Goal: Task Accomplishment & Management: Use online tool/utility

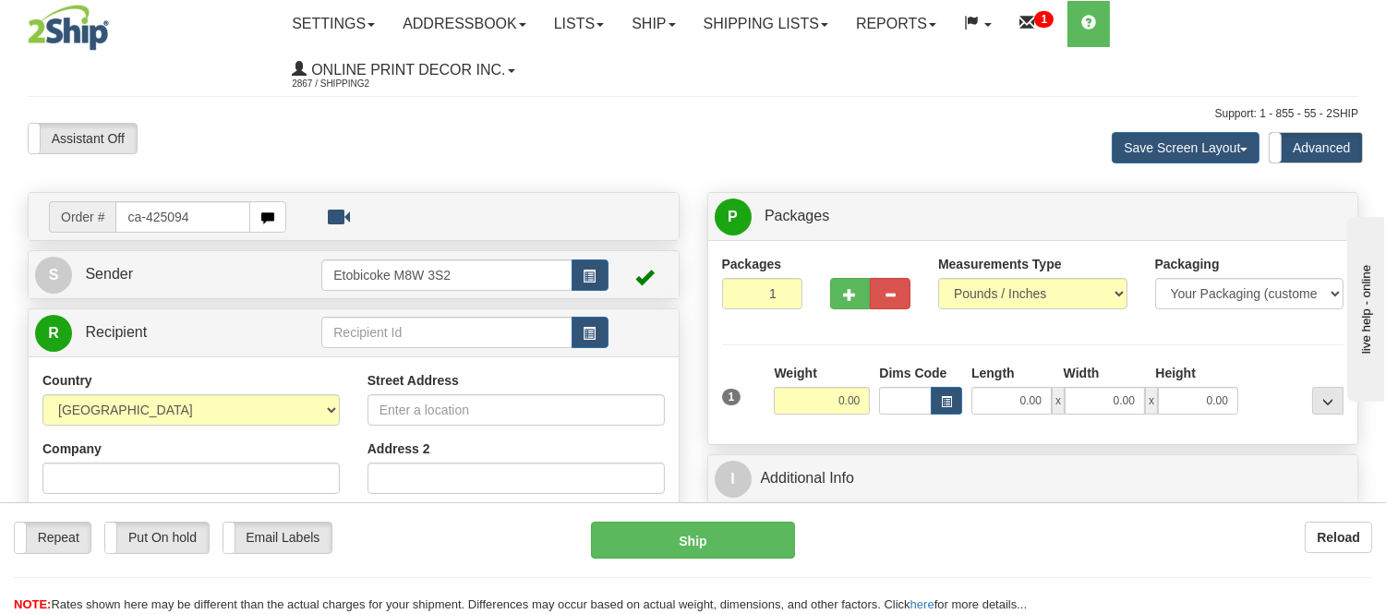
type input "ca-425094"
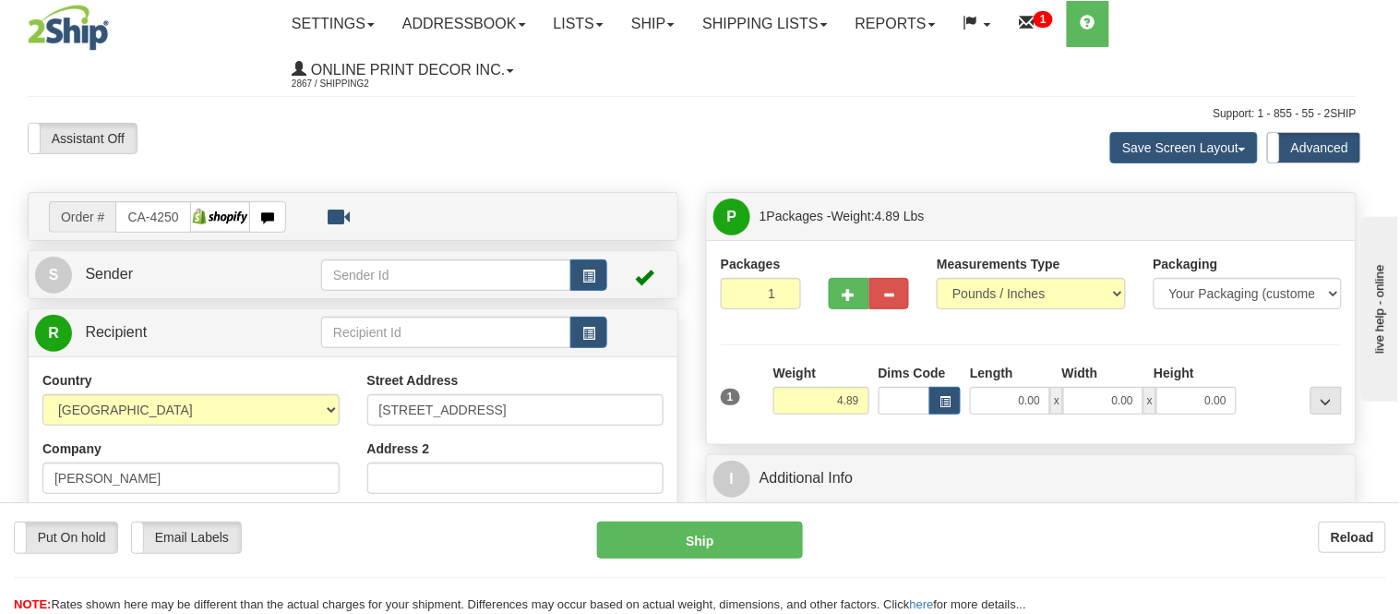
type input "[GEOGRAPHIC_DATA]"
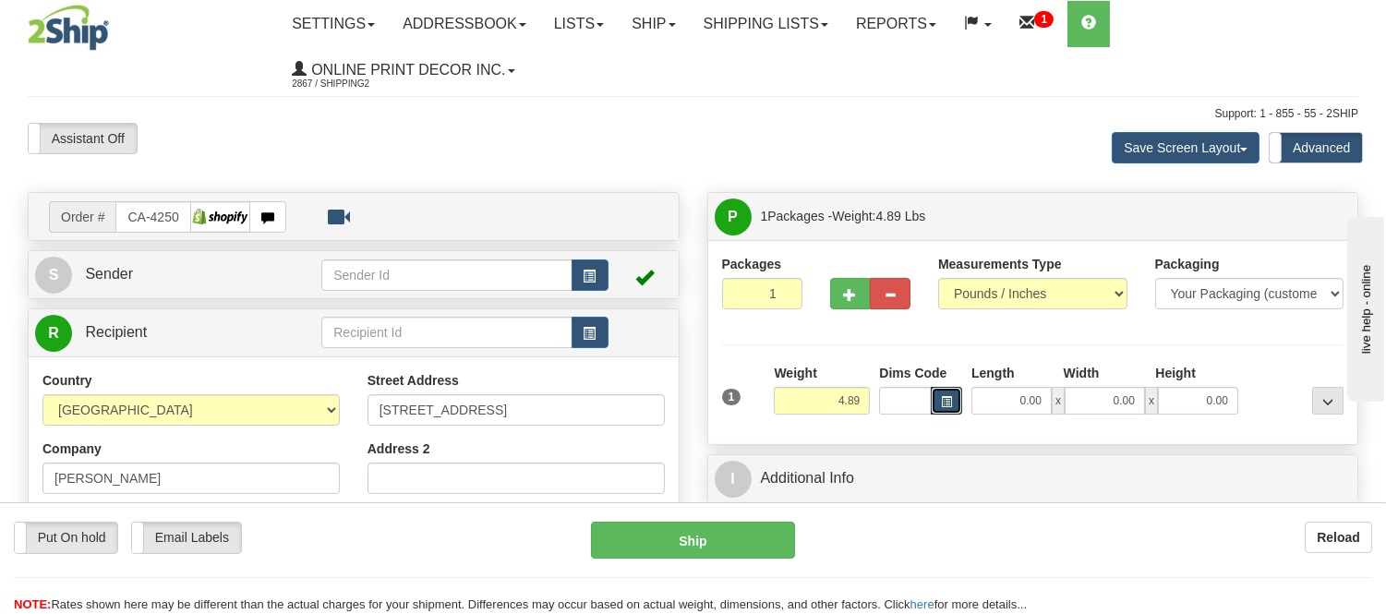
click at [945, 414] on button "button" at bounding box center [946, 401] width 31 height 28
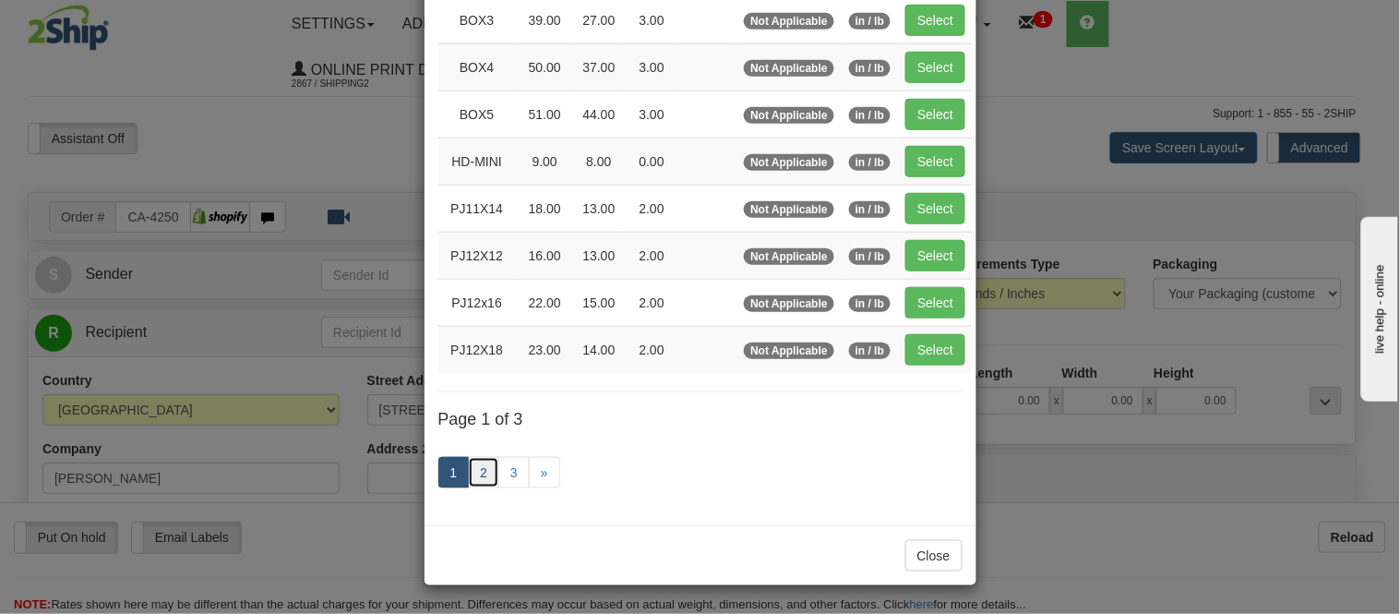
click at [468, 482] on link "2" at bounding box center [483, 472] width 31 height 31
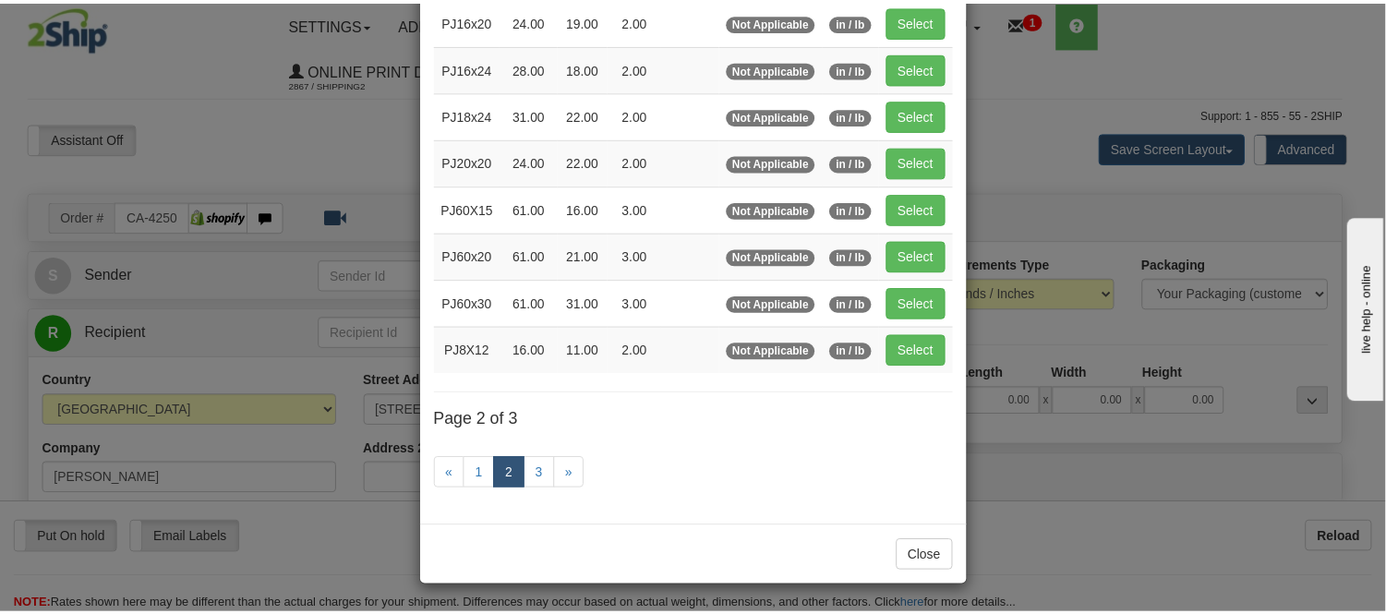
scroll to position [300, 0]
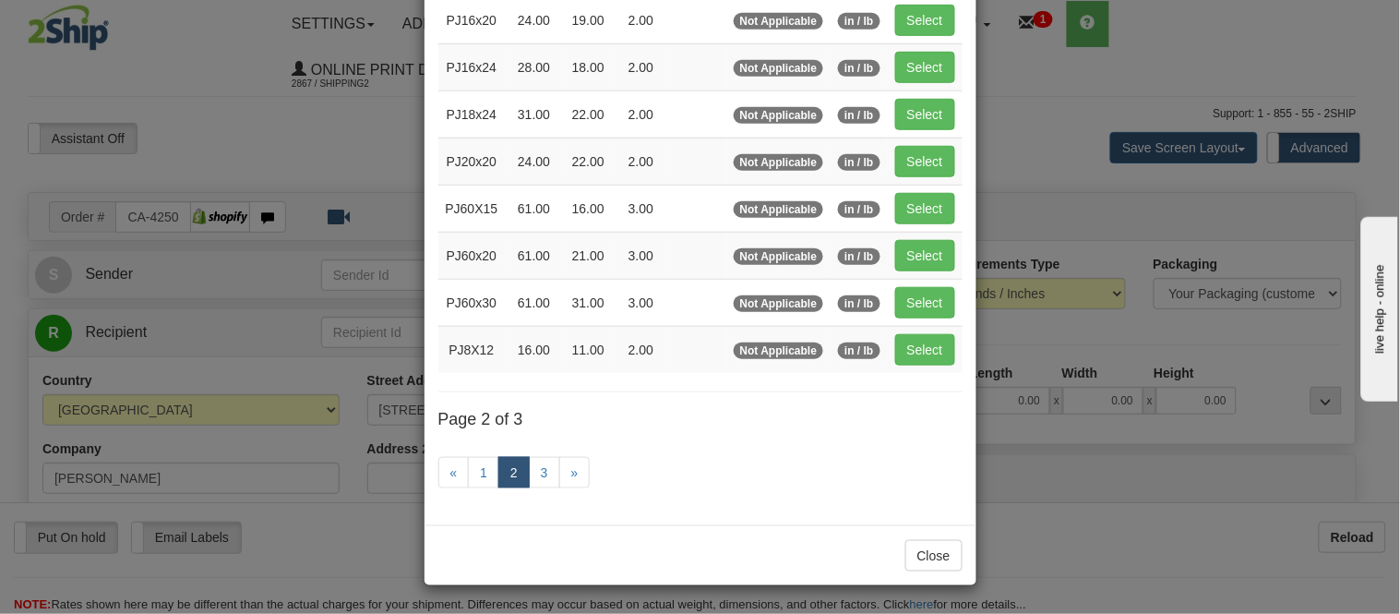
click at [916, 47] on td "Select" at bounding box center [925, 66] width 75 height 47
click at [917, 66] on button "Select" at bounding box center [925, 67] width 60 height 31
type input "PJ16x24"
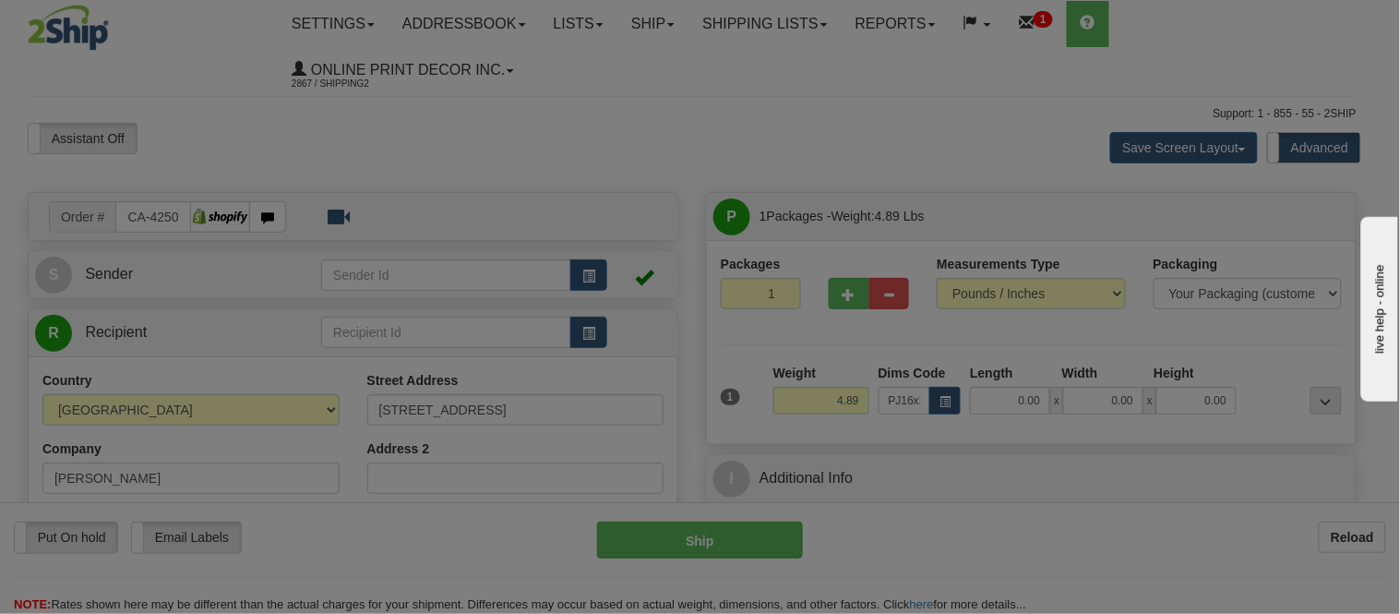
type input "28.00"
type input "18.00"
type input "2.00"
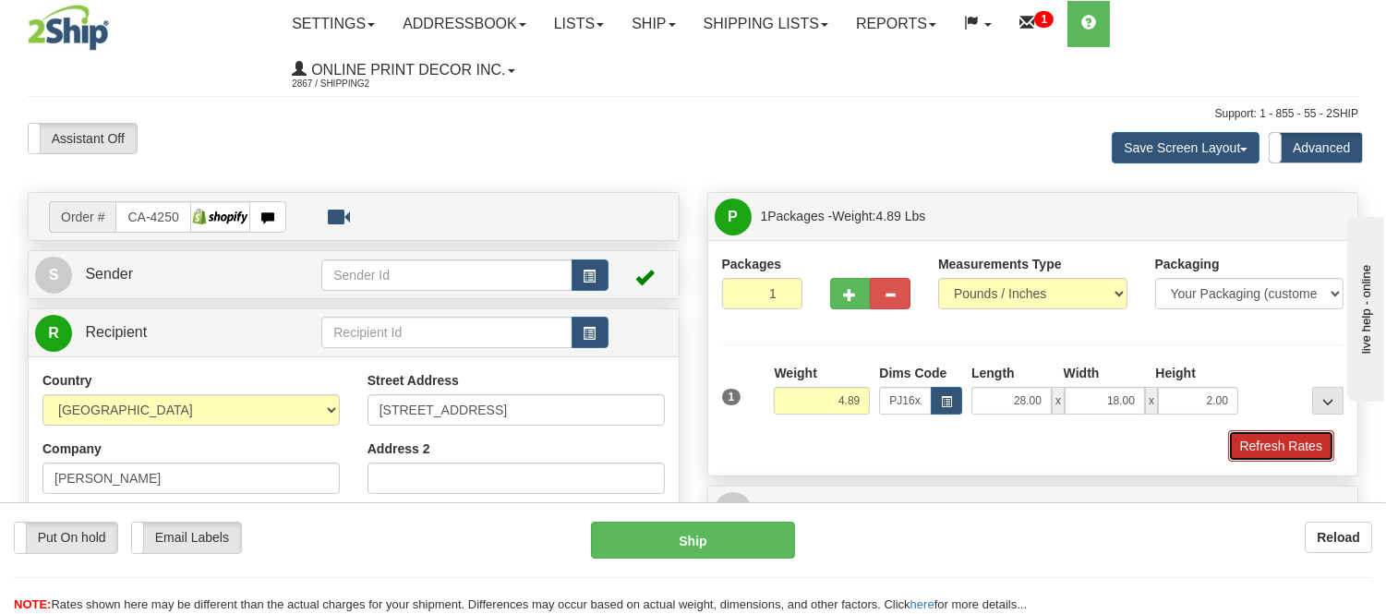
click at [1276, 439] on button "Refresh Rates" at bounding box center [1281, 445] width 106 height 31
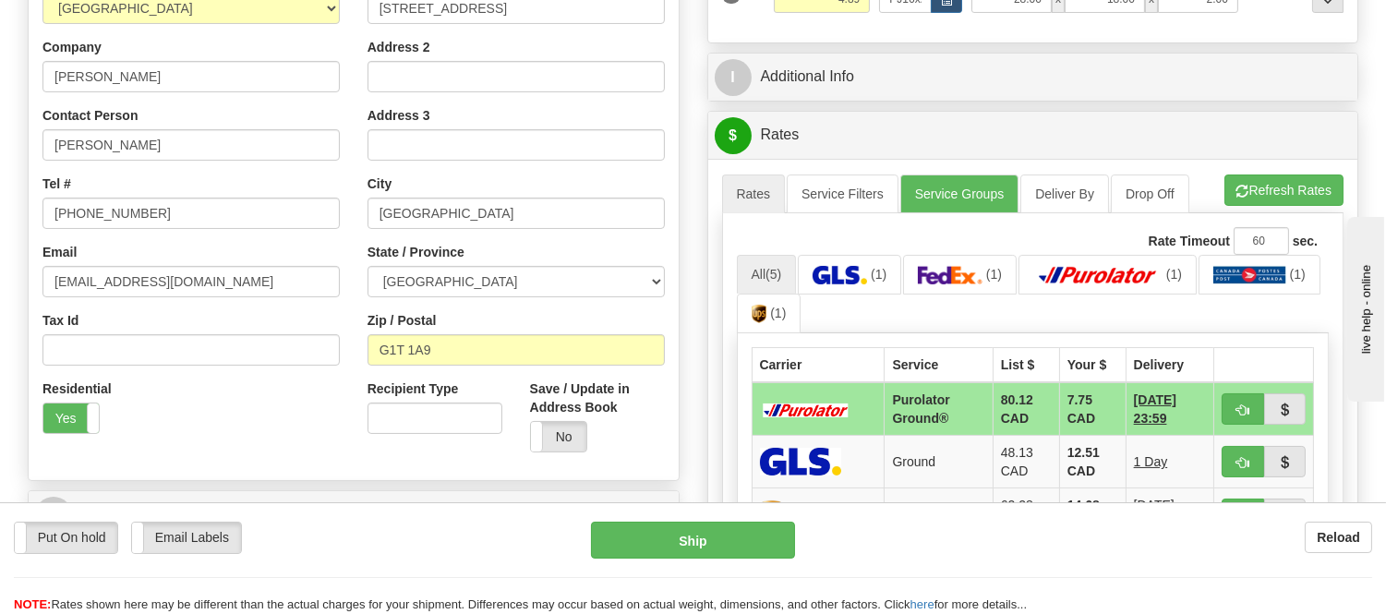
scroll to position [410, 0]
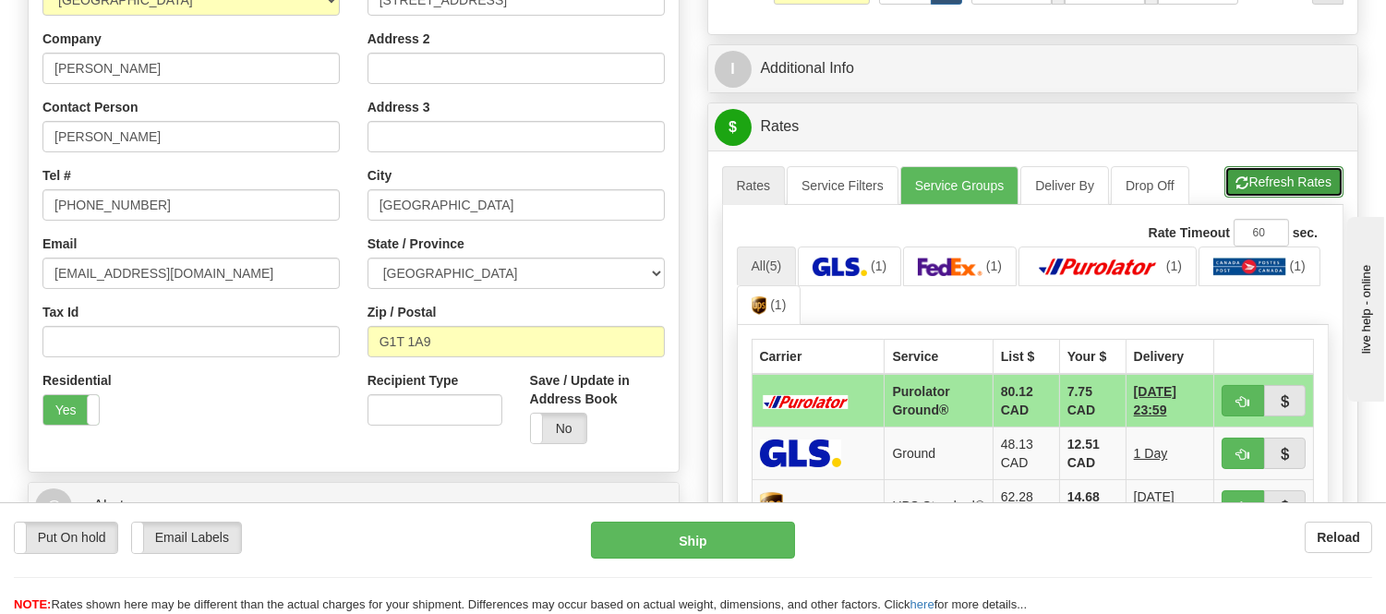
click at [1320, 179] on button "Refresh Rates" at bounding box center [1283, 181] width 119 height 31
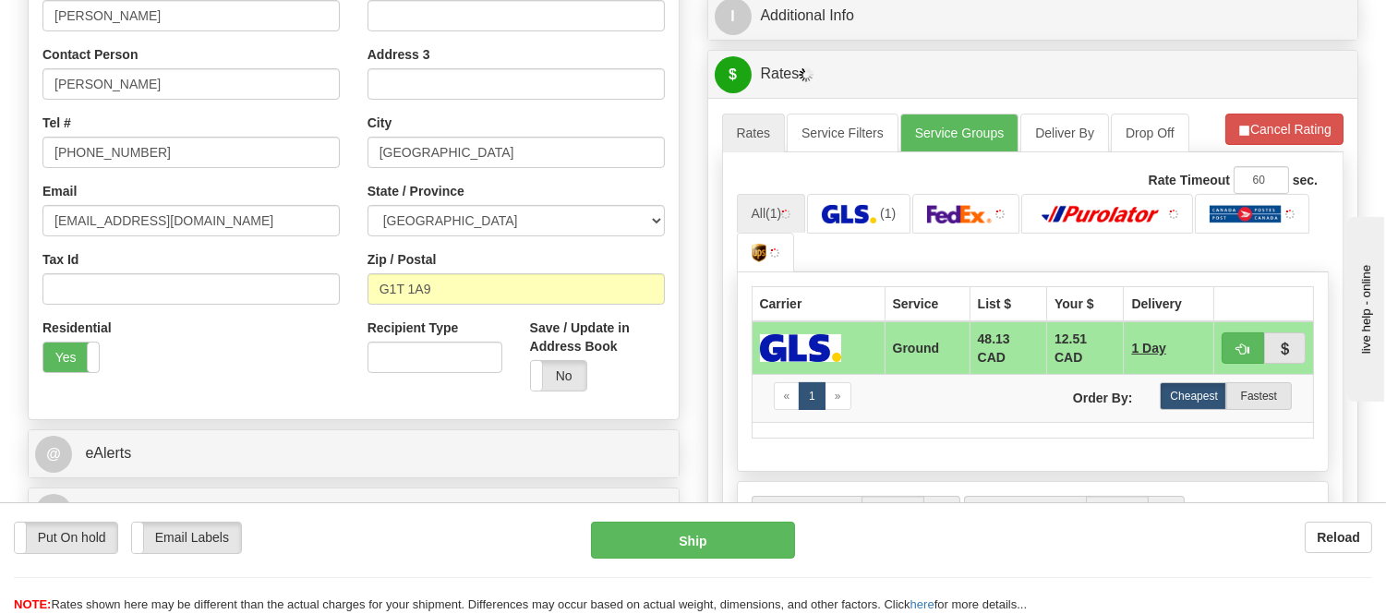
scroll to position [512, 0]
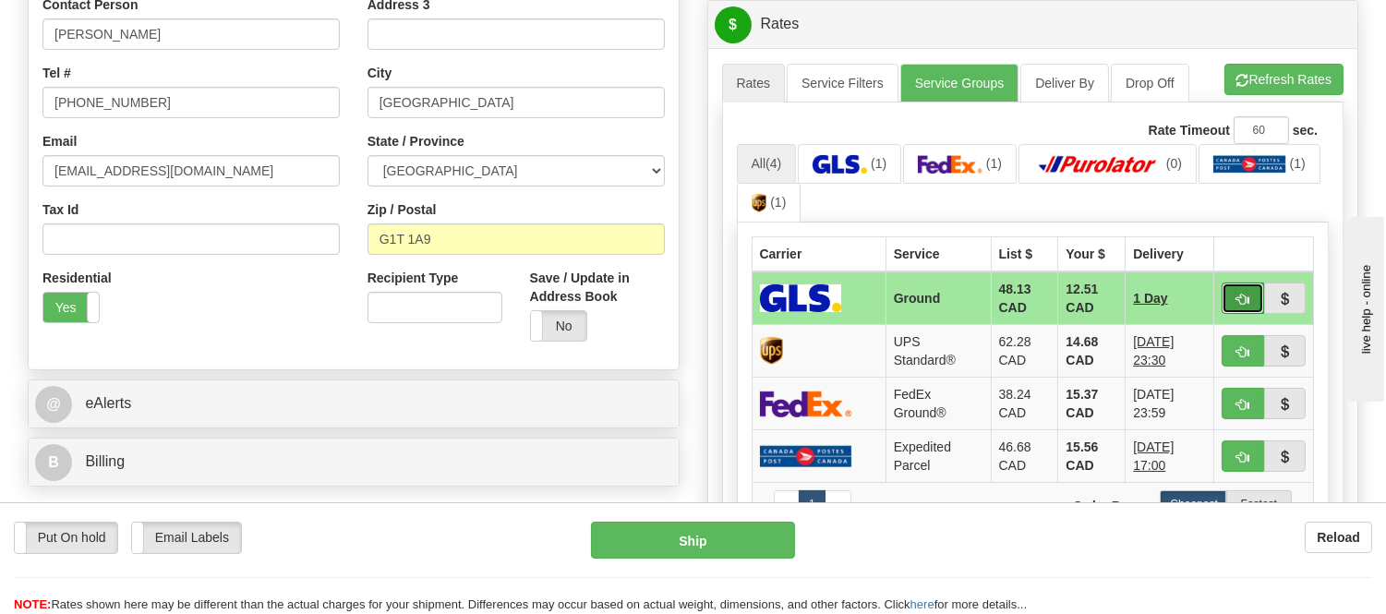
click at [1231, 302] on button "button" at bounding box center [1242, 297] width 42 height 31
type input "1"
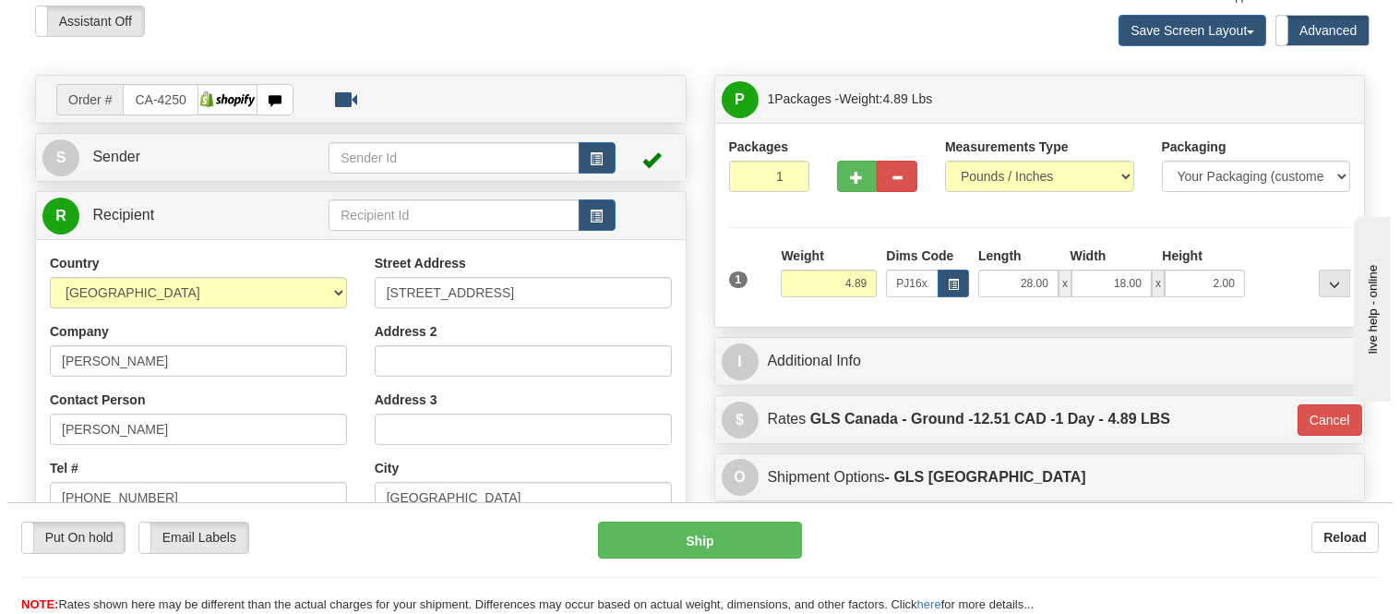
scroll to position [102, 0]
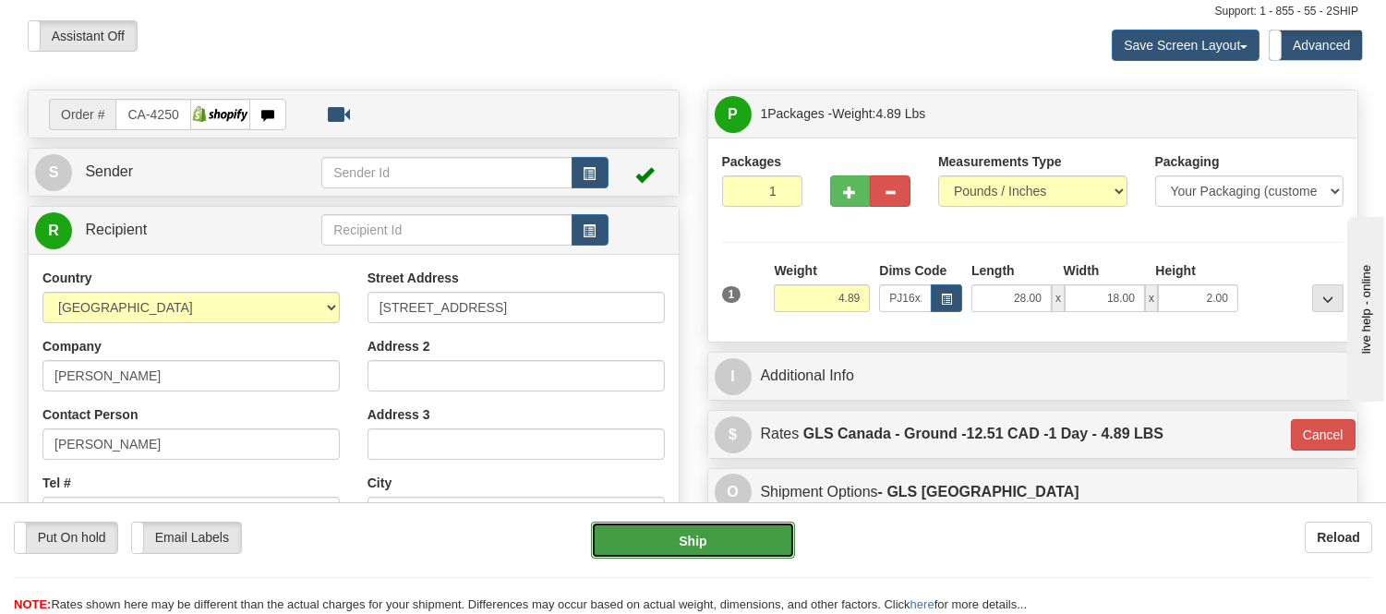
click at [740, 531] on button "Ship" at bounding box center [692, 540] width 203 height 37
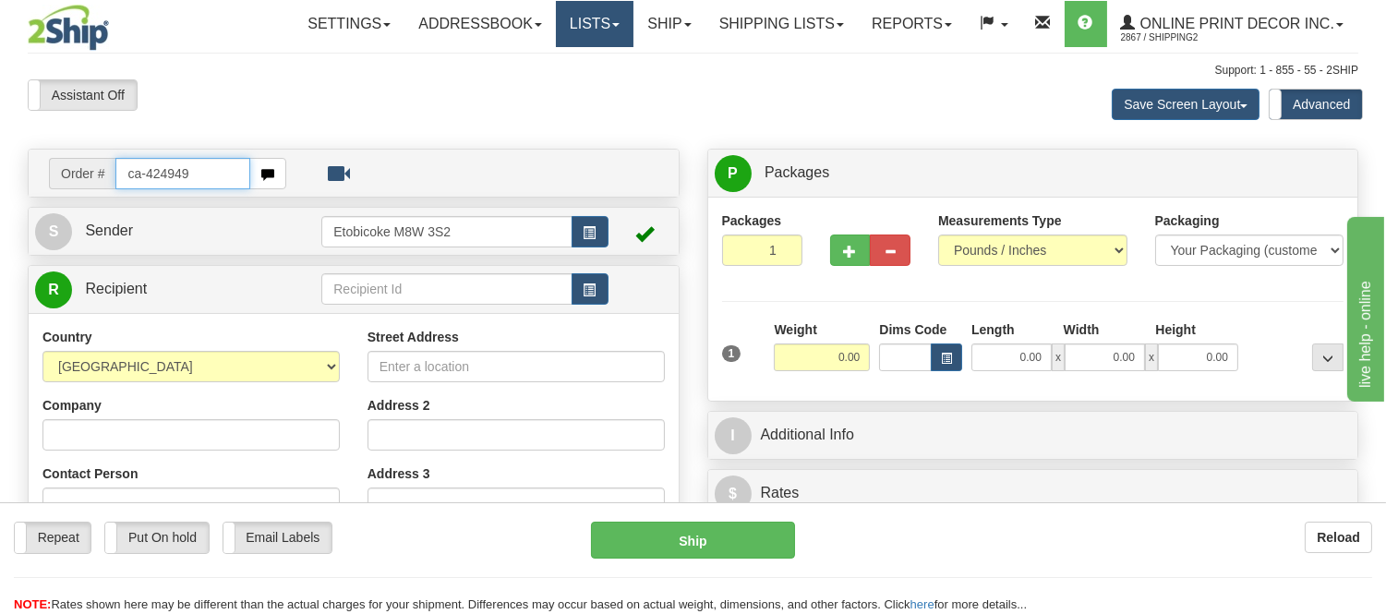
type input "ca-424949"
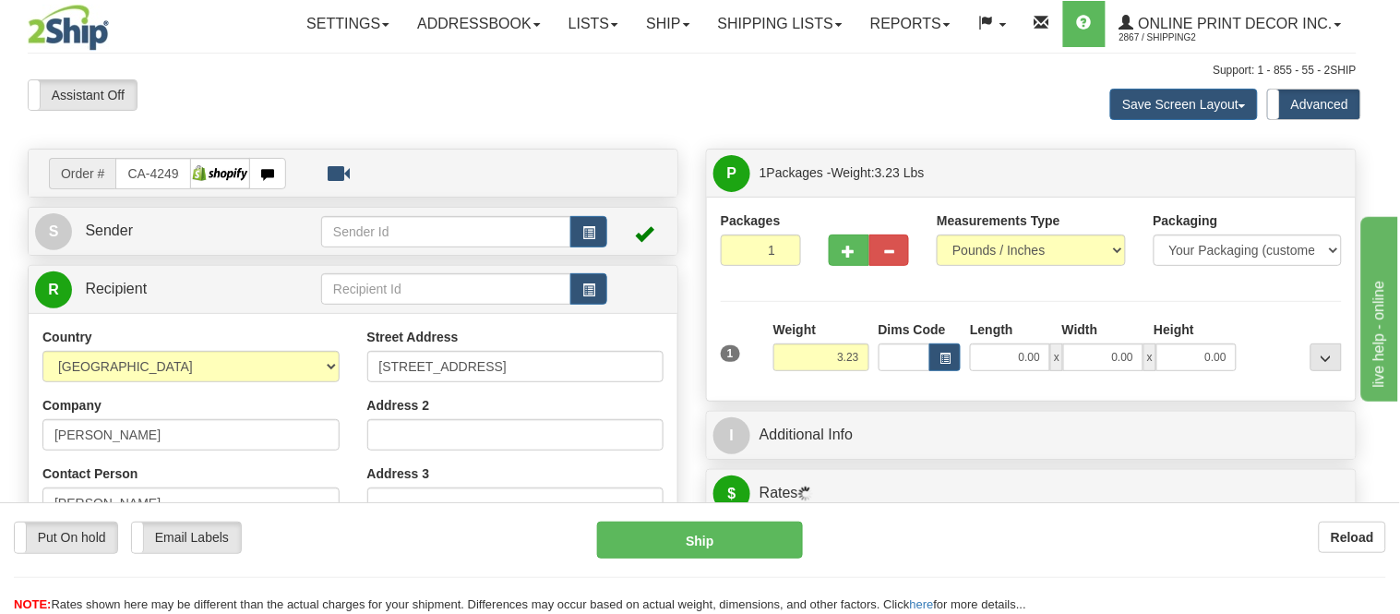
type input "HUDSON"
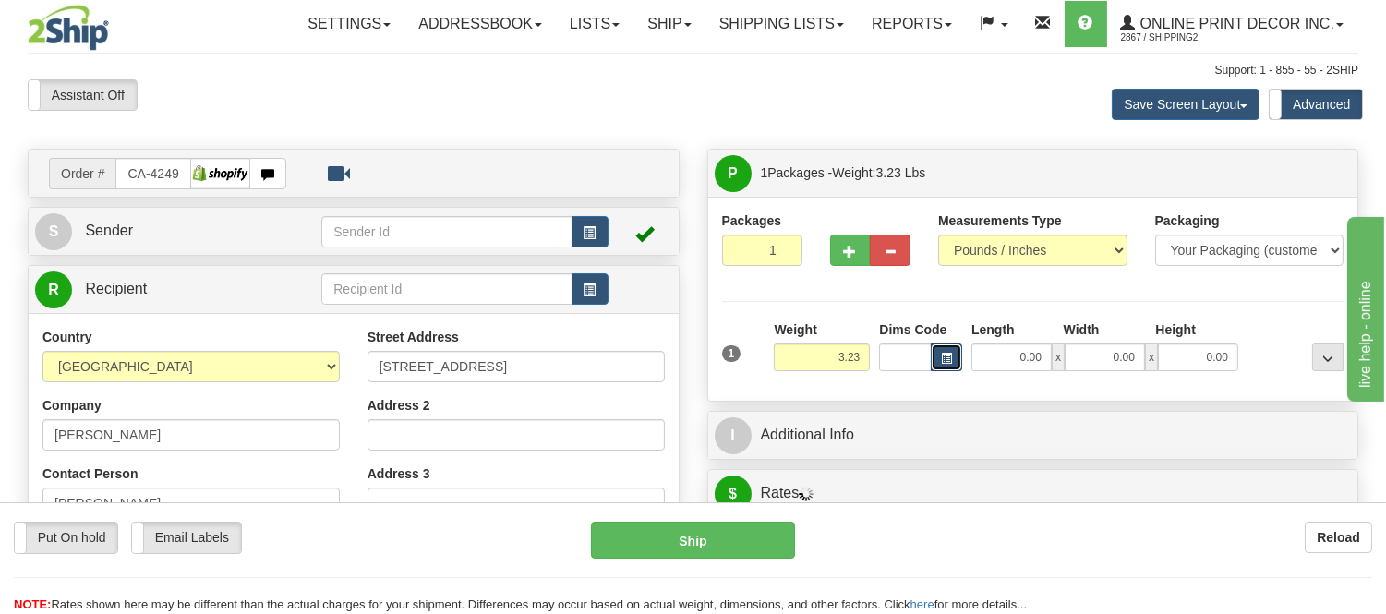
click at [958, 355] on button "button" at bounding box center [946, 357] width 31 height 28
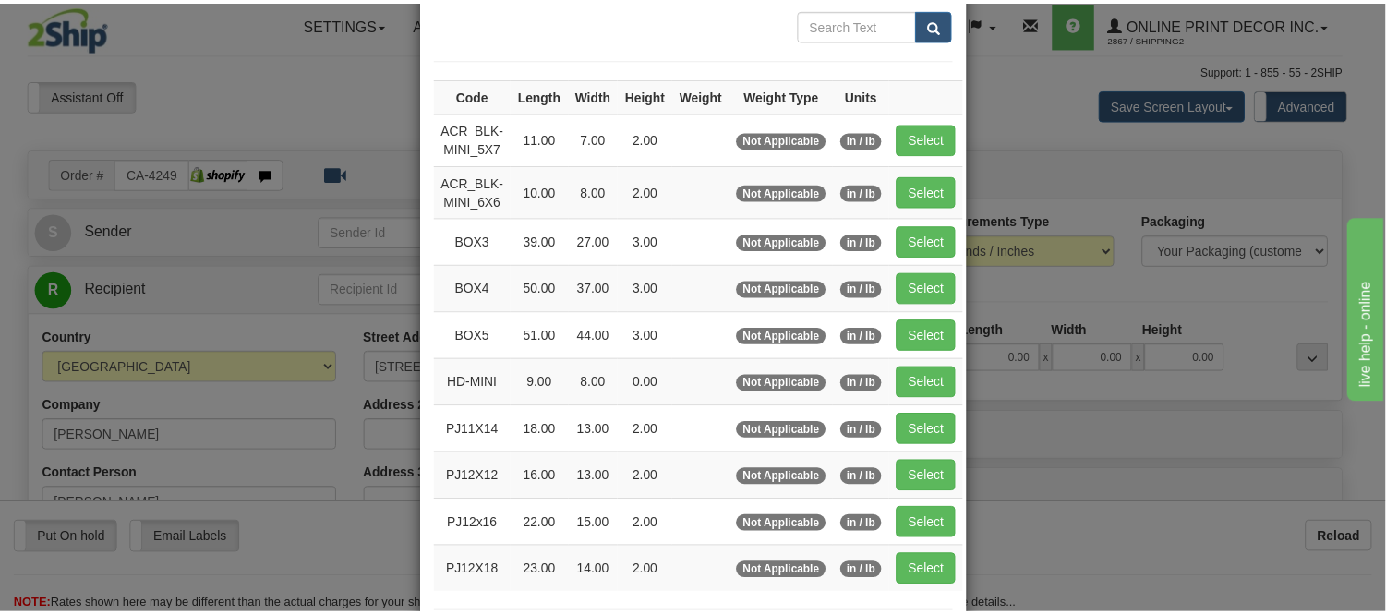
scroll to position [205, 0]
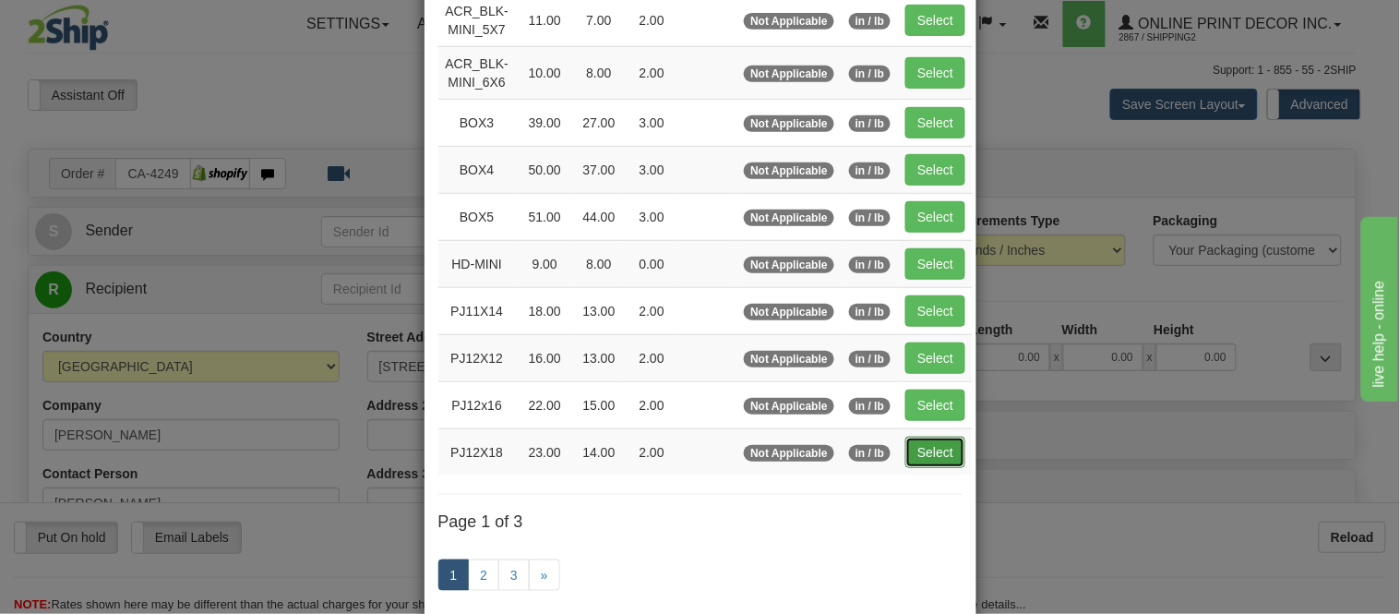
click at [924, 453] on button "Select" at bounding box center [936, 452] width 60 height 31
type input "PJ12X18"
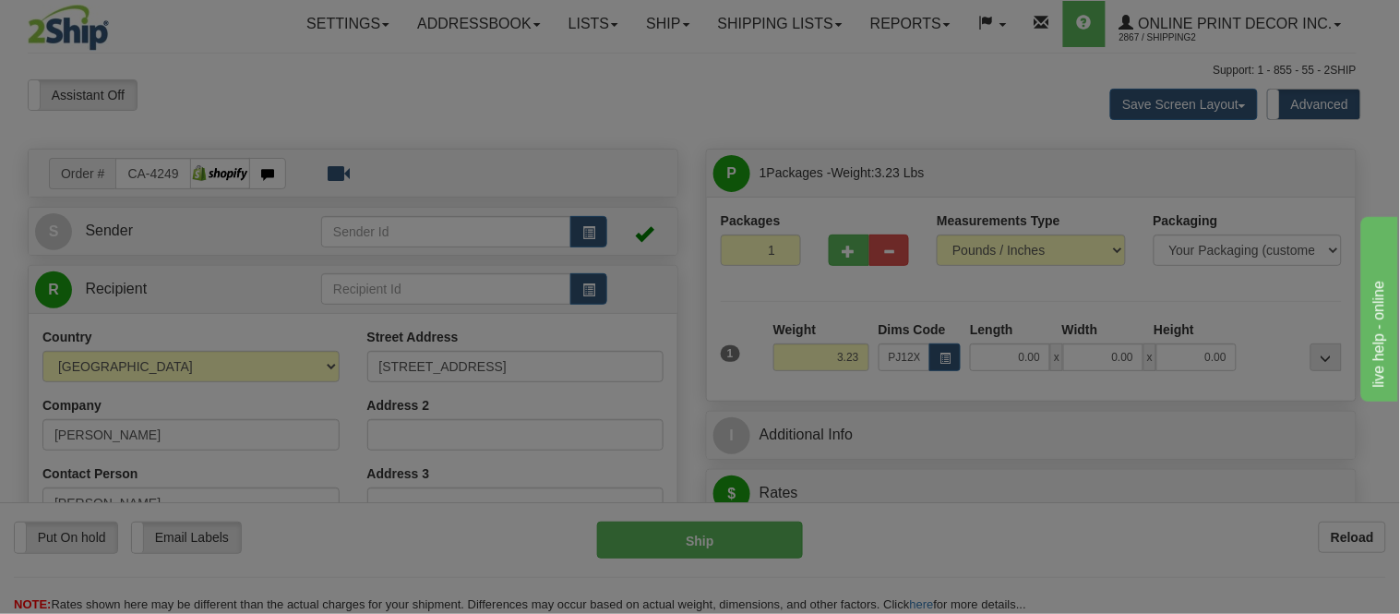
type input "23.00"
type input "14.00"
type input "2.00"
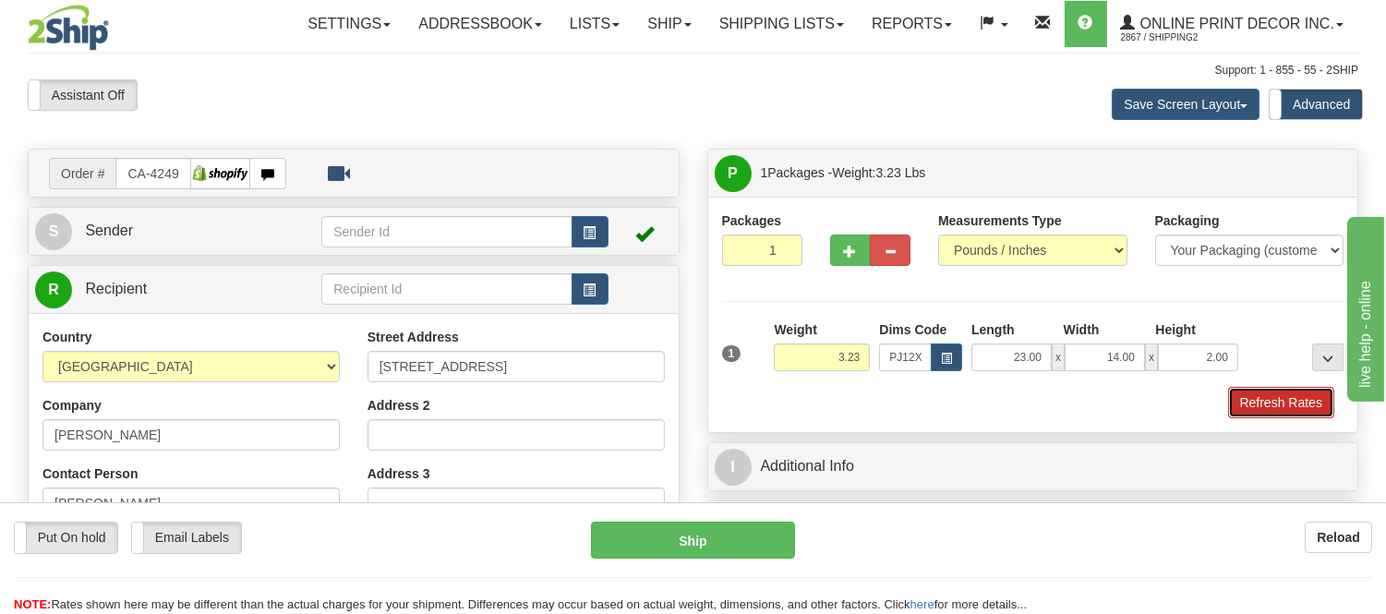
click at [1256, 412] on button "Refresh Rates" at bounding box center [1281, 402] width 106 height 31
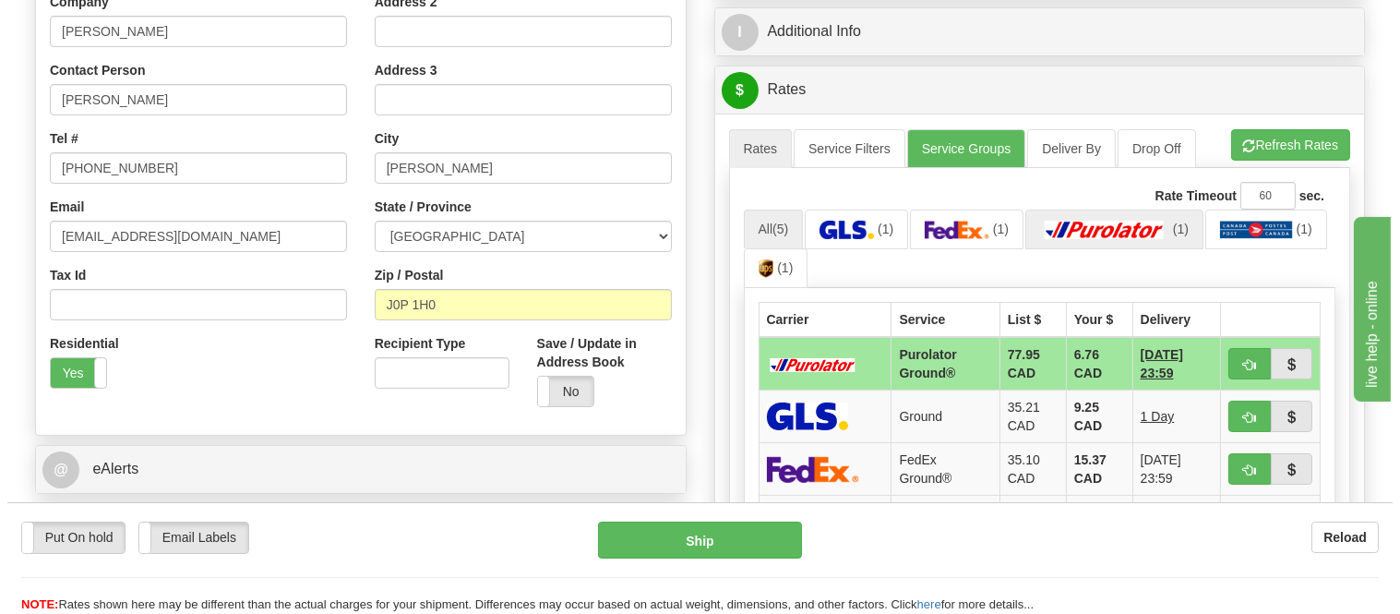
scroll to position [410, 0]
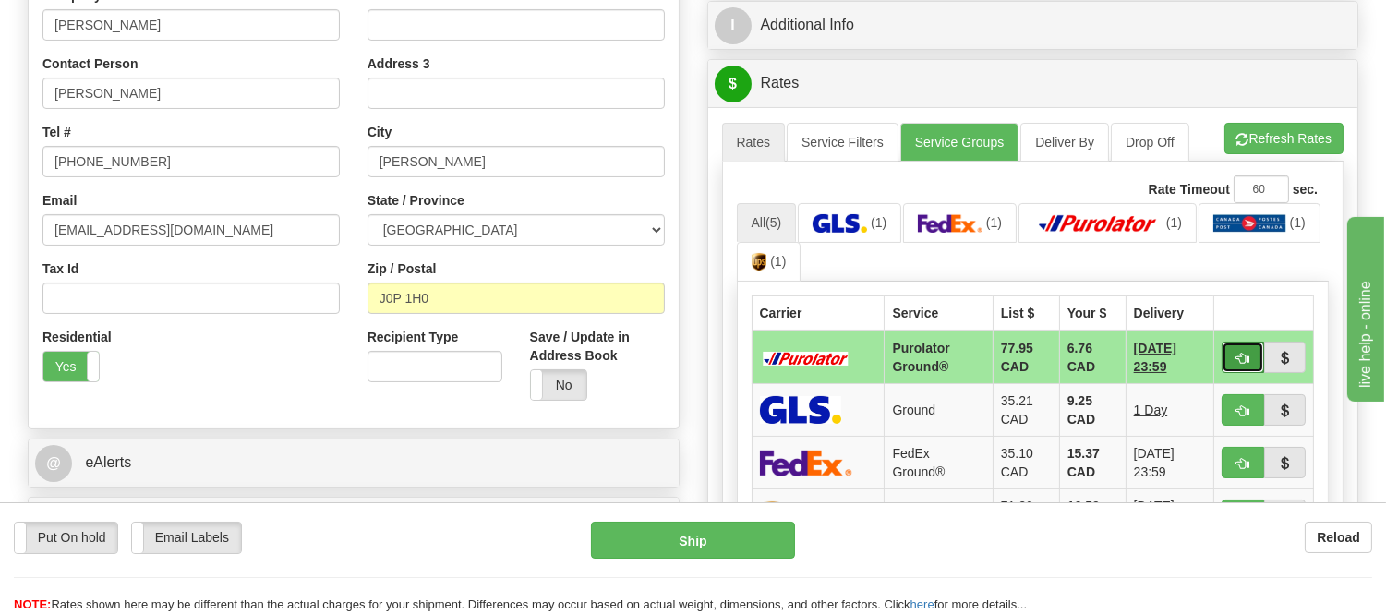
click at [1236, 353] on span "button" at bounding box center [1242, 359] width 13 height 12
type input "260"
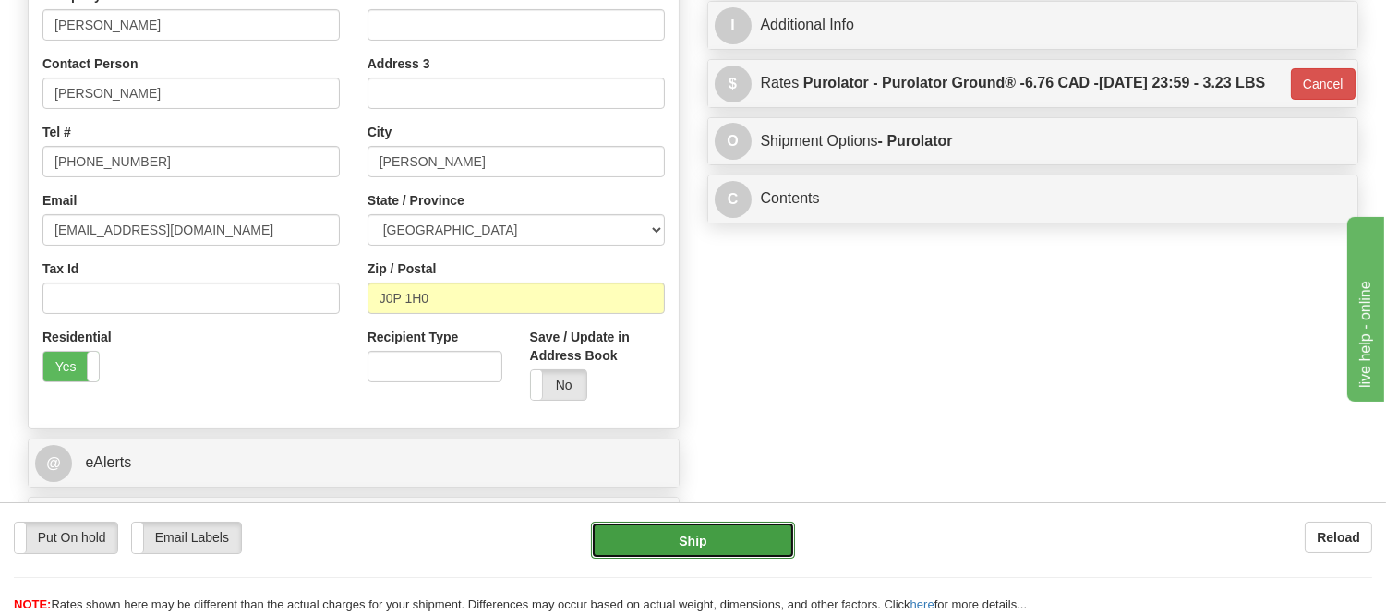
click at [739, 534] on button "Ship" at bounding box center [692, 540] width 203 height 37
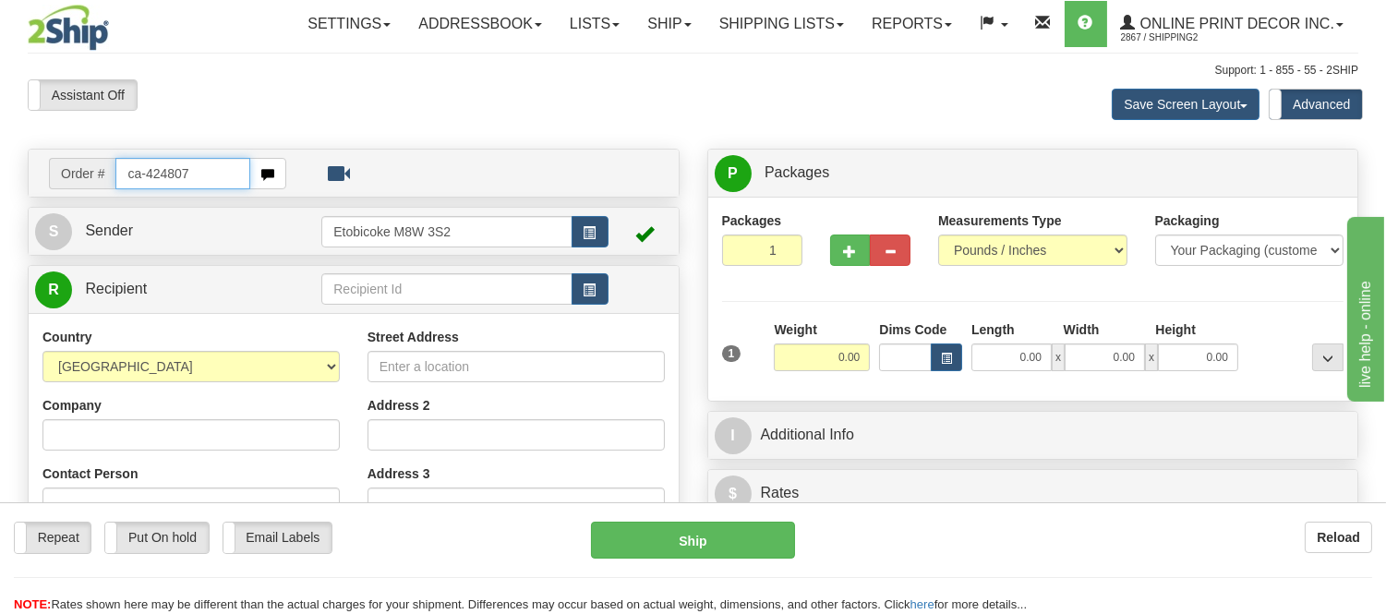
type input "ca-424807"
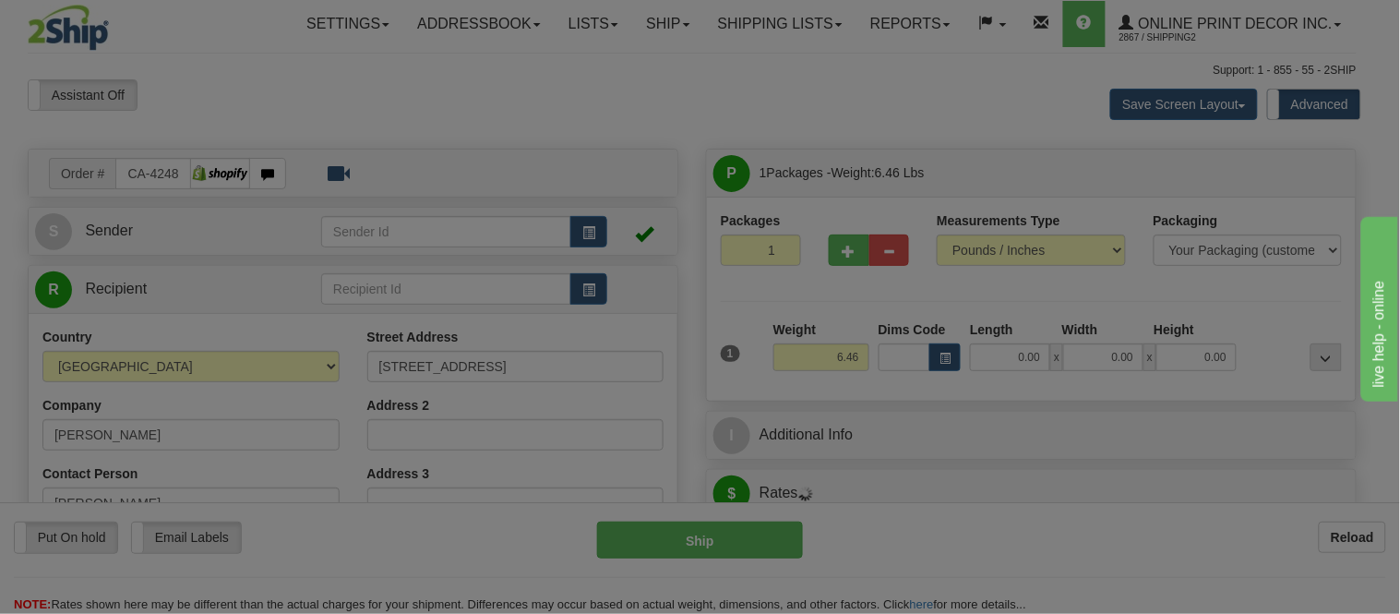
type input "WARMAN"
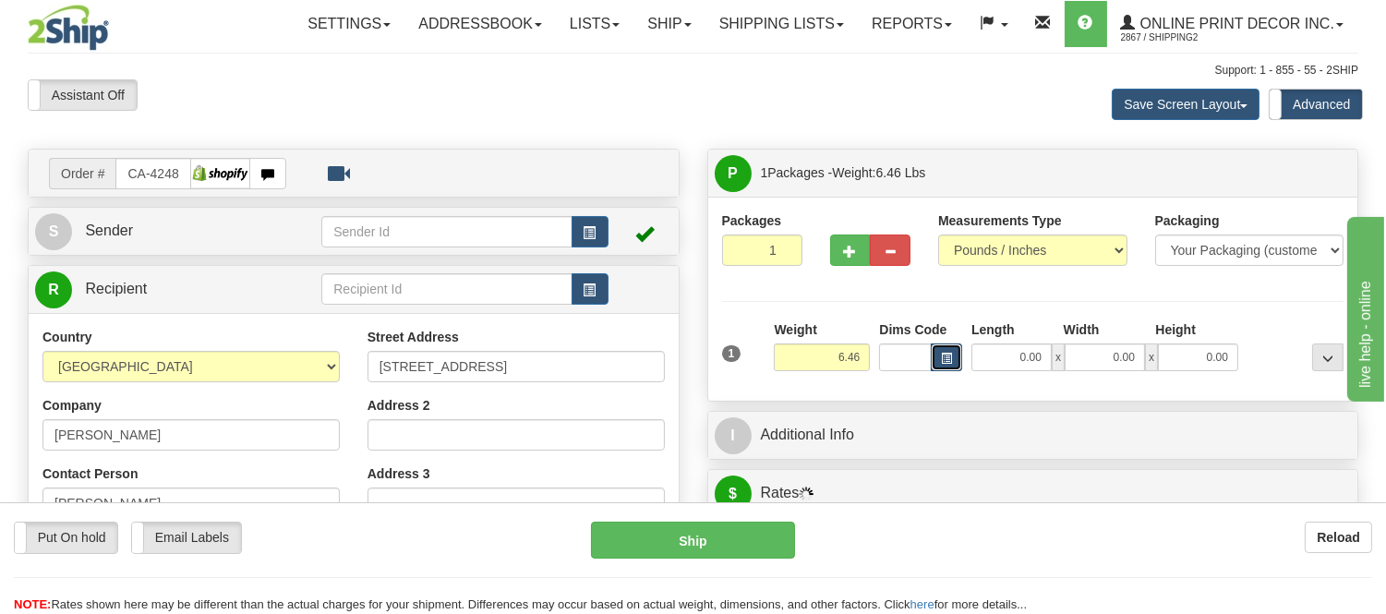
click at [955, 366] on button "button" at bounding box center [946, 357] width 31 height 28
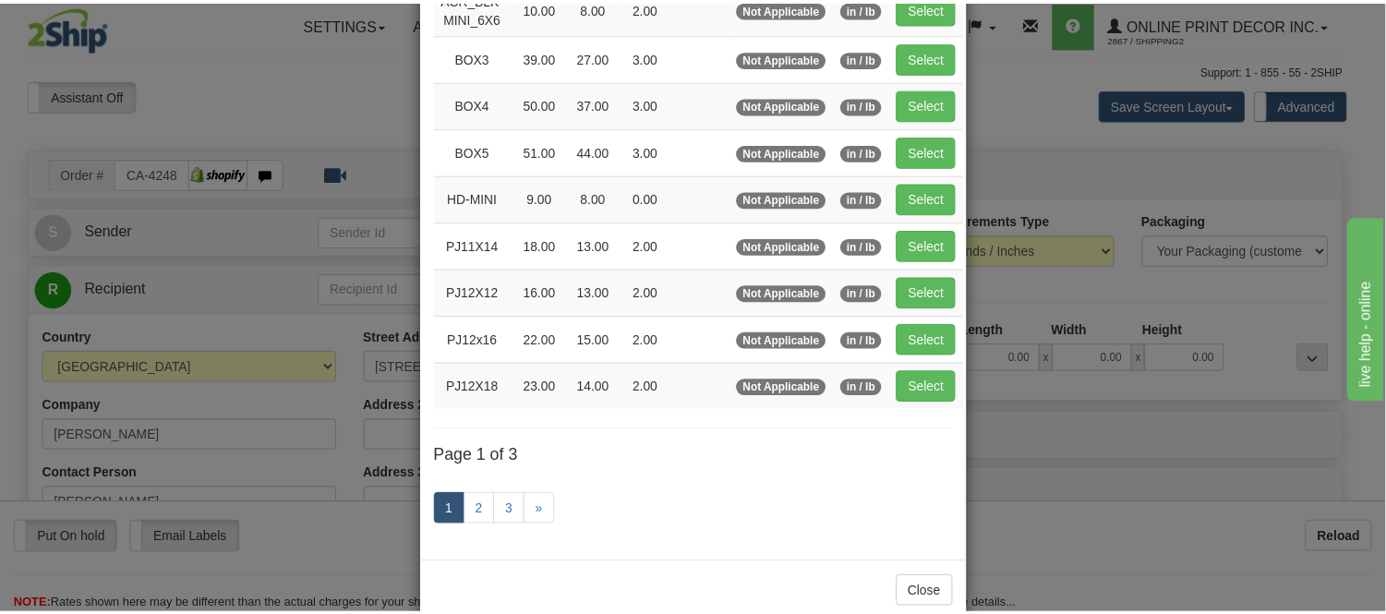
scroll to position [307, 0]
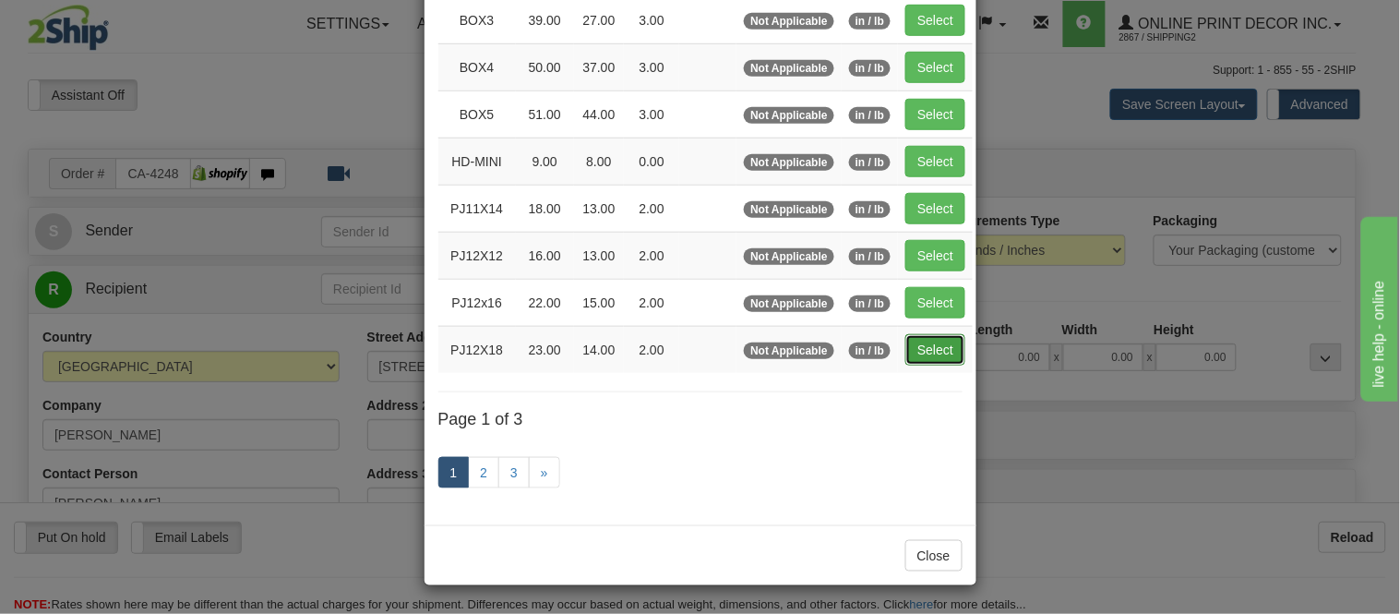
click at [923, 354] on button "Select" at bounding box center [936, 349] width 60 height 31
type input "PJ12X18"
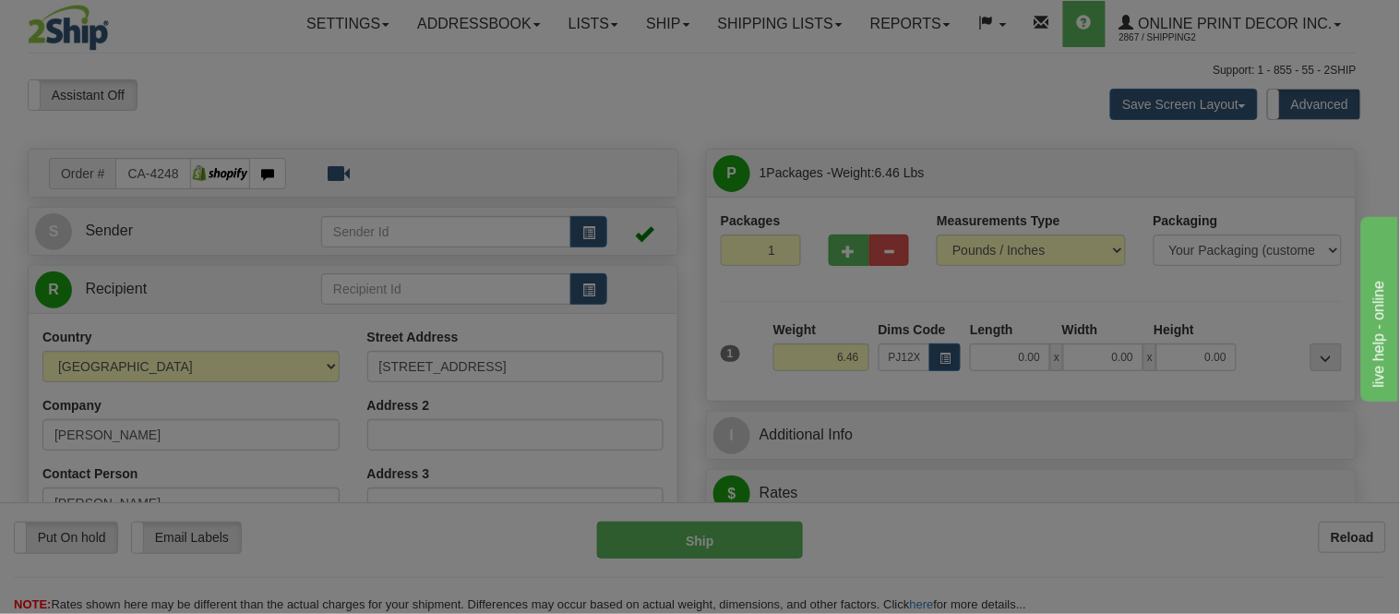
type input "23.00"
type input "14.00"
type input "2.00"
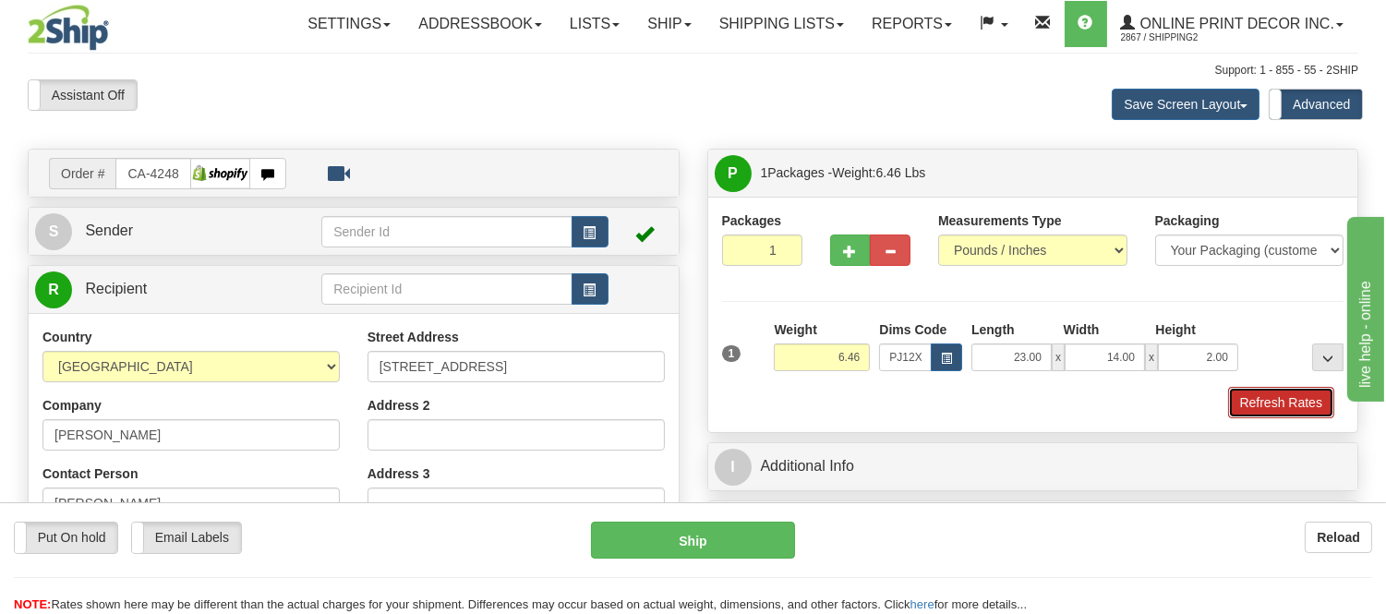
click at [1327, 397] on button "Refresh Rates" at bounding box center [1281, 402] width 106 height 31
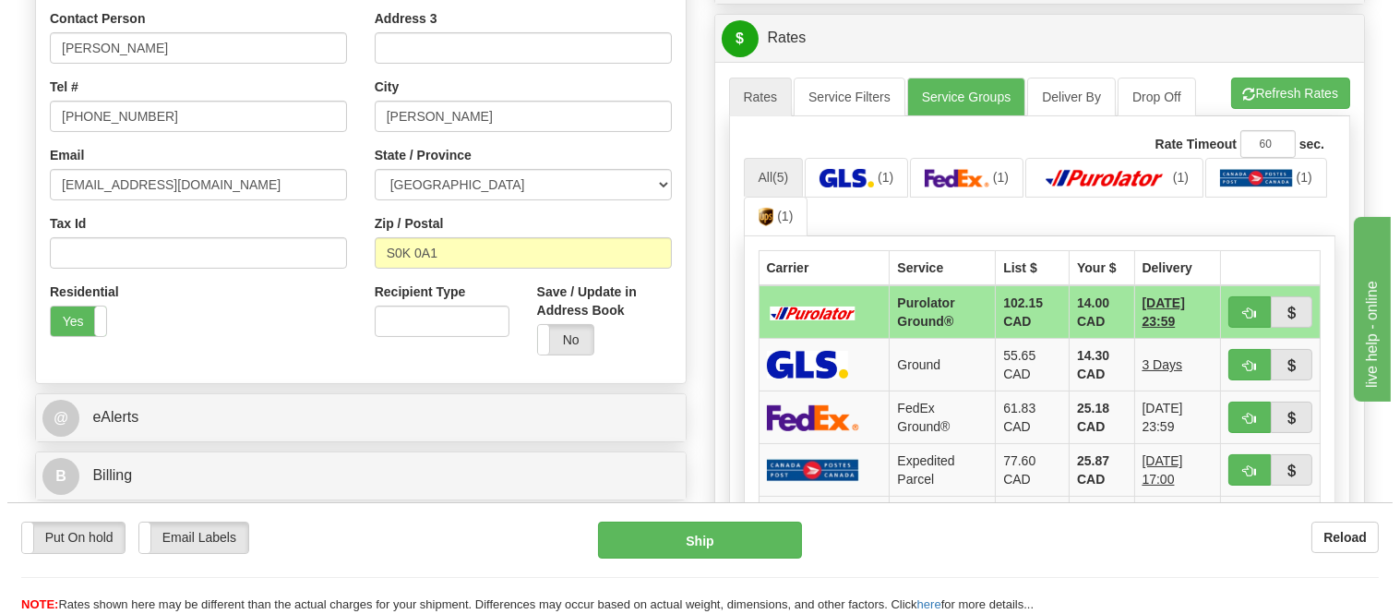
scroll to position [578, 0]
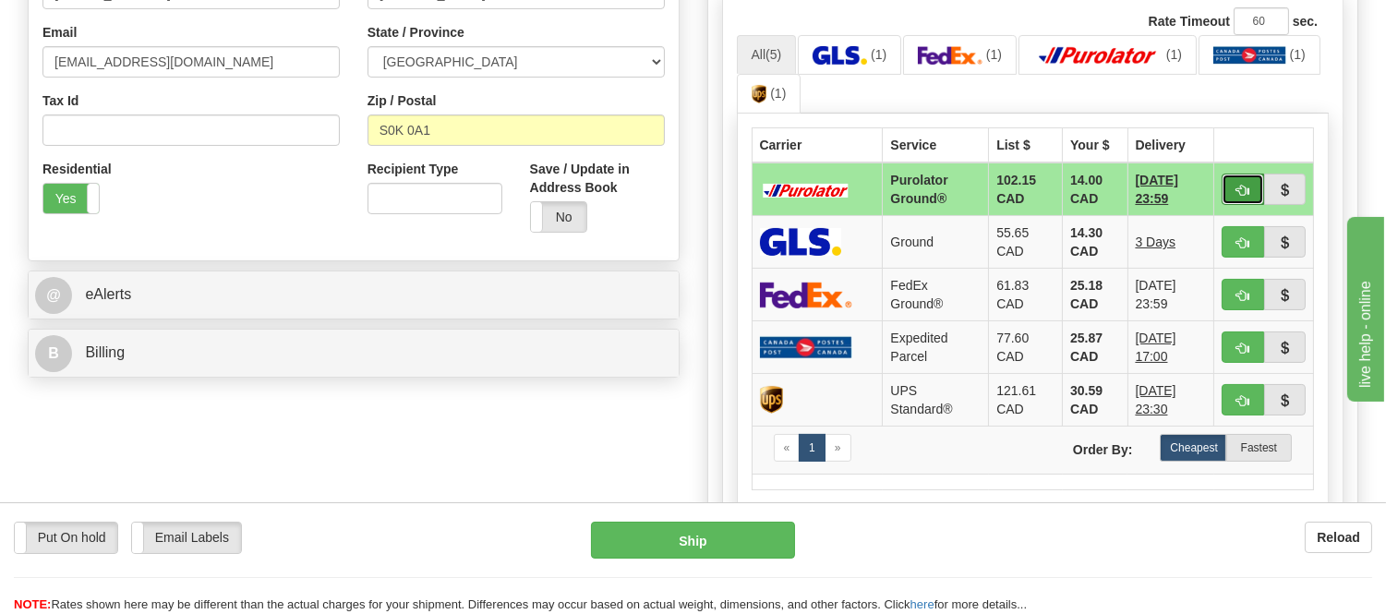
click at [1226, 186] on button "button" at bounding box center [1242, 189] width 42 height 31
type input "260"
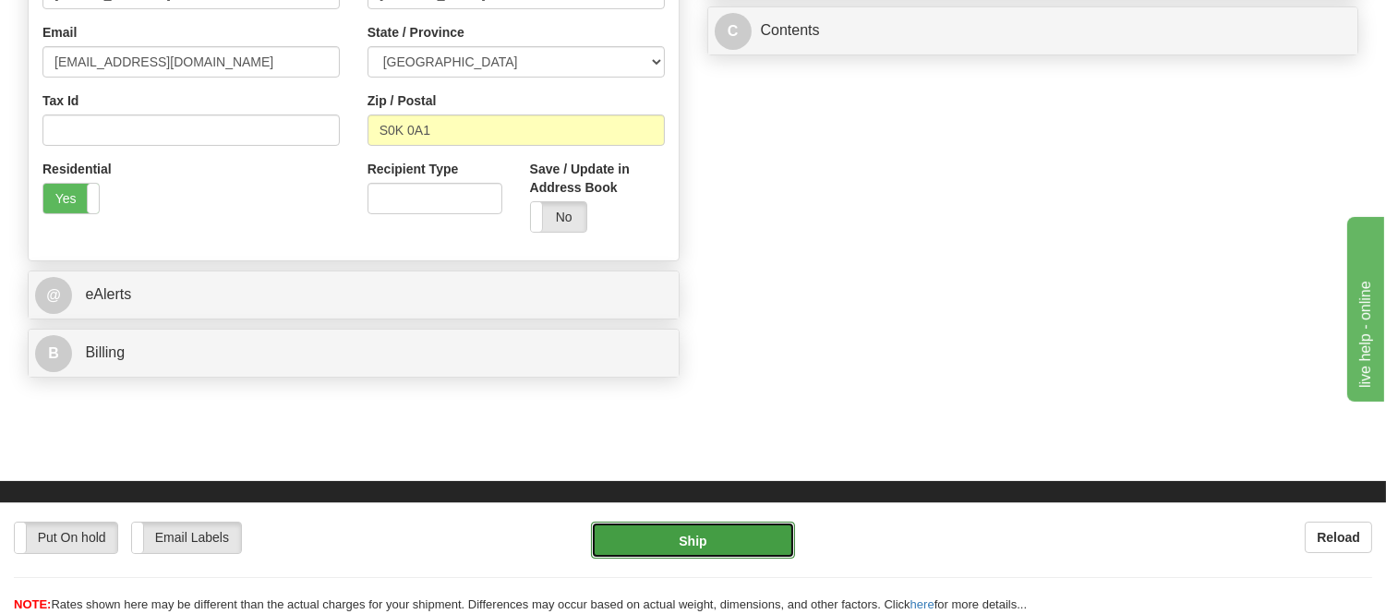
click at [637, 547] on button "Ship" at bounding box center [692, 540] width 203 height 37
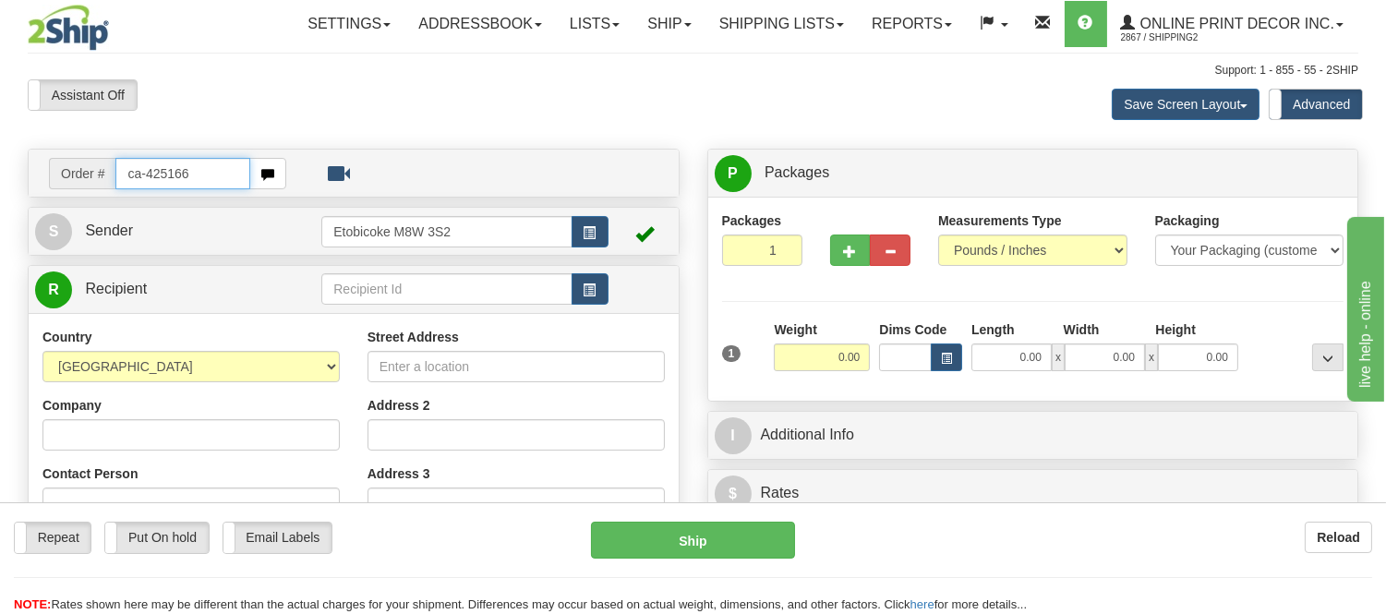
type input "ca-425166"
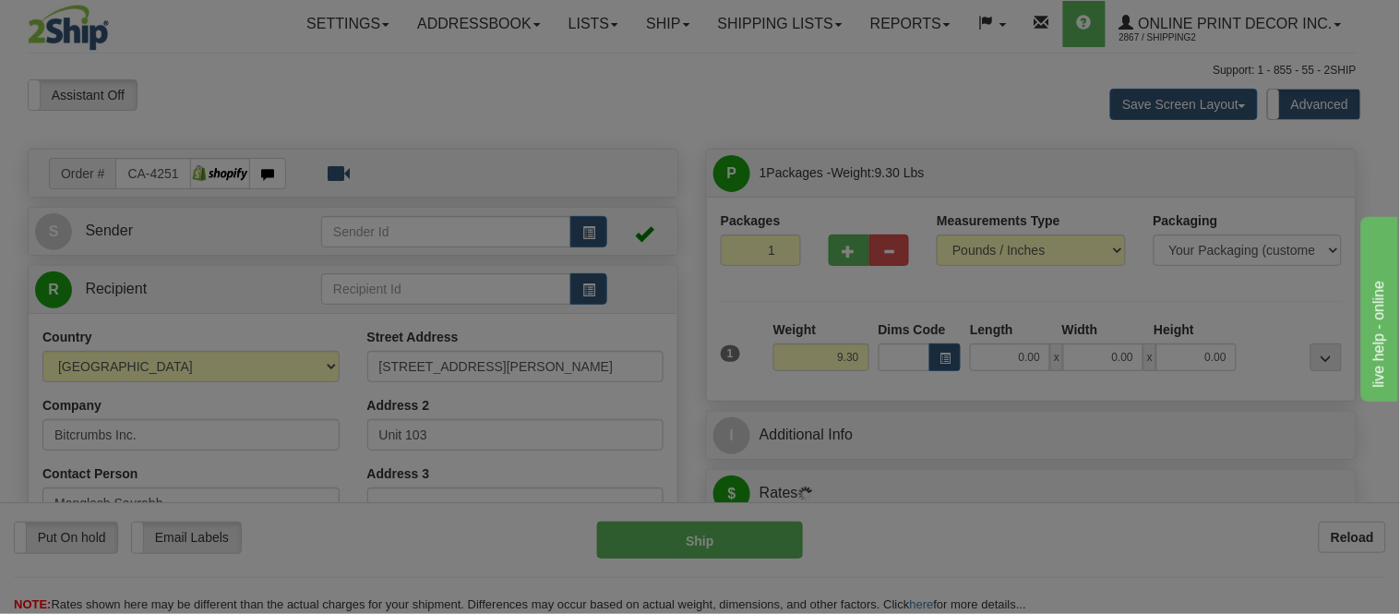
type input "[GEOGRAPHIC_DATA]"
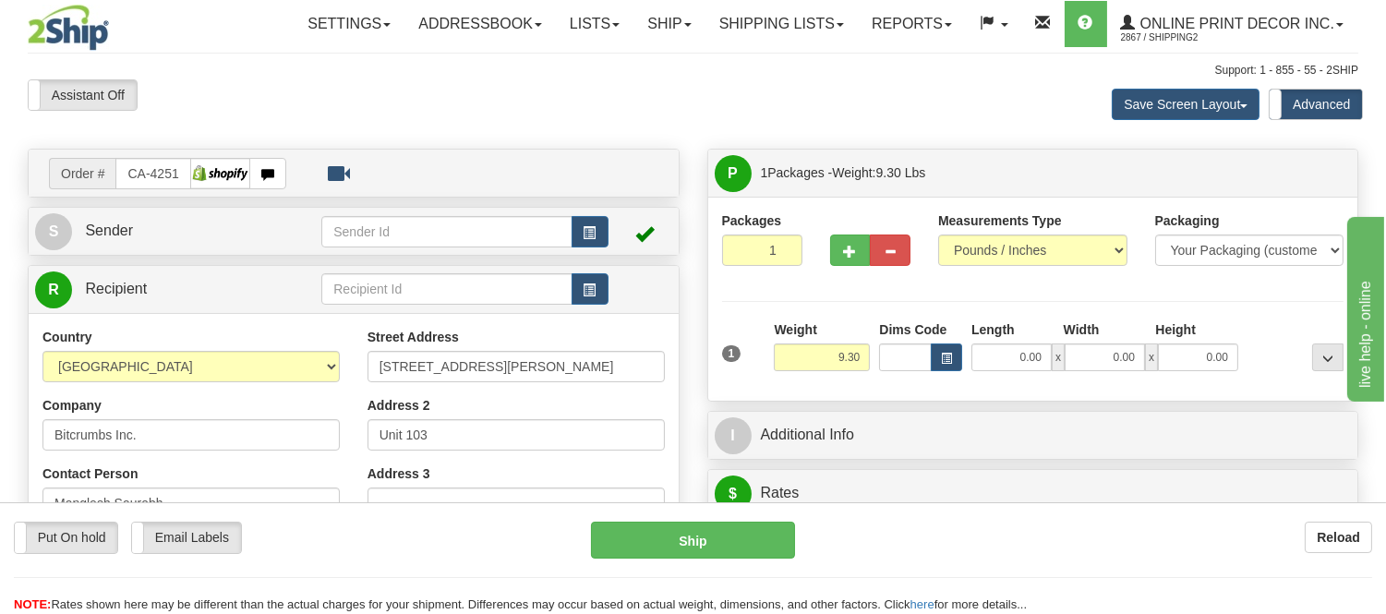
click at [963, 356] on div "Dims Code" at bounding box center [920, 345] width 92 height 51
click at [953, 355] on button "button" at bounding box center [946, 357] width 31 height 28
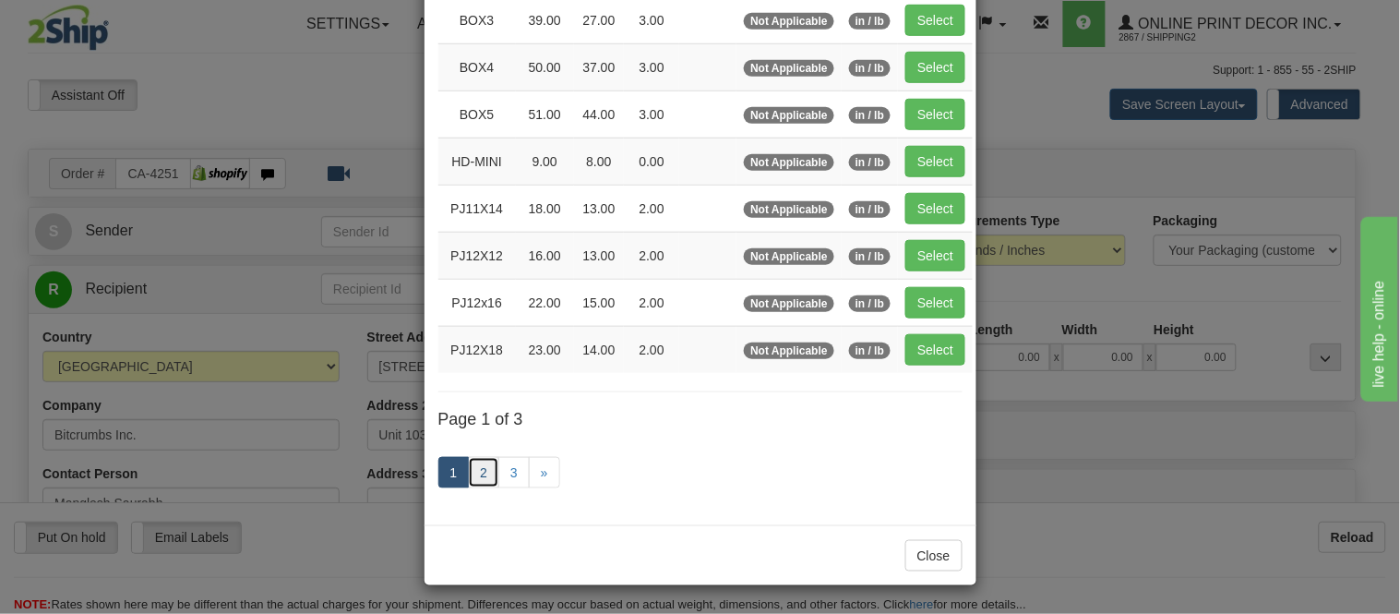
click at [475, 471] on link "2" at bounding box center [483, 472] width 31 height 31
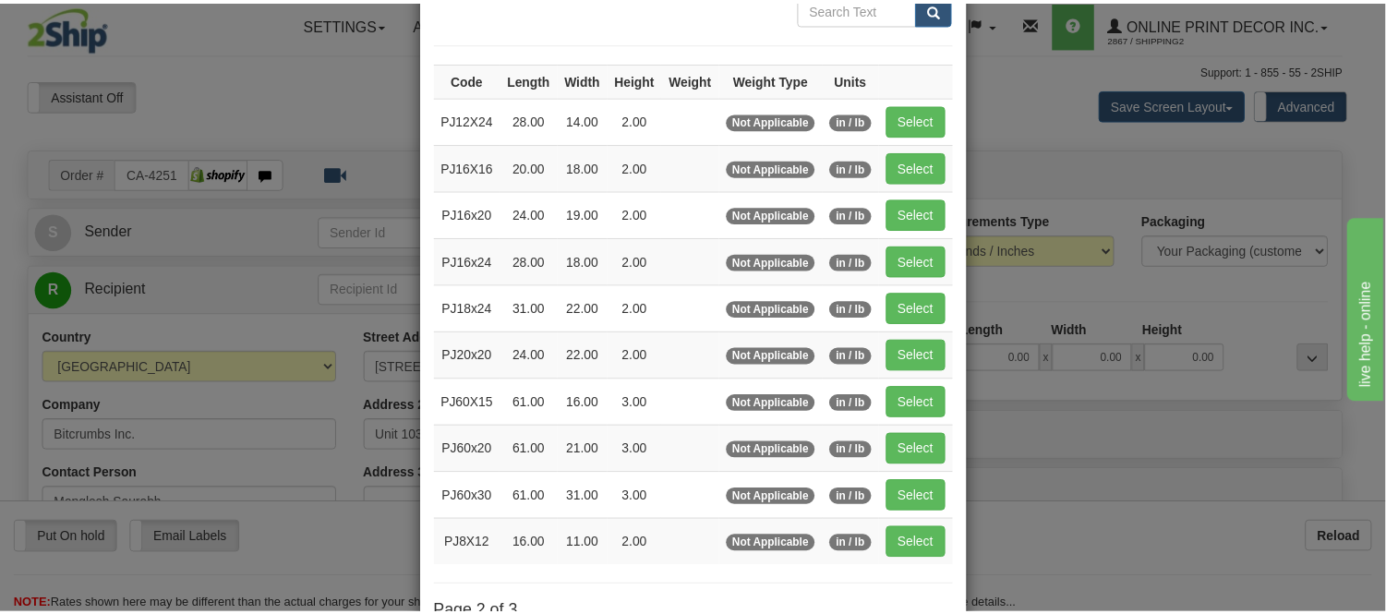
scroll to position [205, 0]
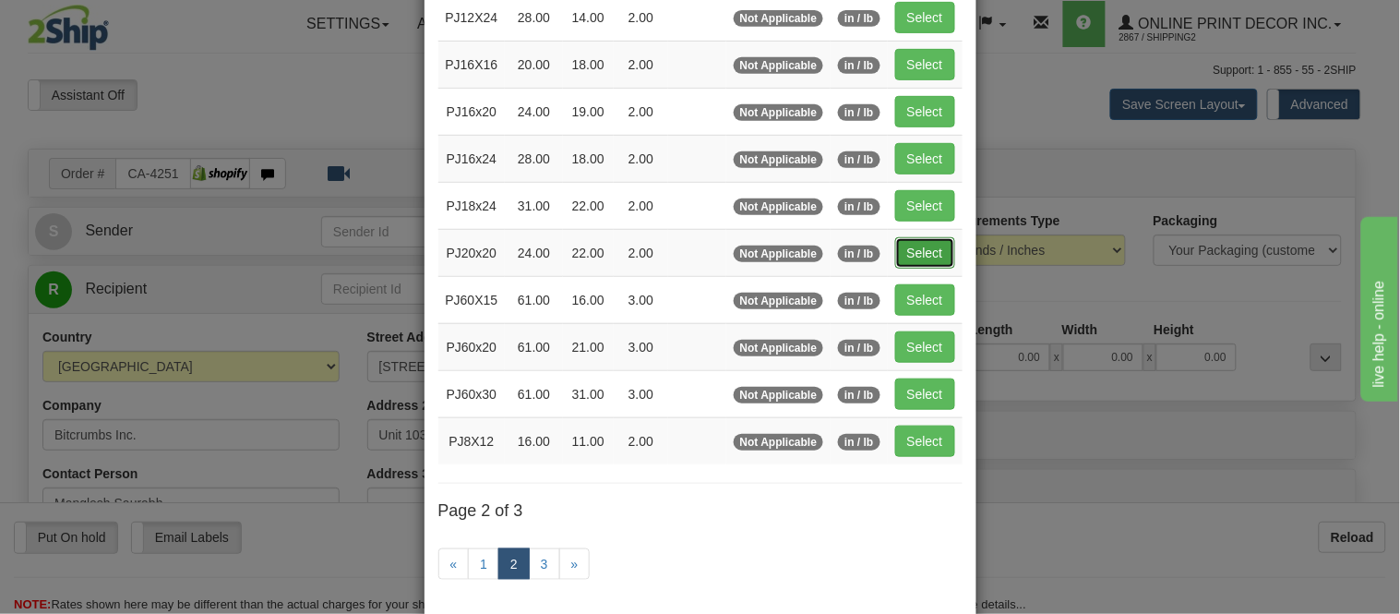
click at [930, 247] on button "Select" at bounding box center [925, 252] width 60 height 31
type input "PJ20x20"
type input "24.00"
type input "22.00"
type input "2.00"
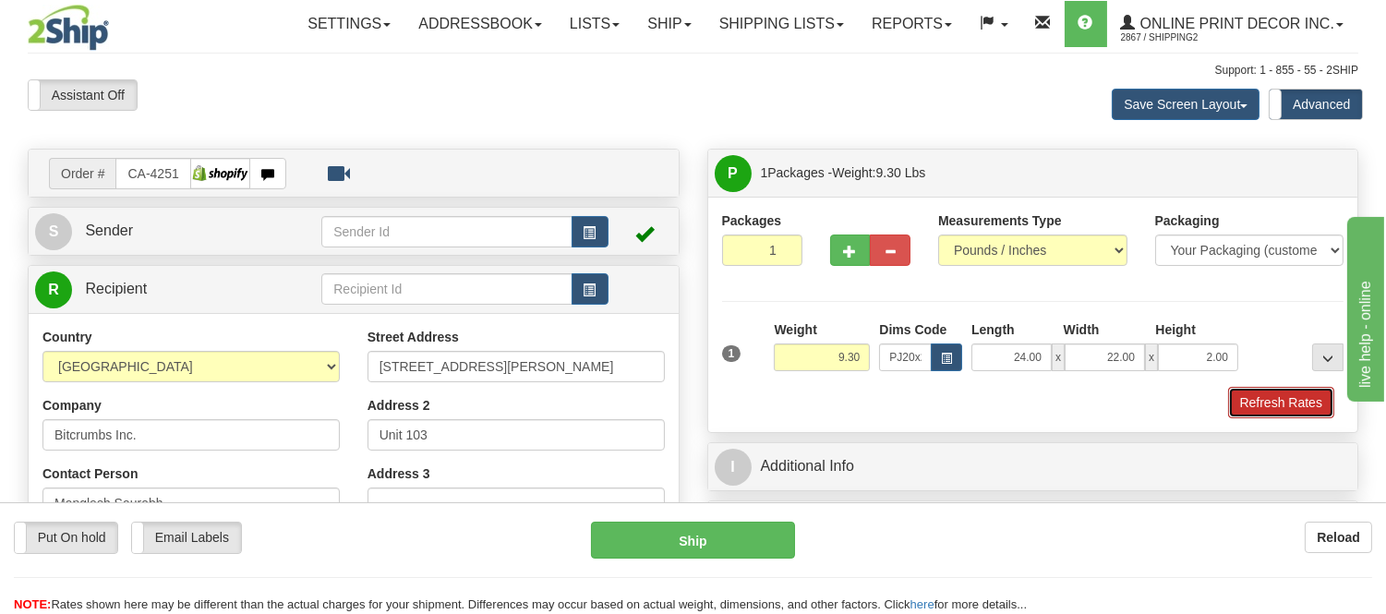
click at [1235, 401] on button "Refresh Rates" at bounding box center [1281, 402] width 106 height 31
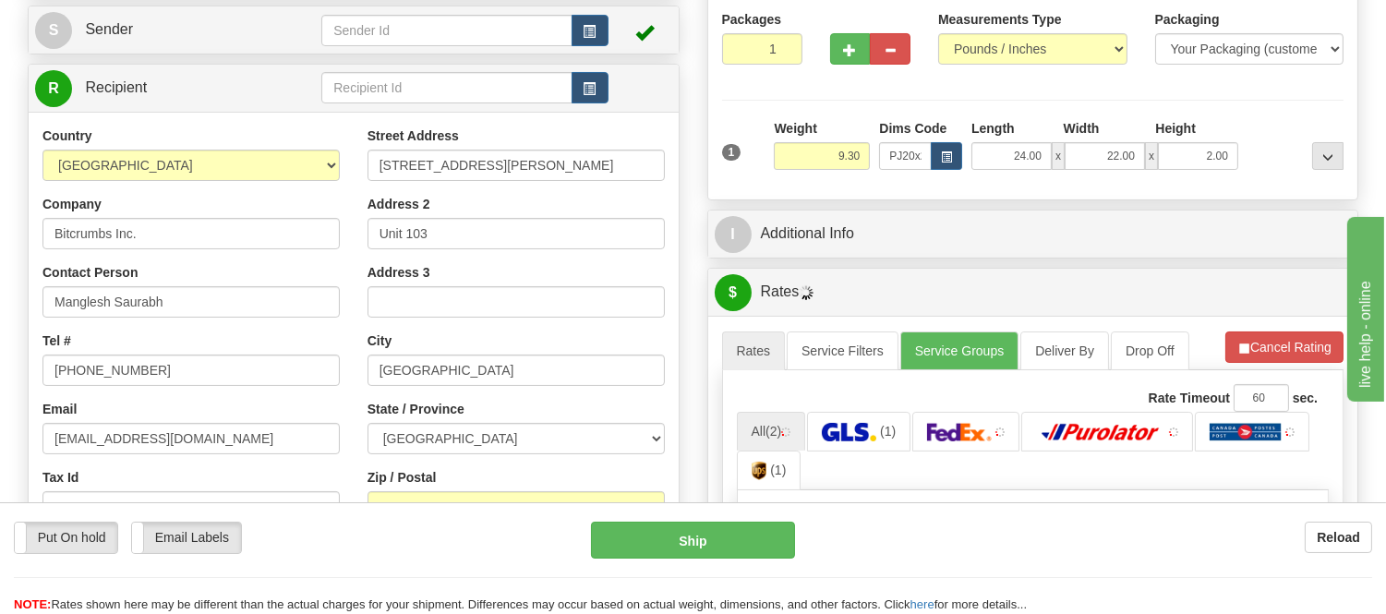
scroll to position [307, 0]
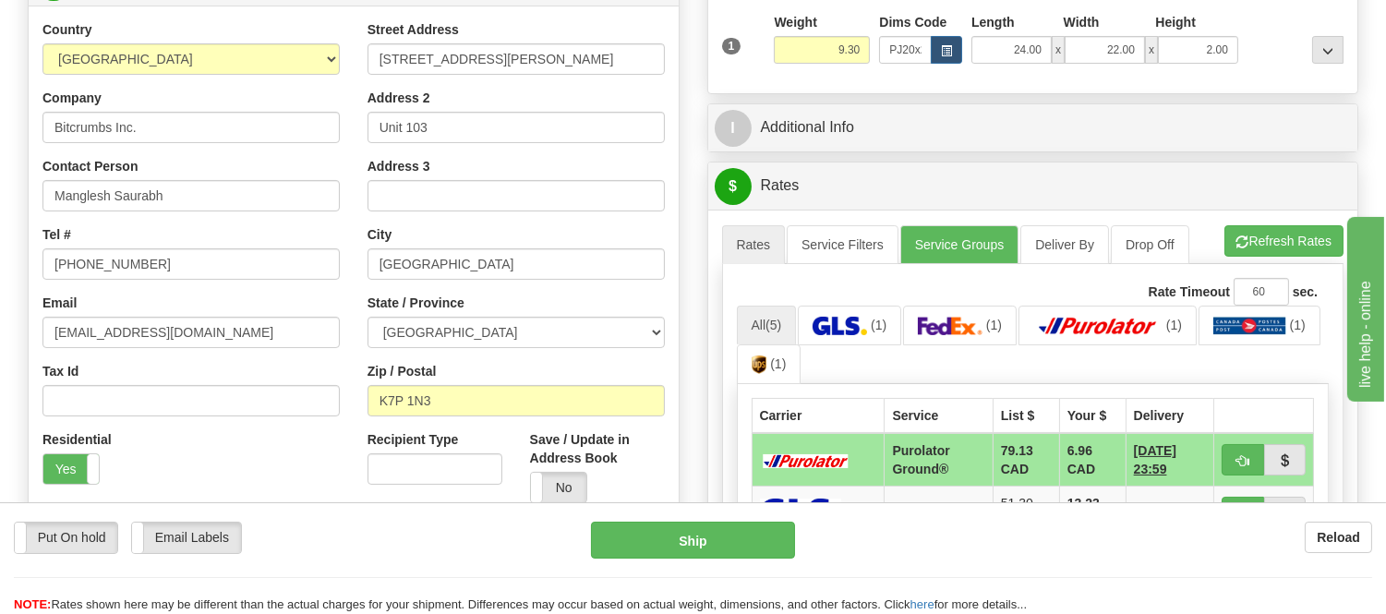
click at [1286, 262] on ul "Rates Service Filters Service Groups Deliver By Drop Off Pickup Refresh Rates C…" at bounding box center [1033, 244] width 622 height 39
click at [1295, 251] on button "Refresh Rates" at bounding box center [1283, 240] width 119 height 31
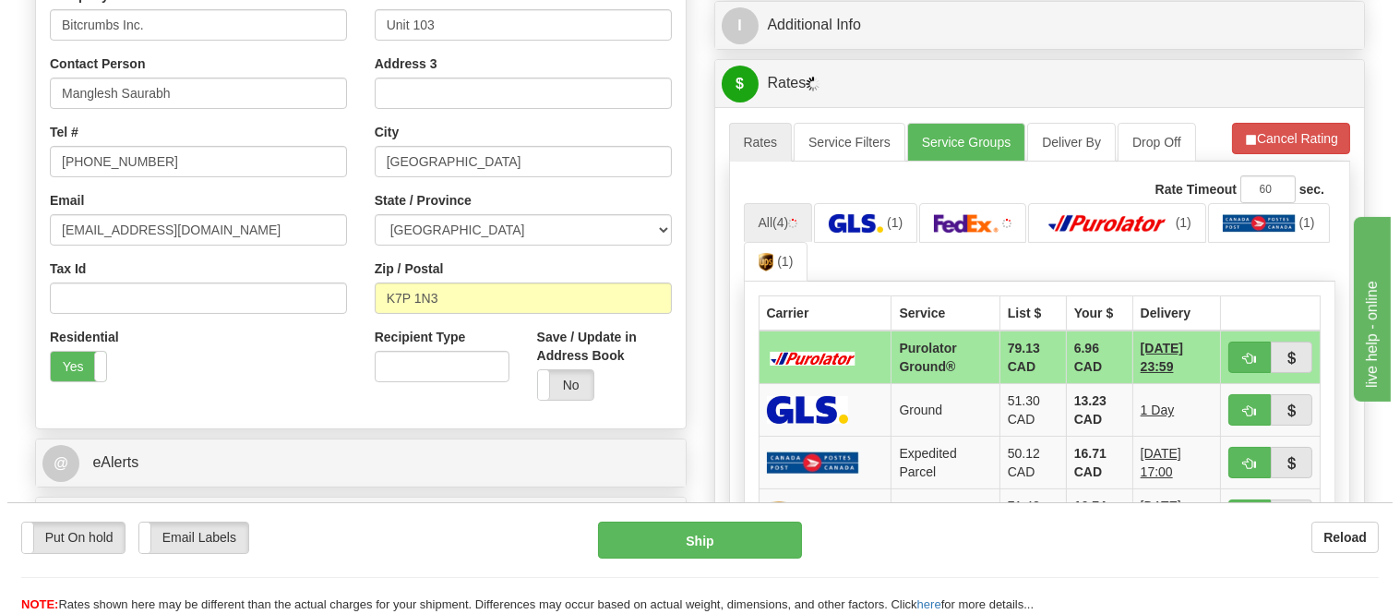
scroll to position [512, 0]
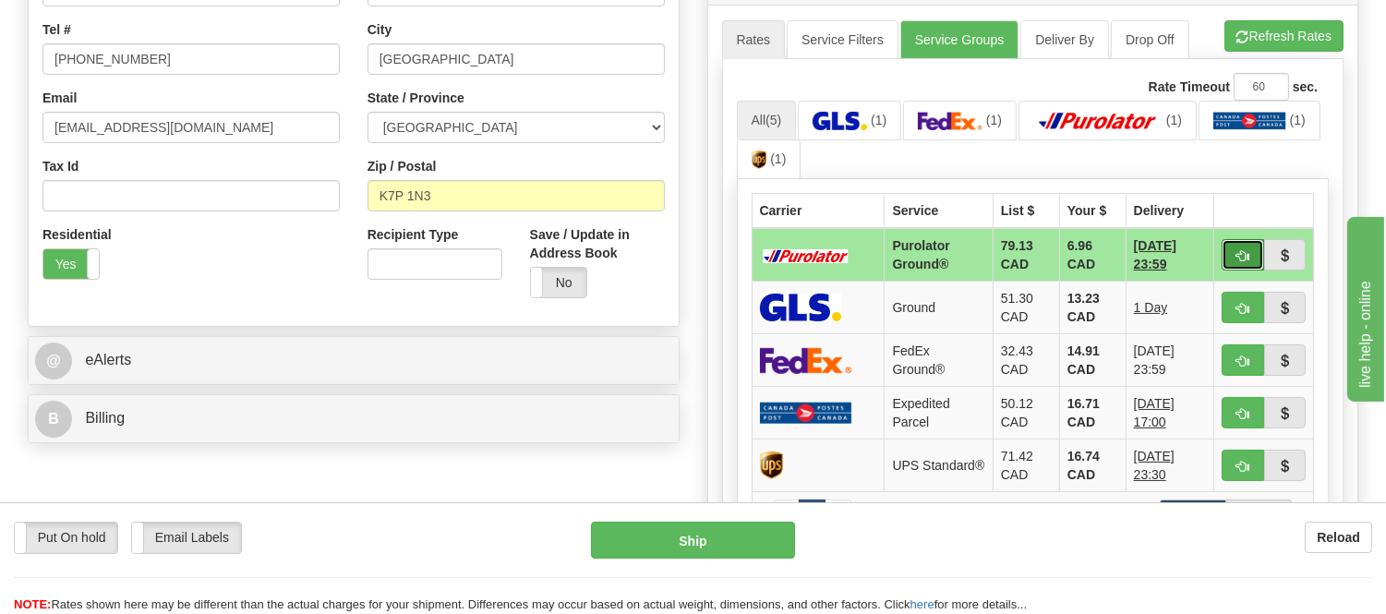
click at [1247, 254] on span "button" at bounding box center [1242, 256] width 13 height 12
type input "260"
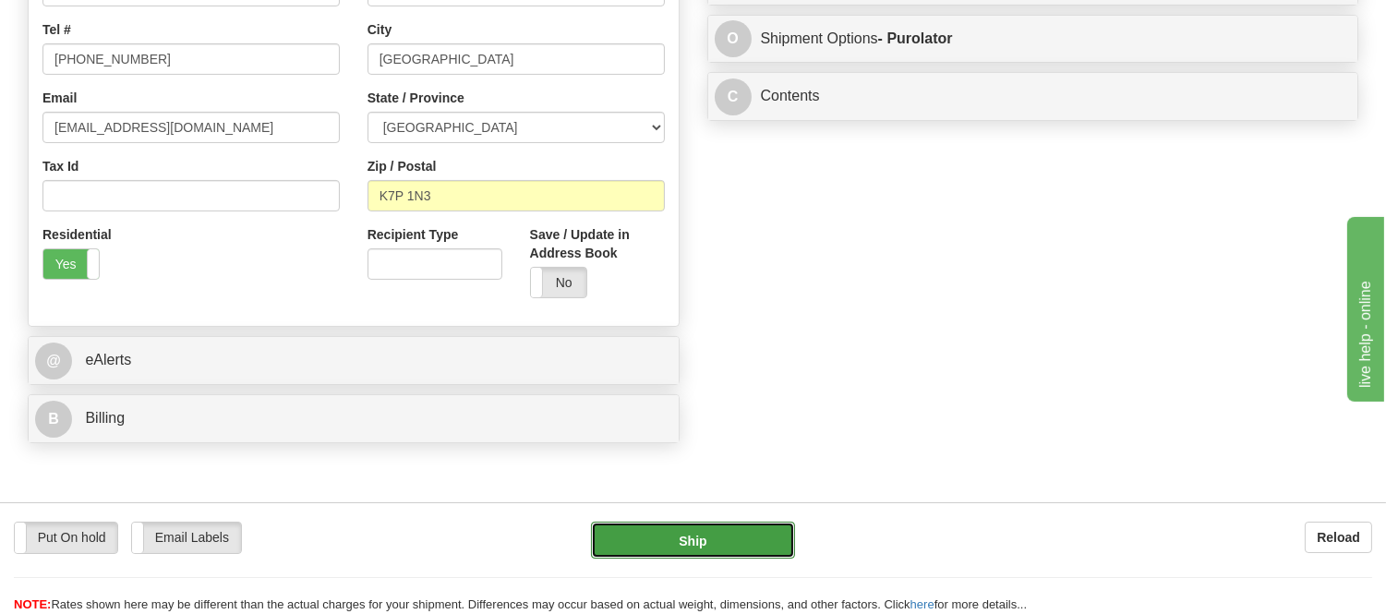
click at [760, 531] on button "Ship" at bounding box center [692, 540] width 203 height 37
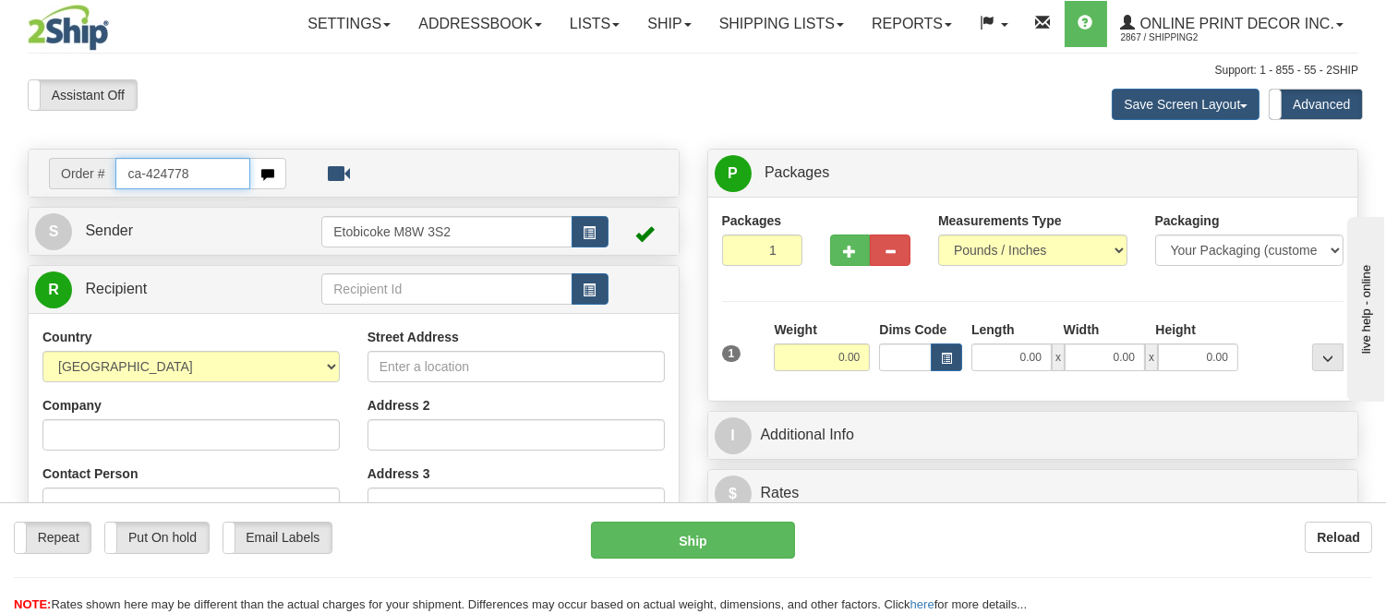
type input "ca-424778"
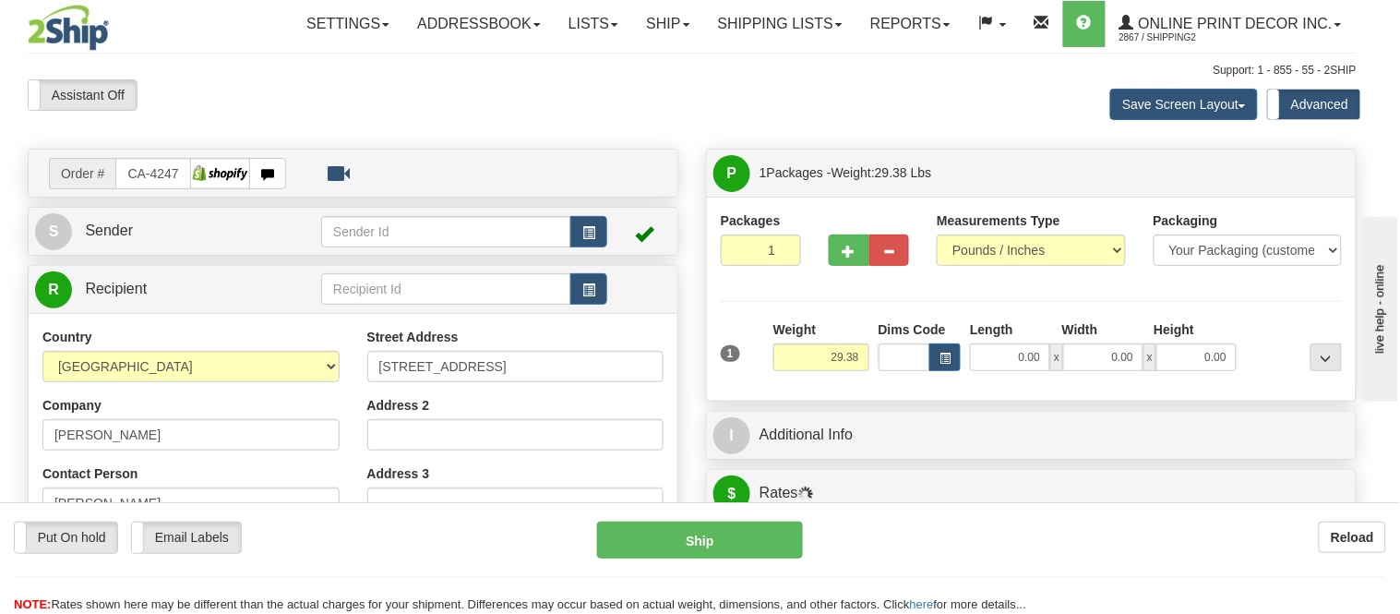
type input "FERNIE"
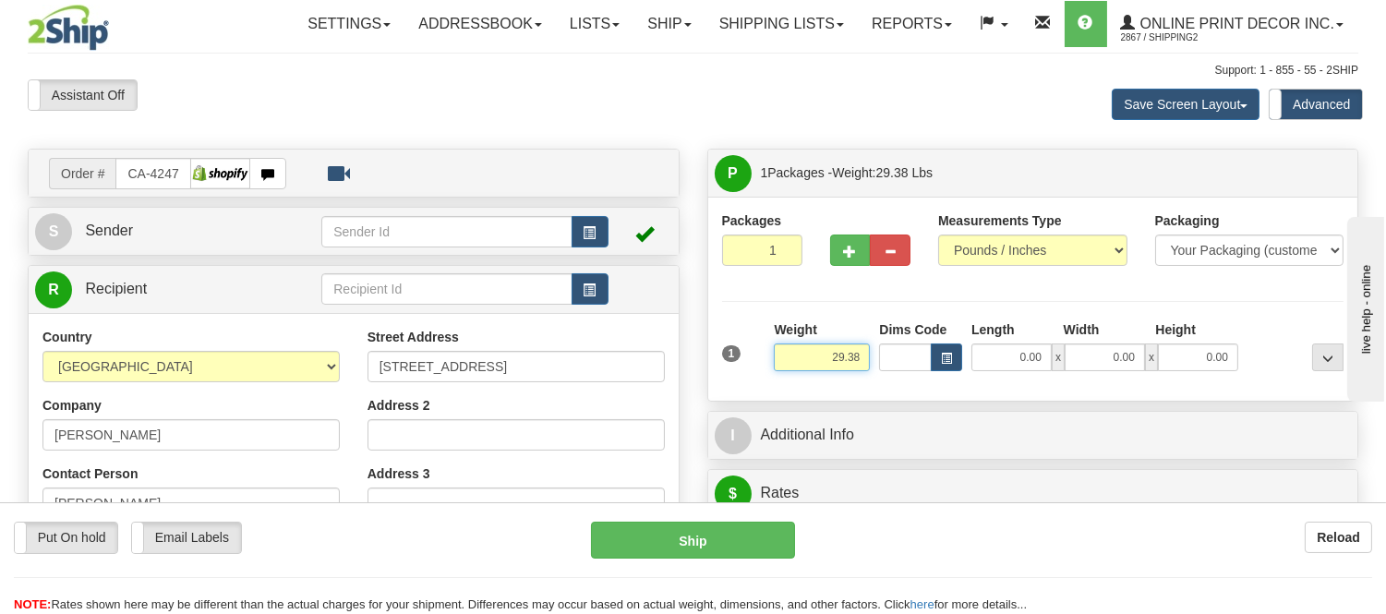
drag, startPoint x: 861, startPoint y: 360, endPoint x: 803, endPoint y: 374, distance: 59.8
click at [803, 374] on div "Weight 29.38" at bounding box center [821, 352] width 105 height 65
type input "11.98"
click at [951, 363] on span "button" at bounding box center [946, 359] width 11 height 10
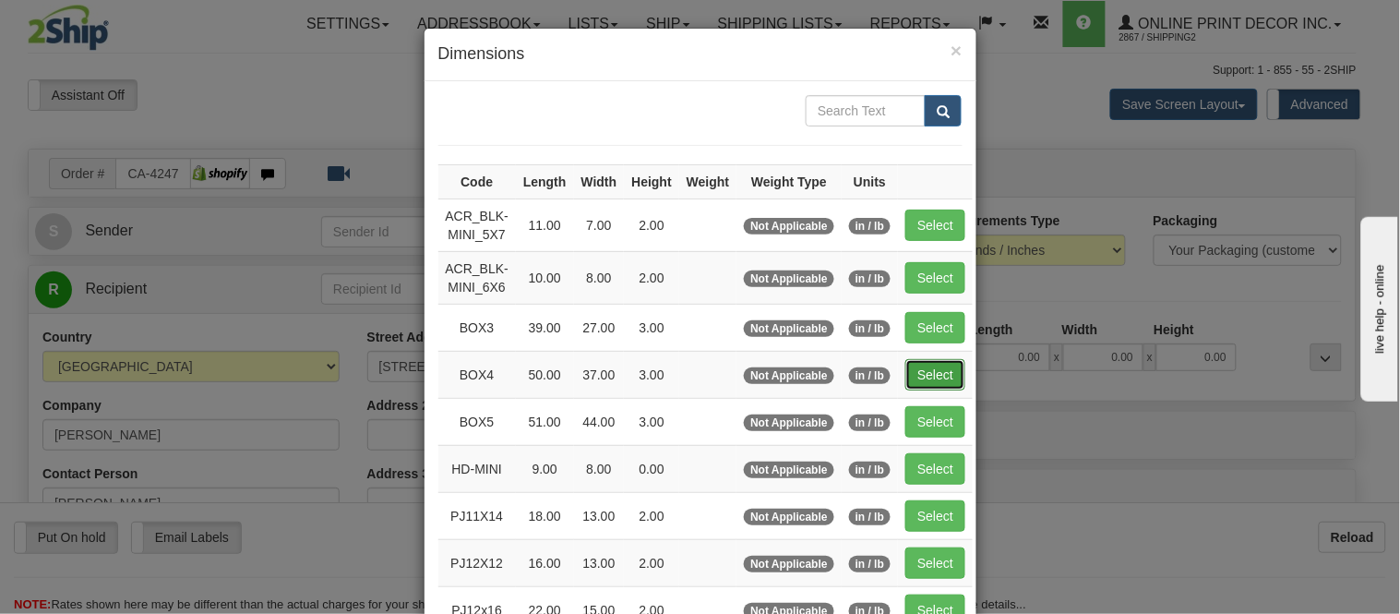
click at [931, 369] on button "Select" at bounding box center [936, 374] width 60 height 31
type input "BOX4"
type input "50.00"
type input "37.00"
type input "3.00"
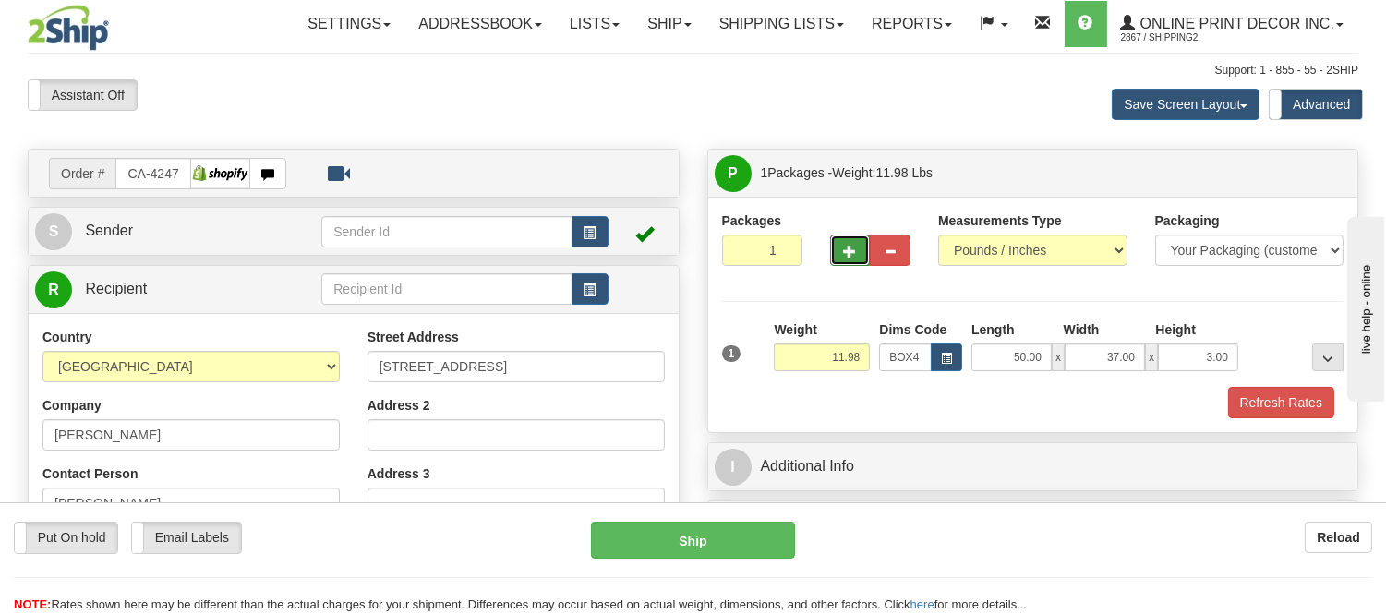
click at [831, 255] on button "button" at bounding box center [850, 249] width 41 height 31
radio input "true"
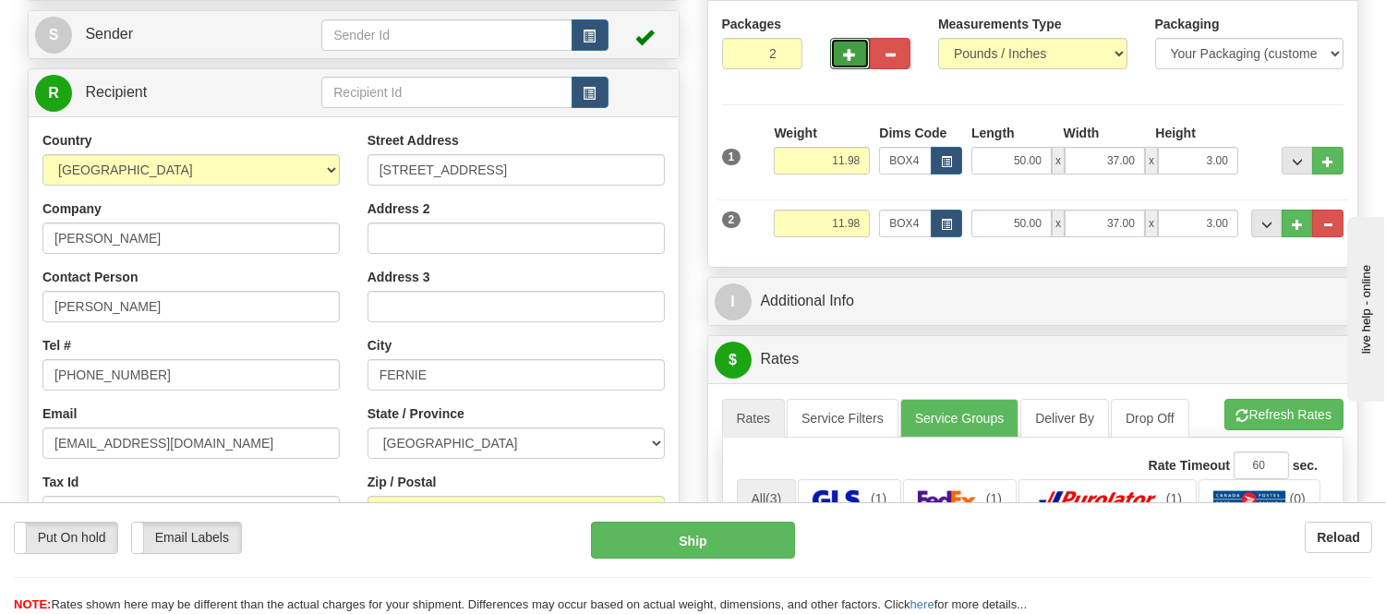
scroll to position [205, 0]
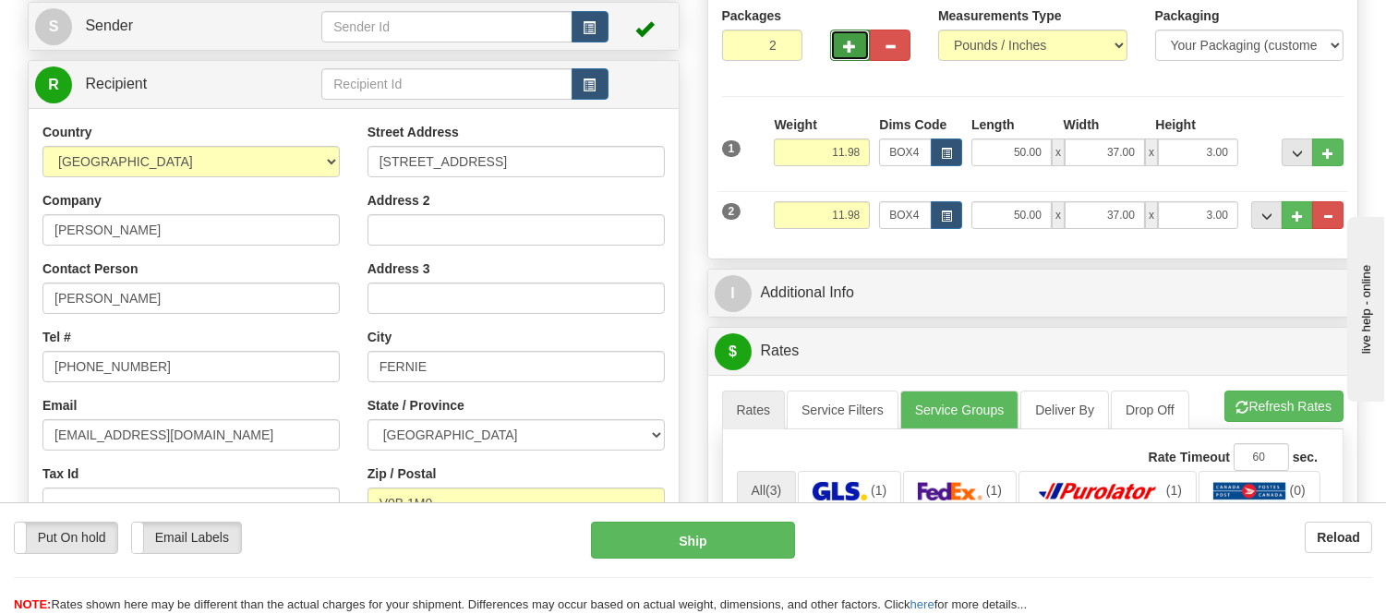
click at [842, 44] on button "button" at bounding box center [850, 45] width 41 height 31
type input "3"
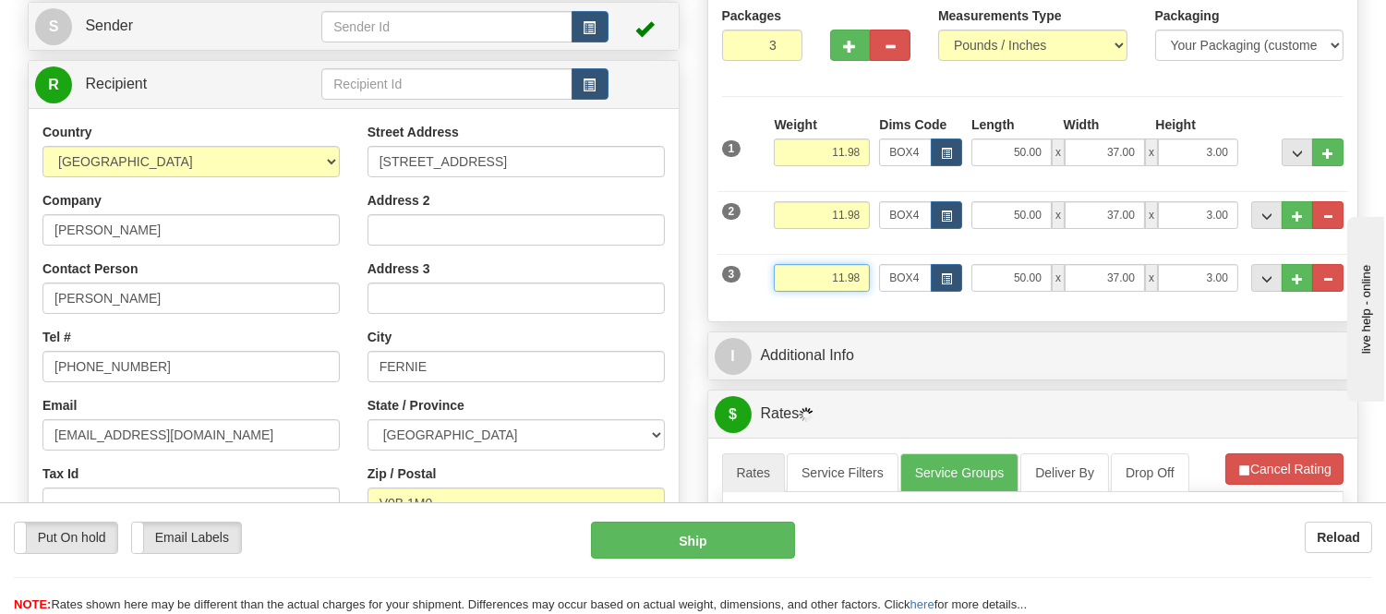
drag, startPoint x: 868, startPoint y: 283, endPoint x: 754, endPoint y: 298, distance: 114.5
click at [754, 298] on div "3 Weight 11.98 Dims Code BOX4 Length Width x" at bounding box center [1032, 276] width 631 height 62
type input "7.98"
click at [939, 272] on button "button" at bounding box center [946, 278] width 31 height 28
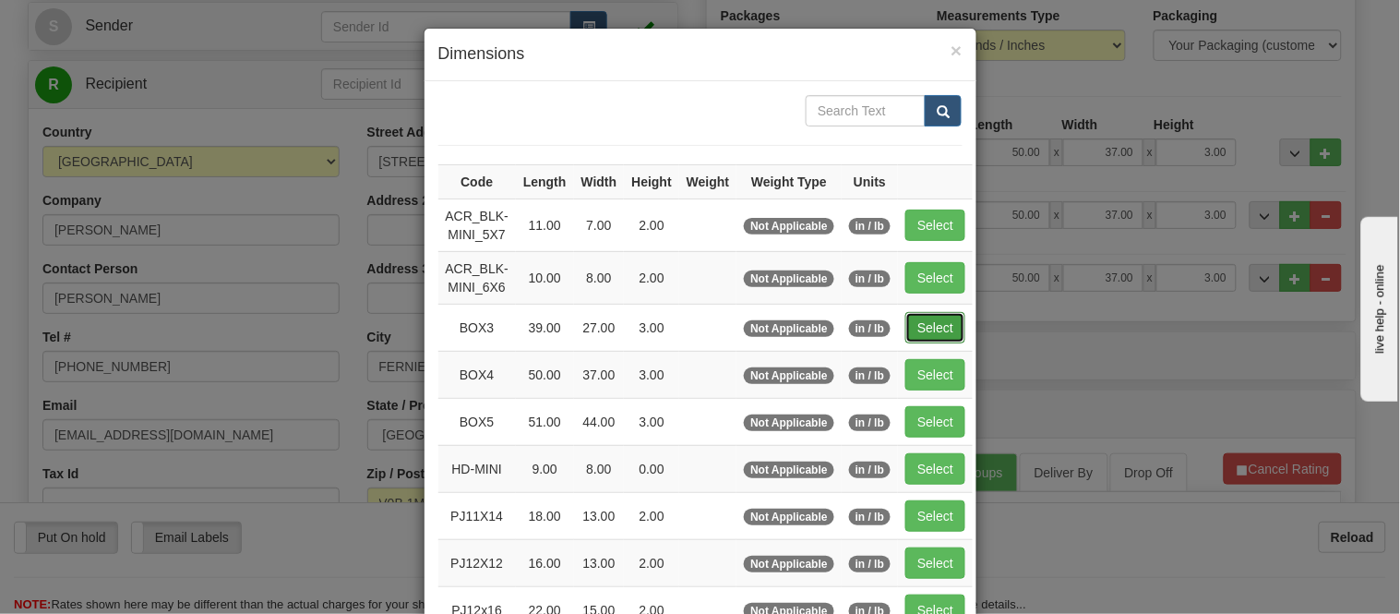
click at [920, 325] on button "Select" at bounding box center [936, 327] width 60 height 31
type input "BOX3"
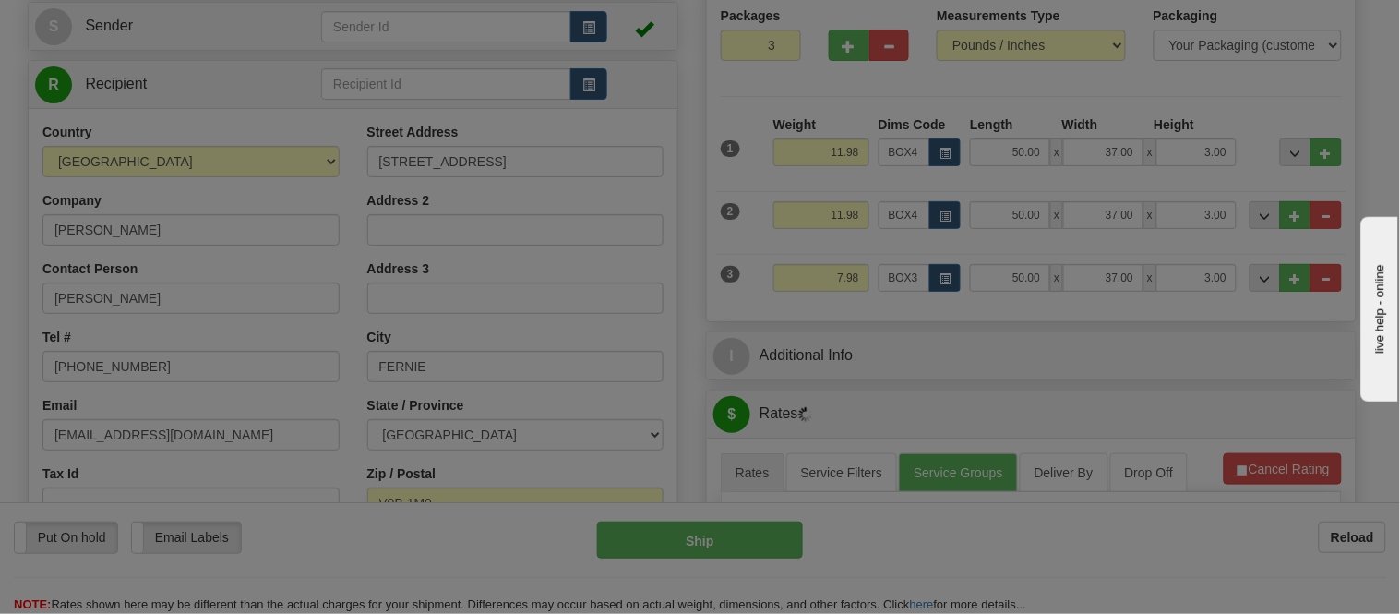
type input "39.00"
type input "27.00"
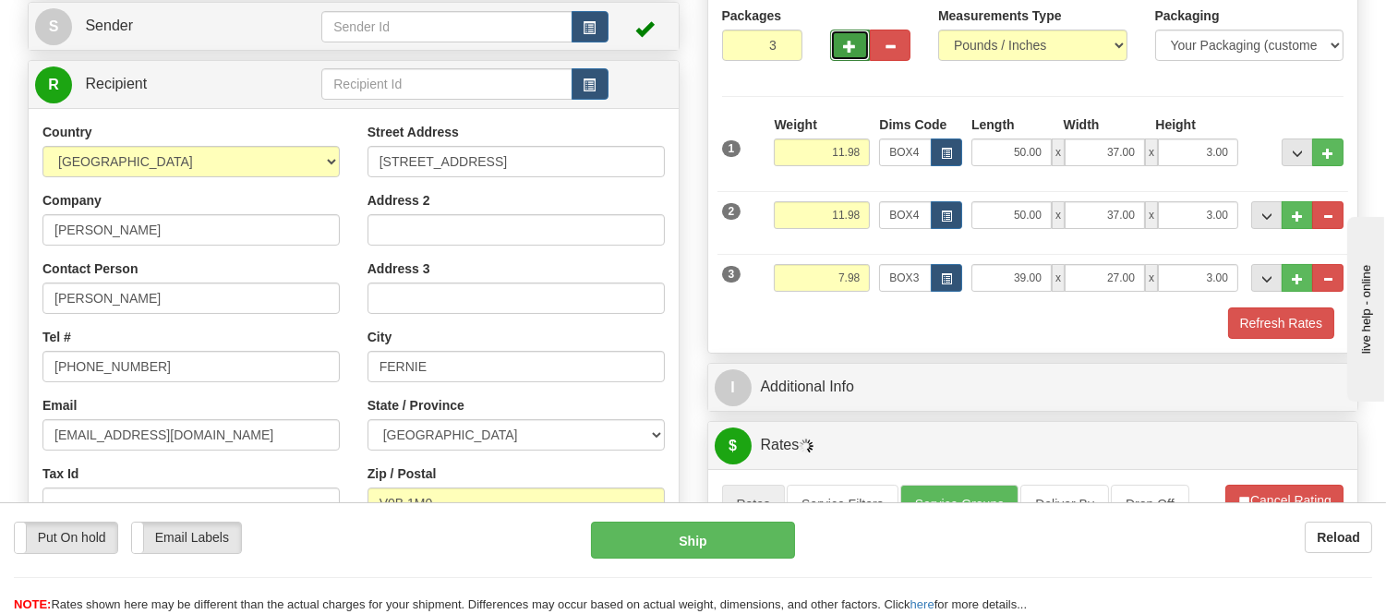
click at [854, 54] on button "button" at bounding box center [850, 45] width 41 height 31
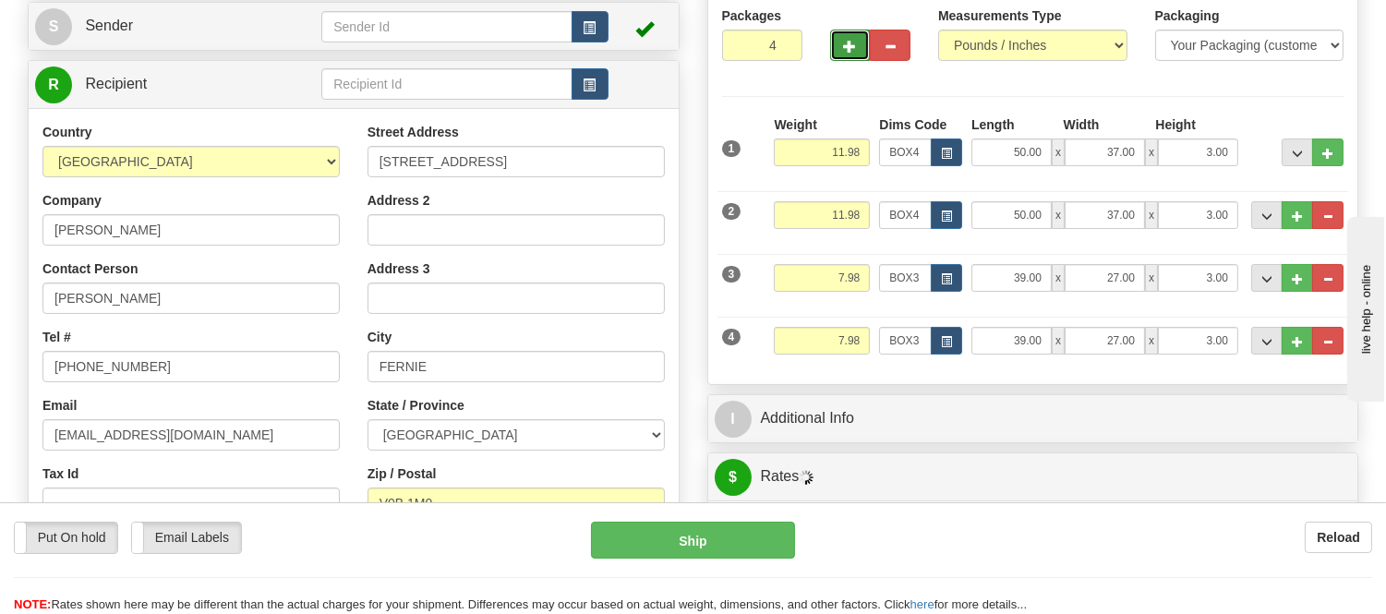
click at [854, 54] on button "button" at bounding box center [850, 45] width 41 height 31
type input "5"
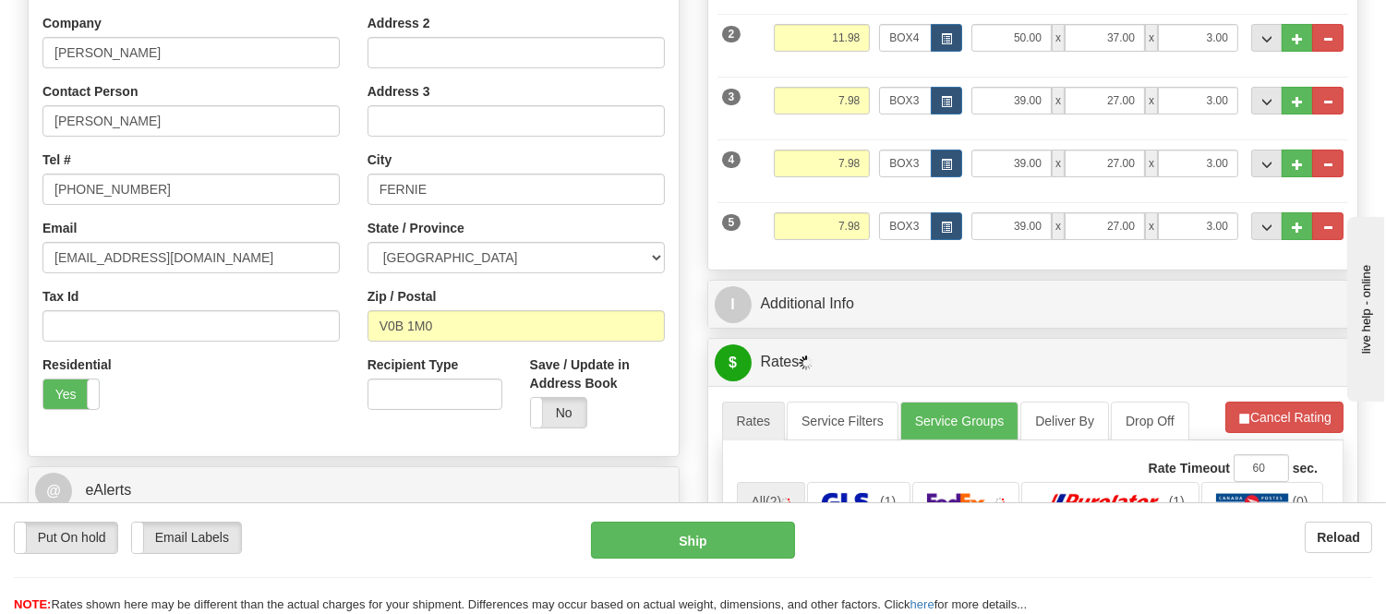
scroll to position [410, 0]
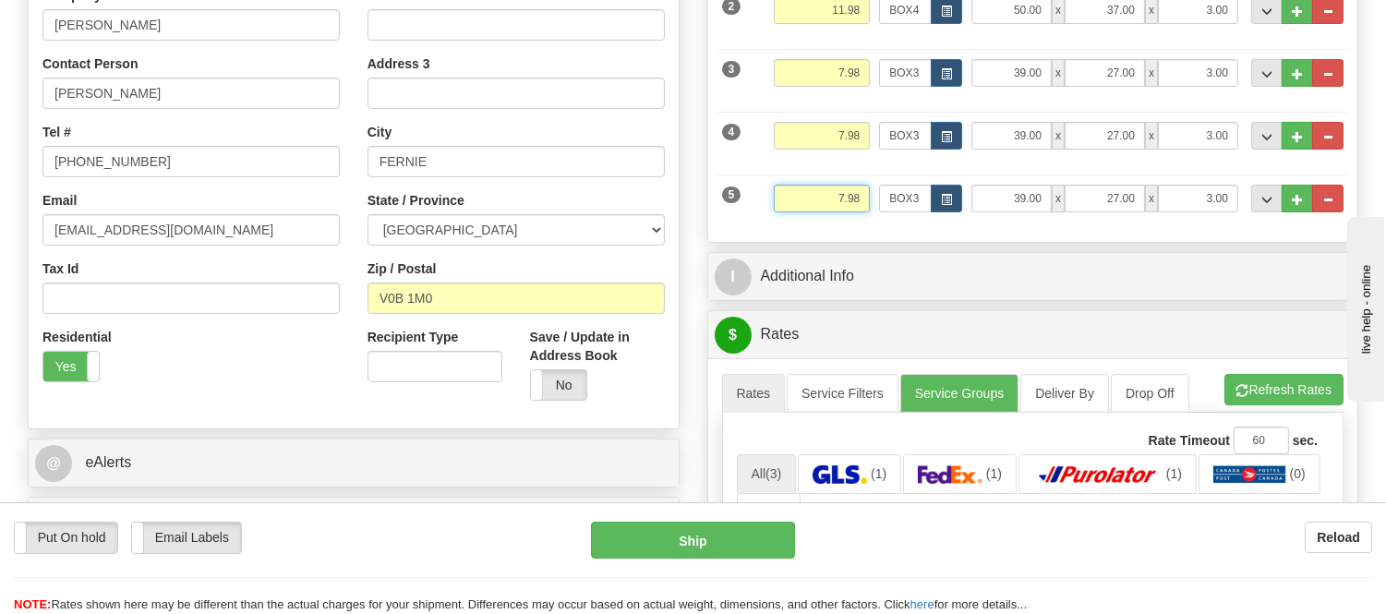
drag, startPoint x: 864, startPoint y: 194, endPoint x: 803, endPoint y: 204, distance: 61.8
click at [803, 204] on input "7.98" at bounding box center [822, 199] width 96 height 28
type input "19.98"
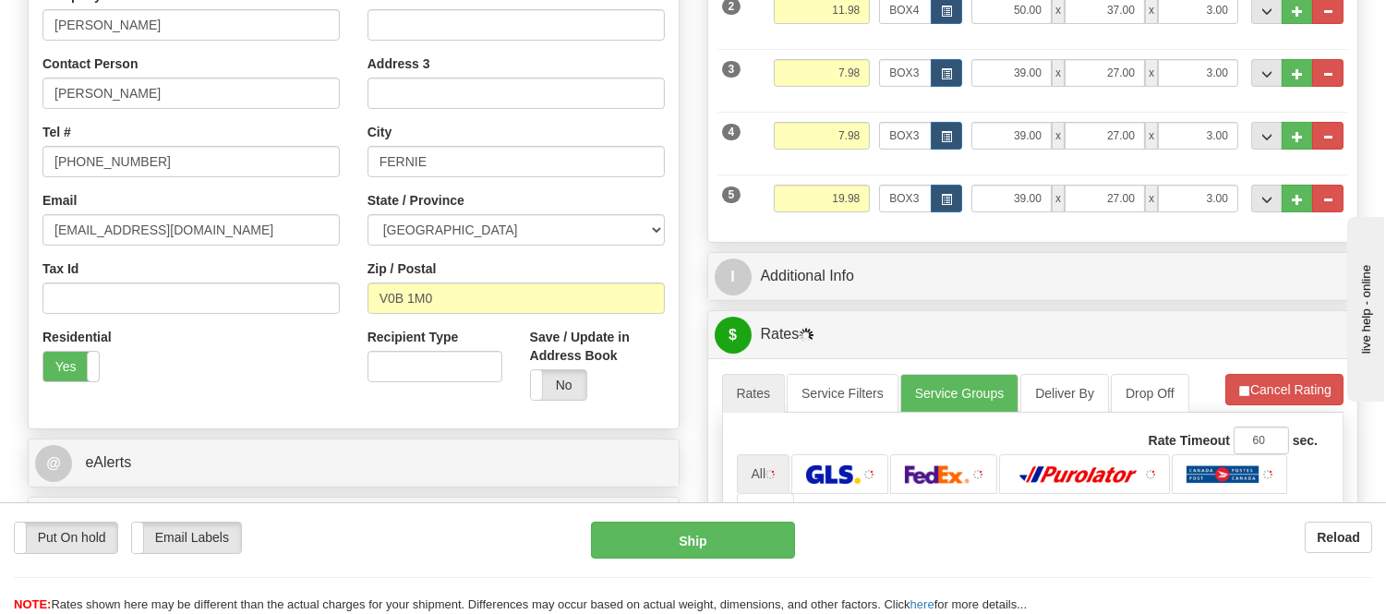
click at [1267, 400] on li "Refresh Rates Cancel Rating" at bounding box center [1284, 389] width 118 height 31
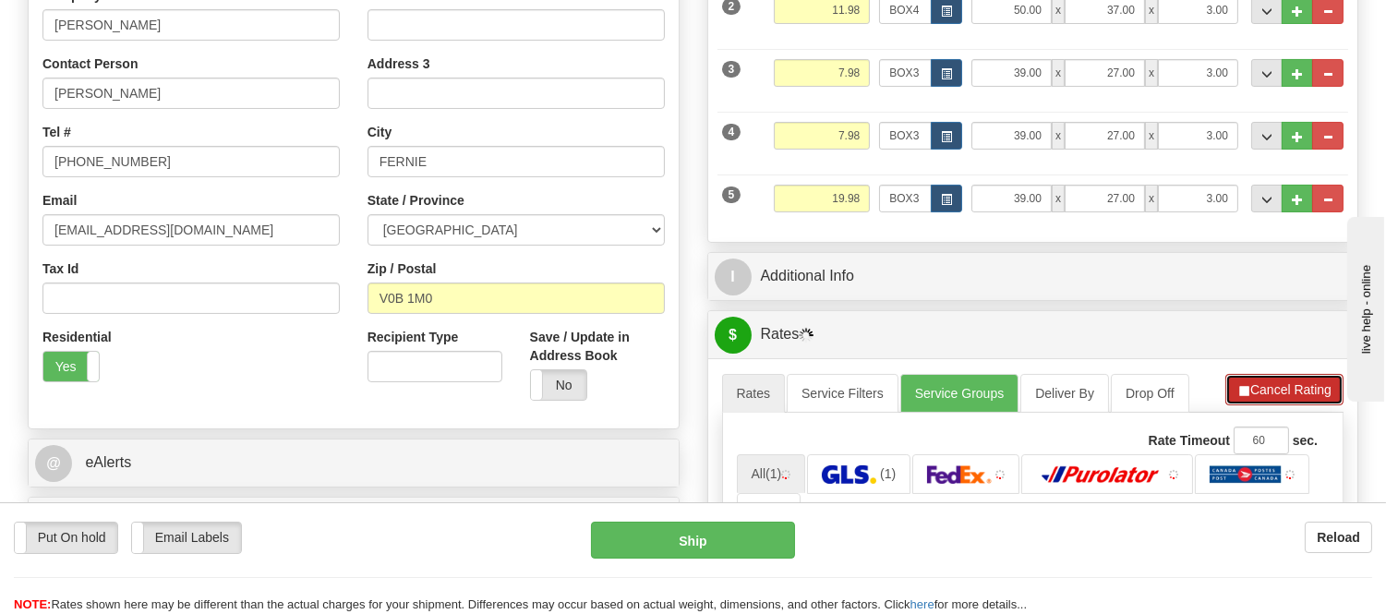
click at [1276, 384] on button "Cancel Rating" at bounding box center [1284, 389] width 118 height 31
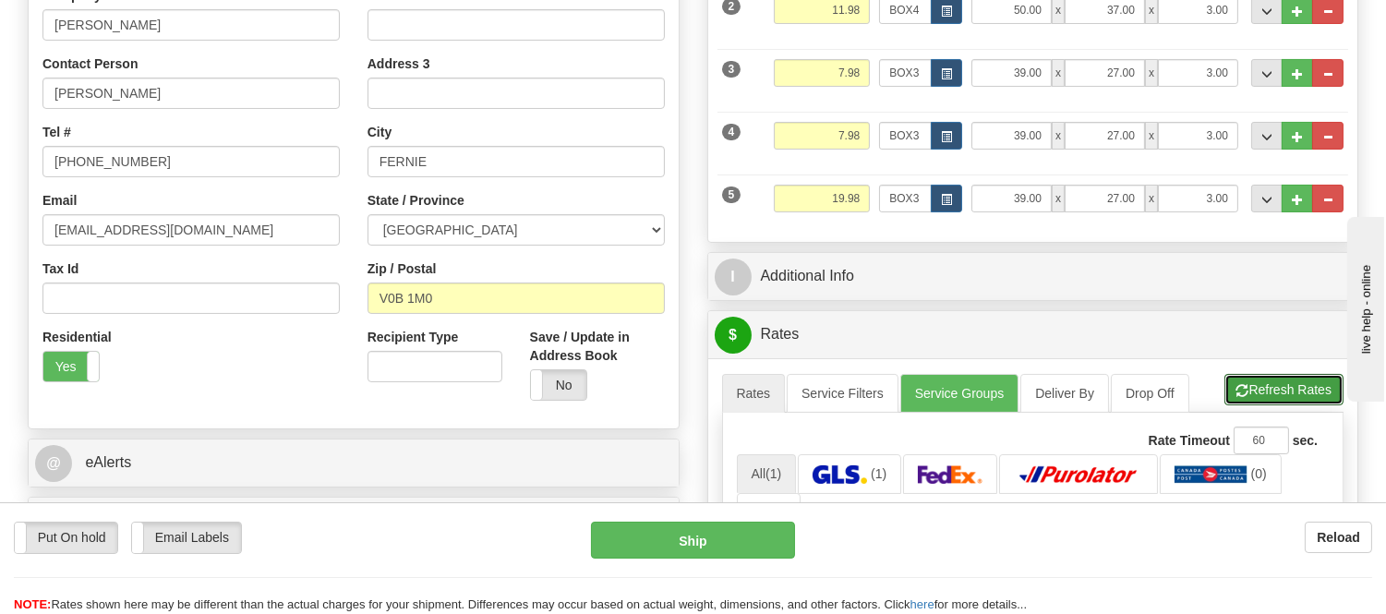
click at [1276, 384] on button "Refresh Rates" at bounding box center [1283, 389] width 119 height 31
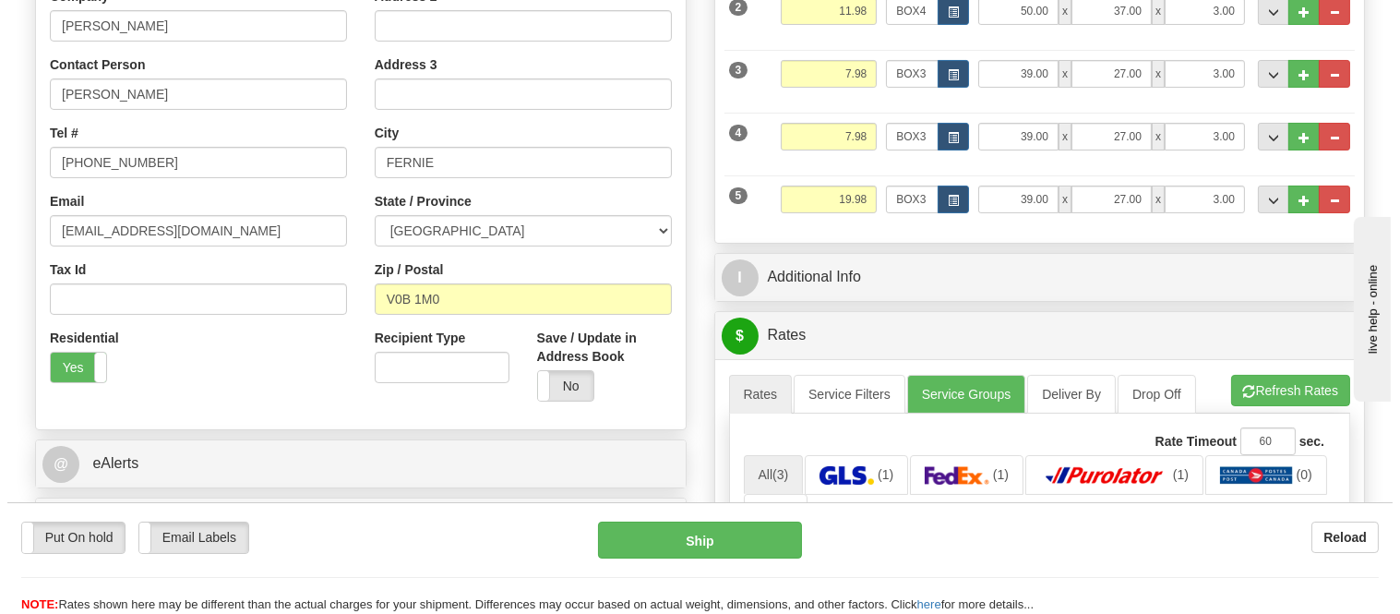
scroll to position [615, 0]
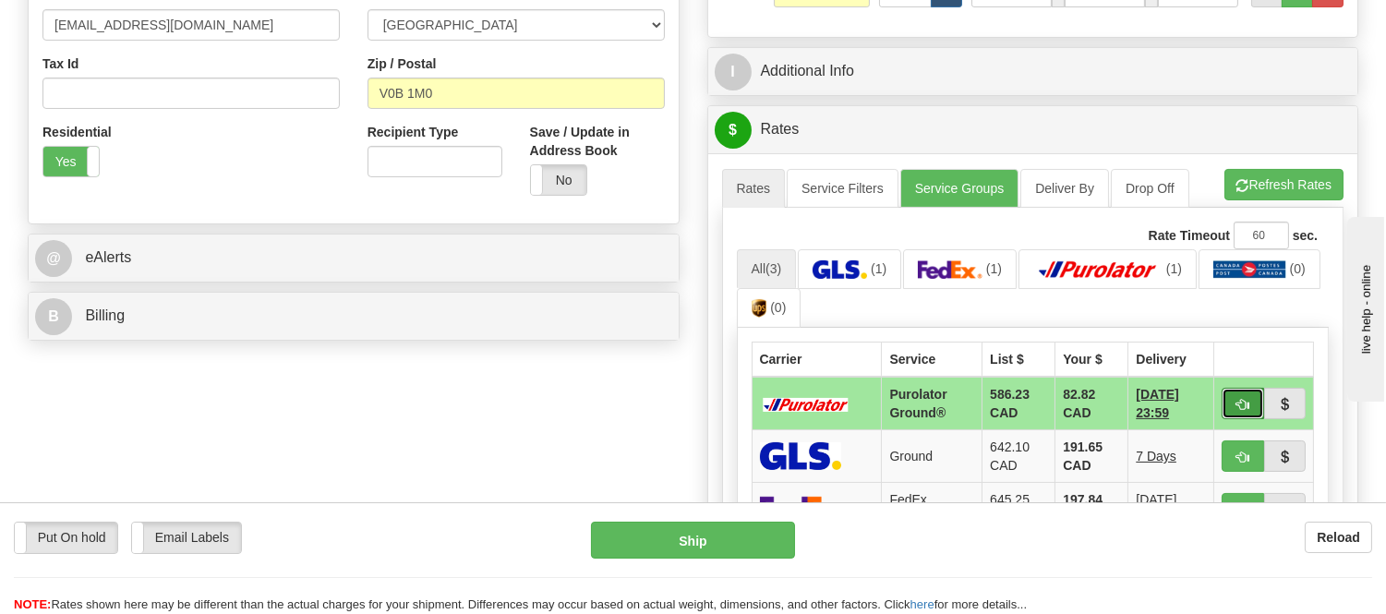
click at [1247, 403] on span "button" at bounding box center [1242, 405] width 13 height 12
type input "260"
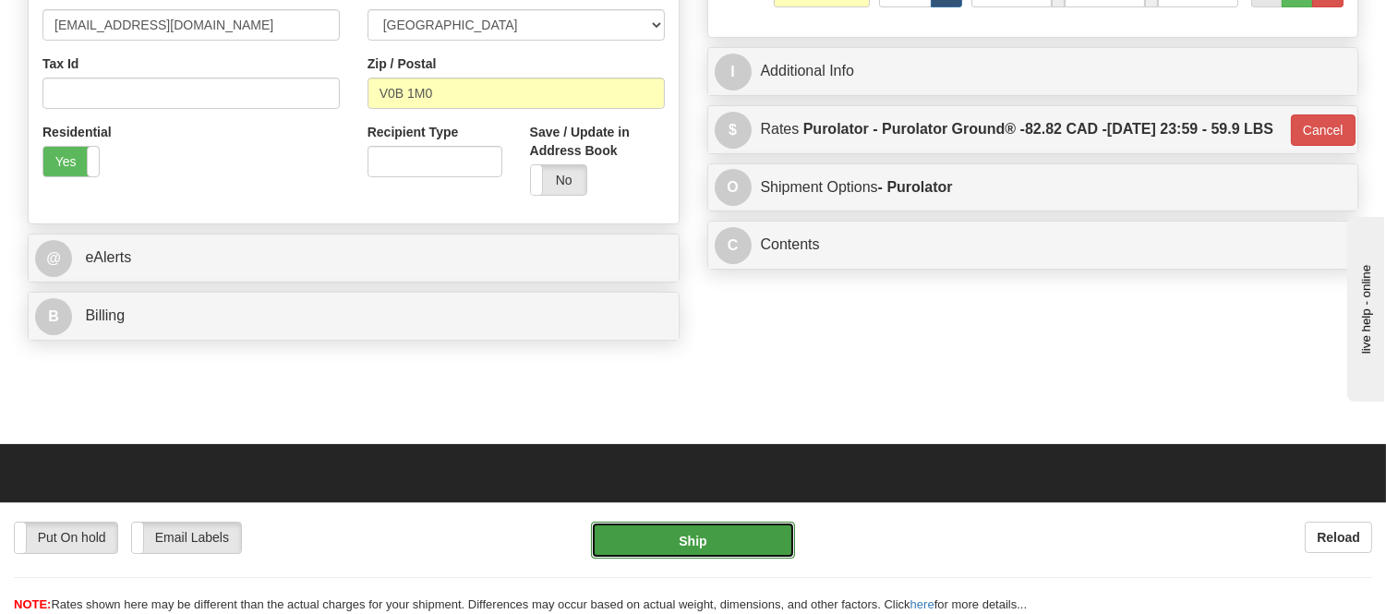
click at [705, 557] on button "Ship" at bounding box center [692, 540] width 203 height 37
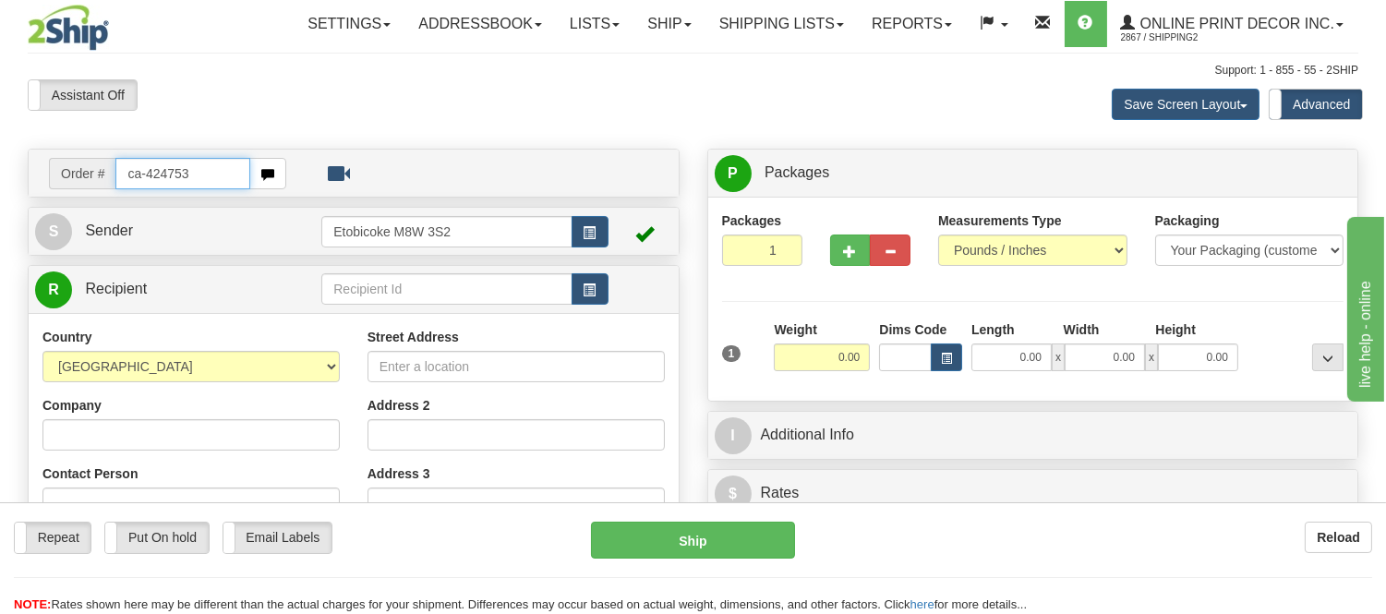
type input "ca-424753"
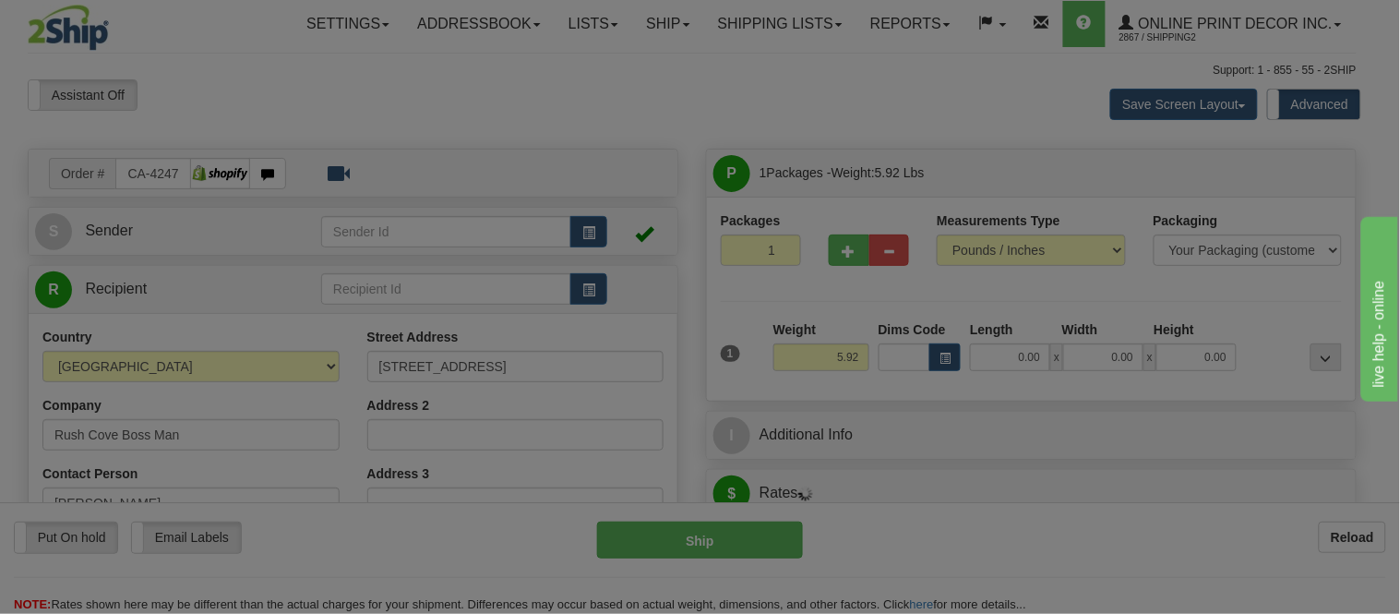
type input "THORNBURY"
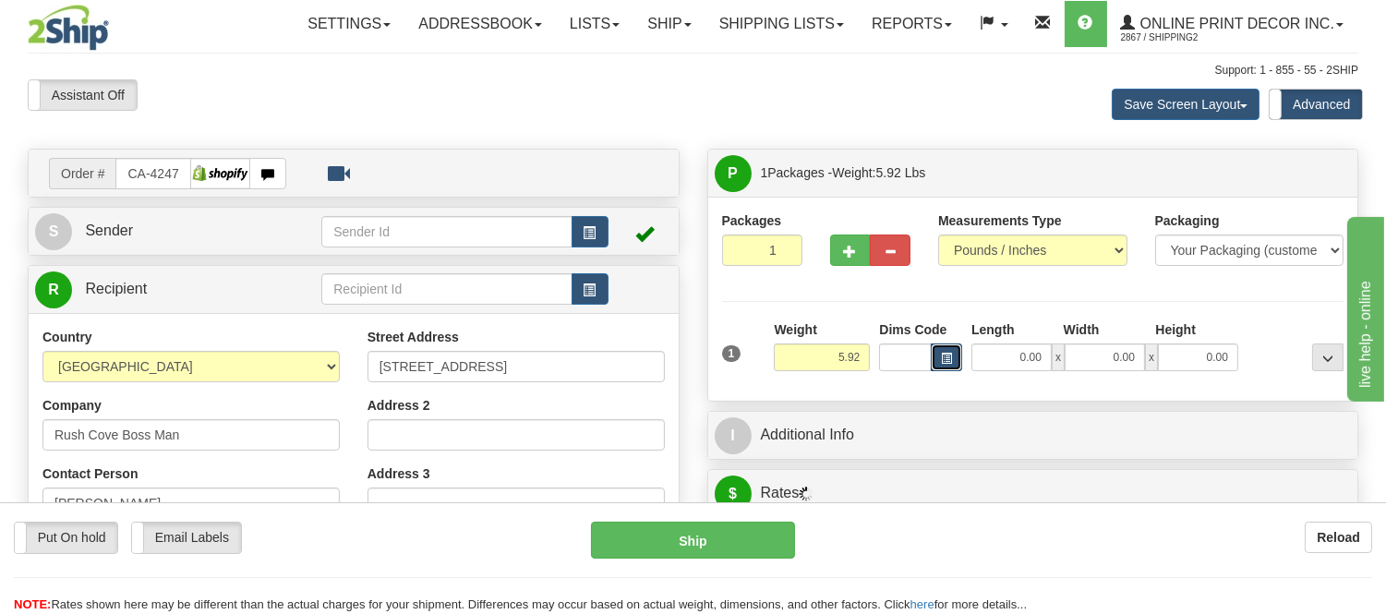
click at [951, 366] on button "button" at bounding box center [946, 357] width 31 height 28
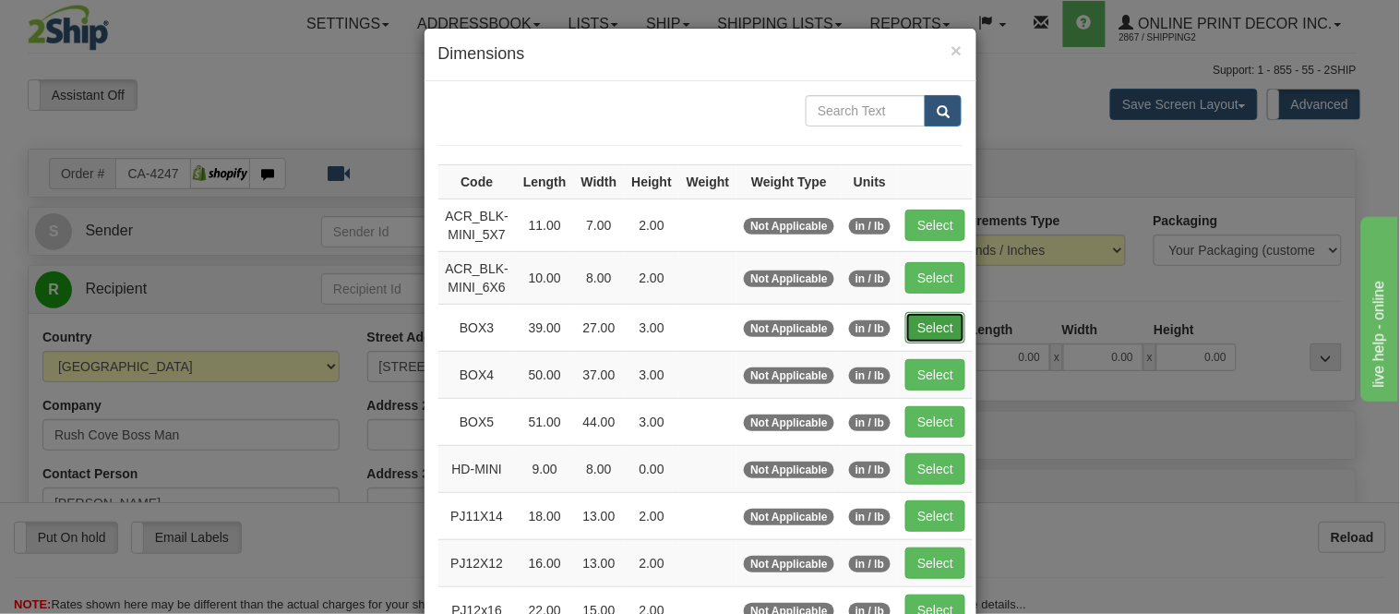
click at [925, 318] on button "Select" at bounding box center [936, 327] width 60 height 31
type input "BOX3"
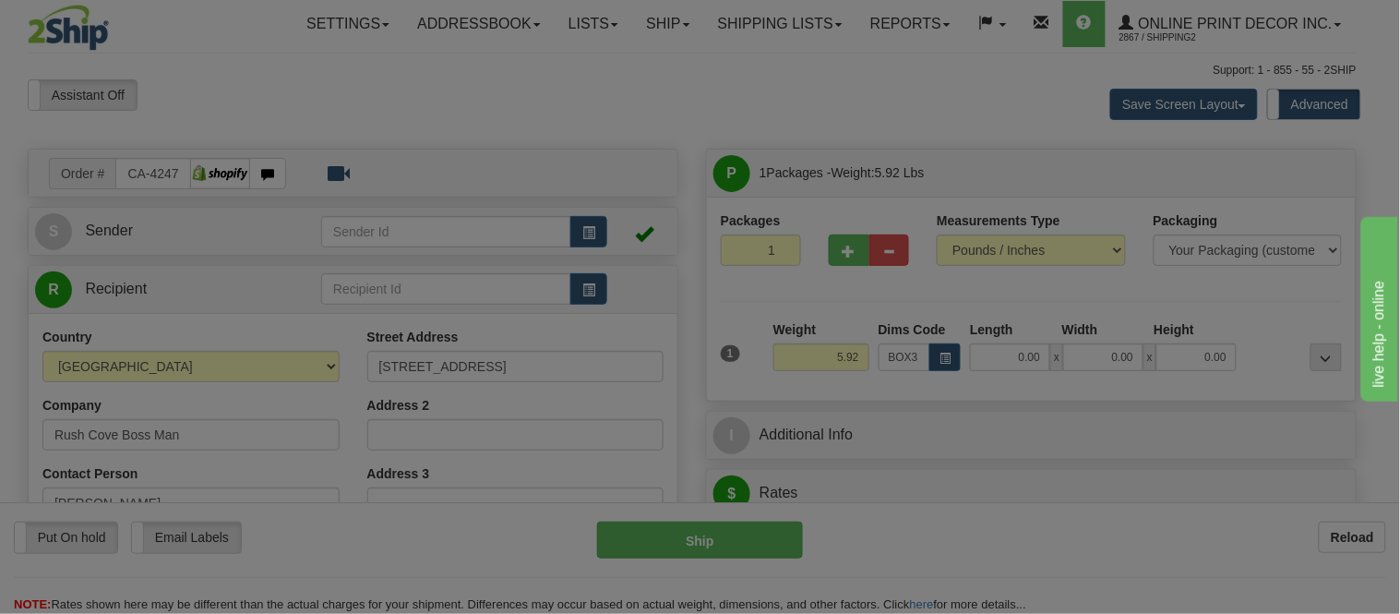
type input "39.00"
type input "27.00"
type input "3.00"
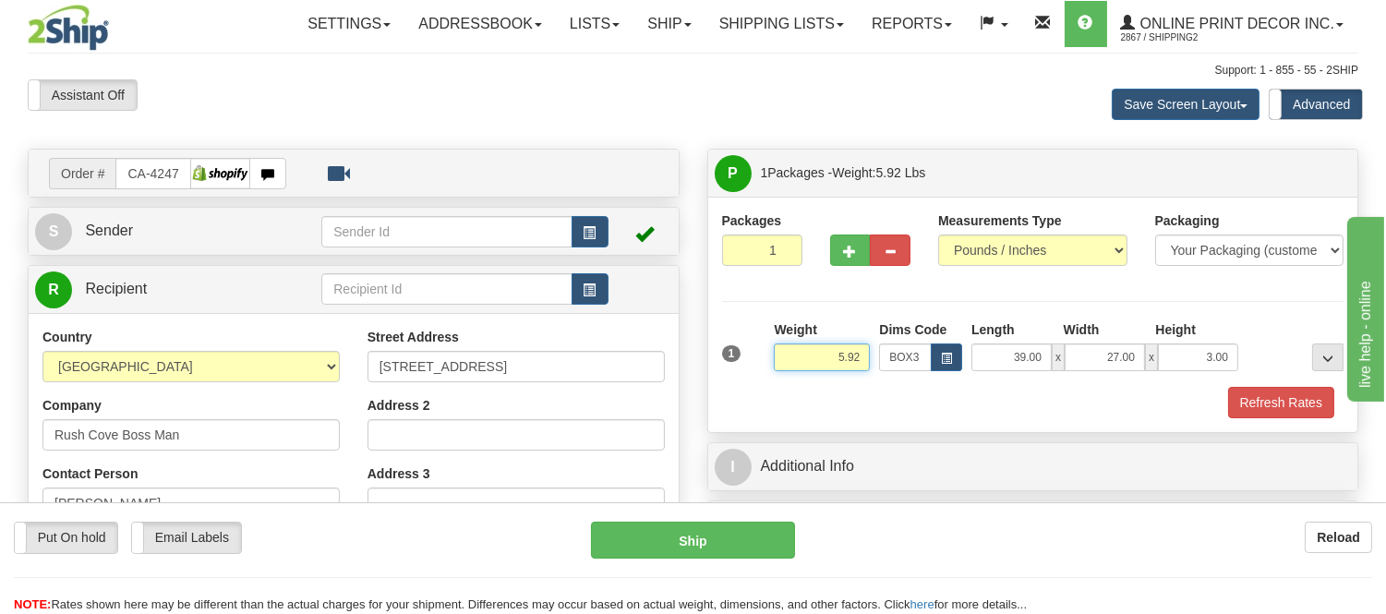
drag, startPoint x: 861, startPoint y: 360, endPoint x: 787, endPoint y: 349, distance: 74.7
click at [787, 349] on input "5.92" at bounding box center [822, 357] width 96 height 28
type input "9.98"
click at [1304, 409] on button "Refresh Rates" at bounding box center [1281, 402] width 106 height 31
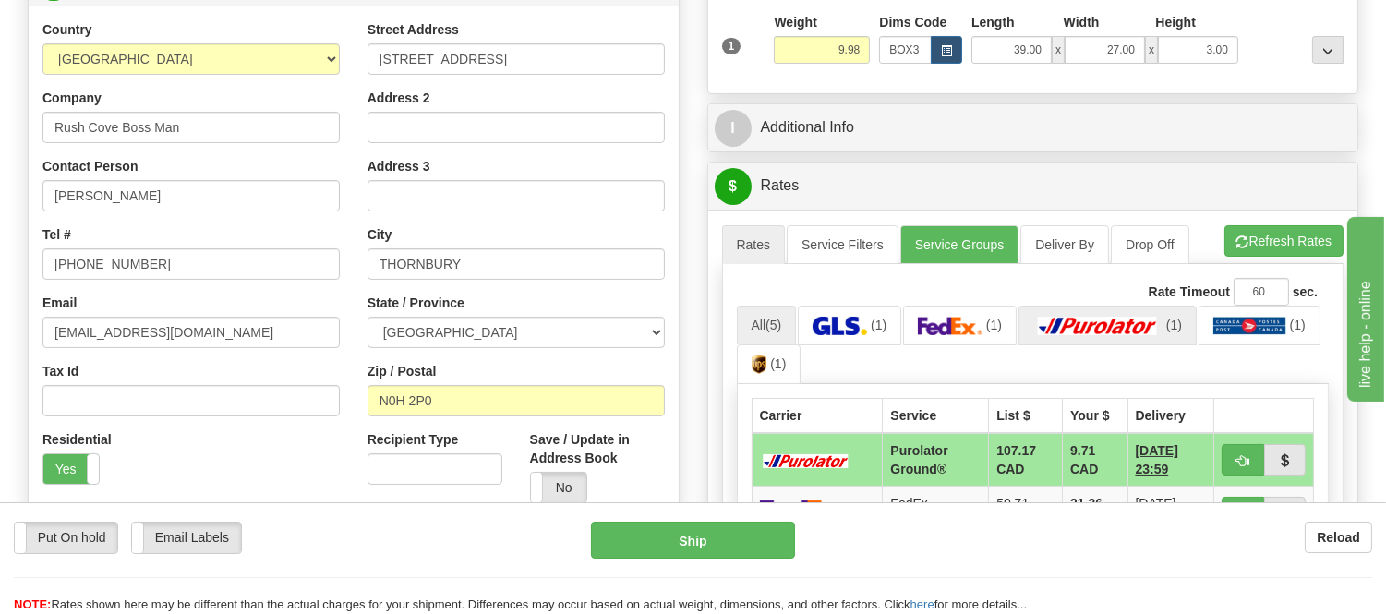
scroll to position [410, 0]
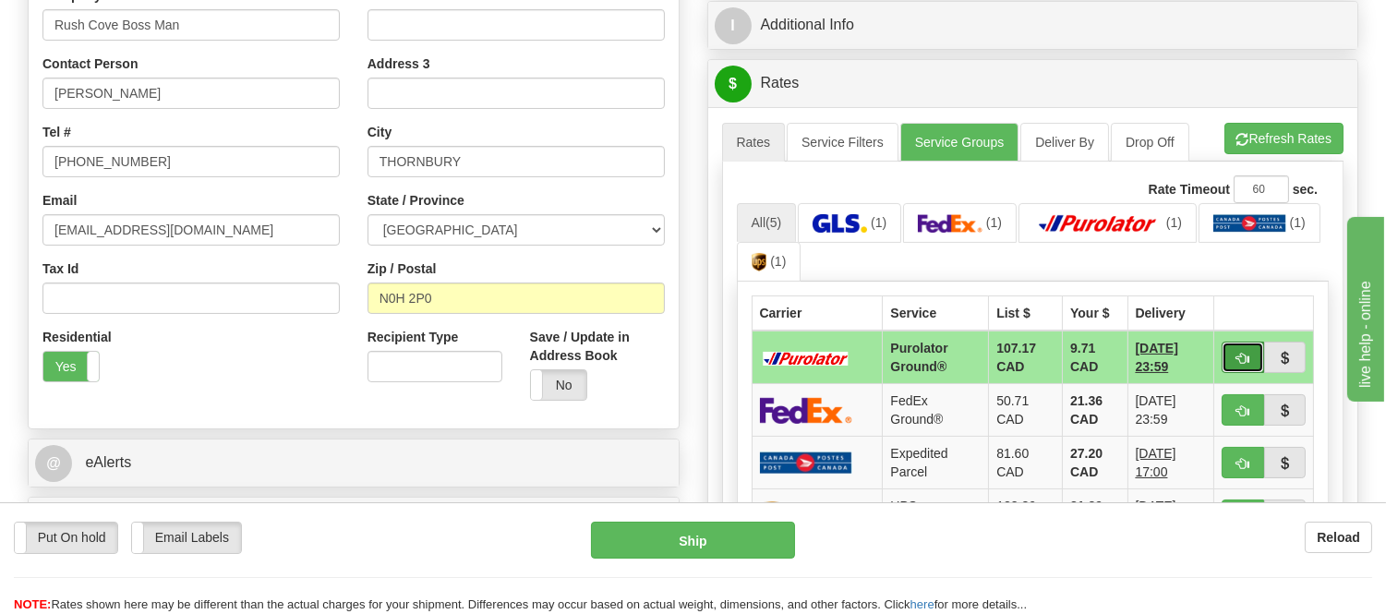
click at [1228, 354] on button "button" at bounding box center [1242, 357] width 42 height 31
type input "260"
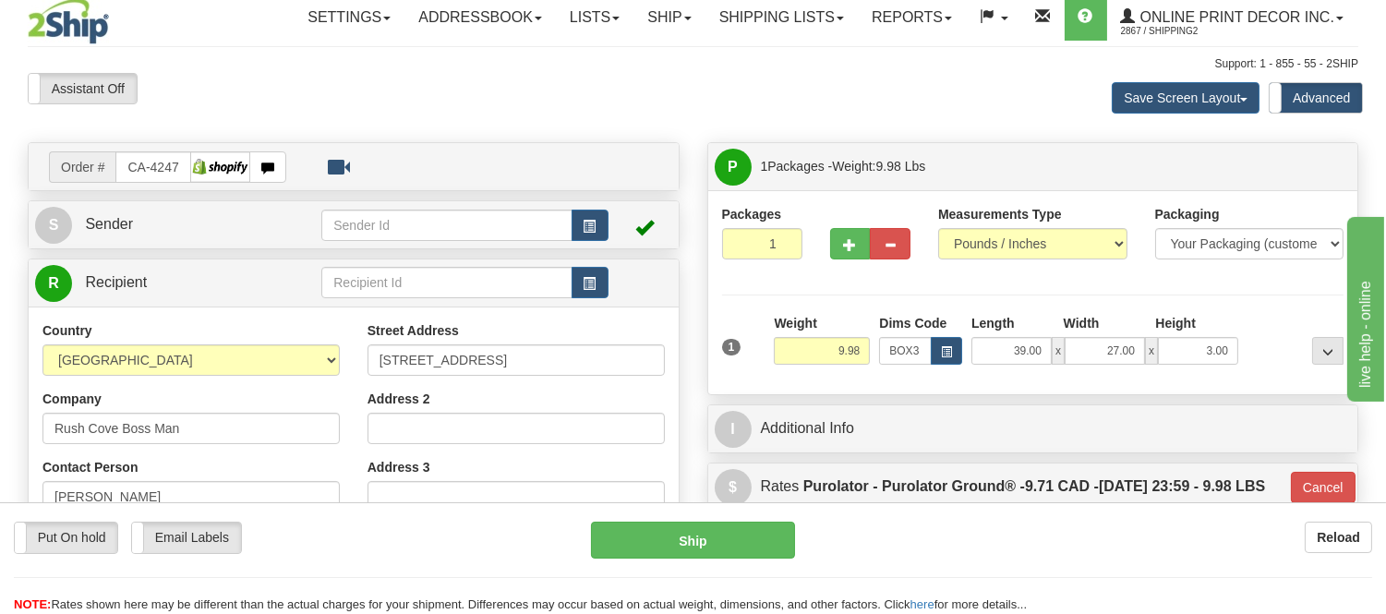
scroll to position [0, 0]
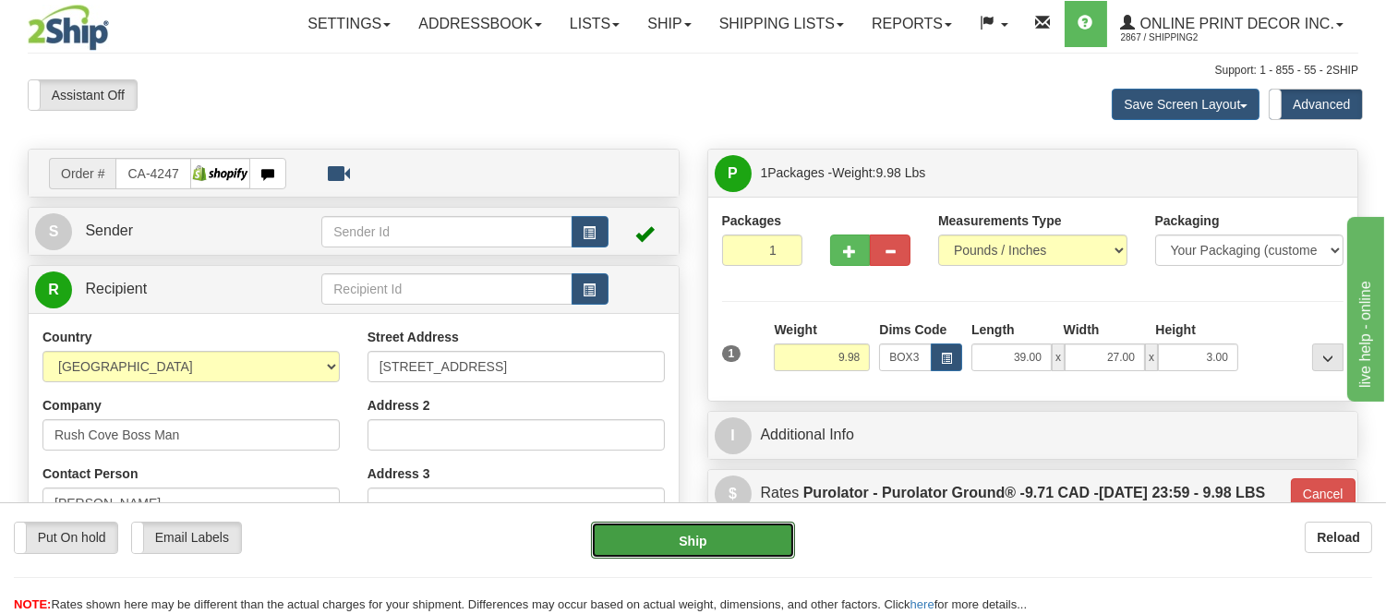
drag, startPoint x: 642, startPoint y: 551, endPoint x: 762, endPoint y: 309, distance: 270.0
click at [757, 318] on form "Pre-print Ship Docs. Delete Close Consolidation Unit Close Consolidation Unit C…" at bounding box center [693, 603] width 1330 height 910
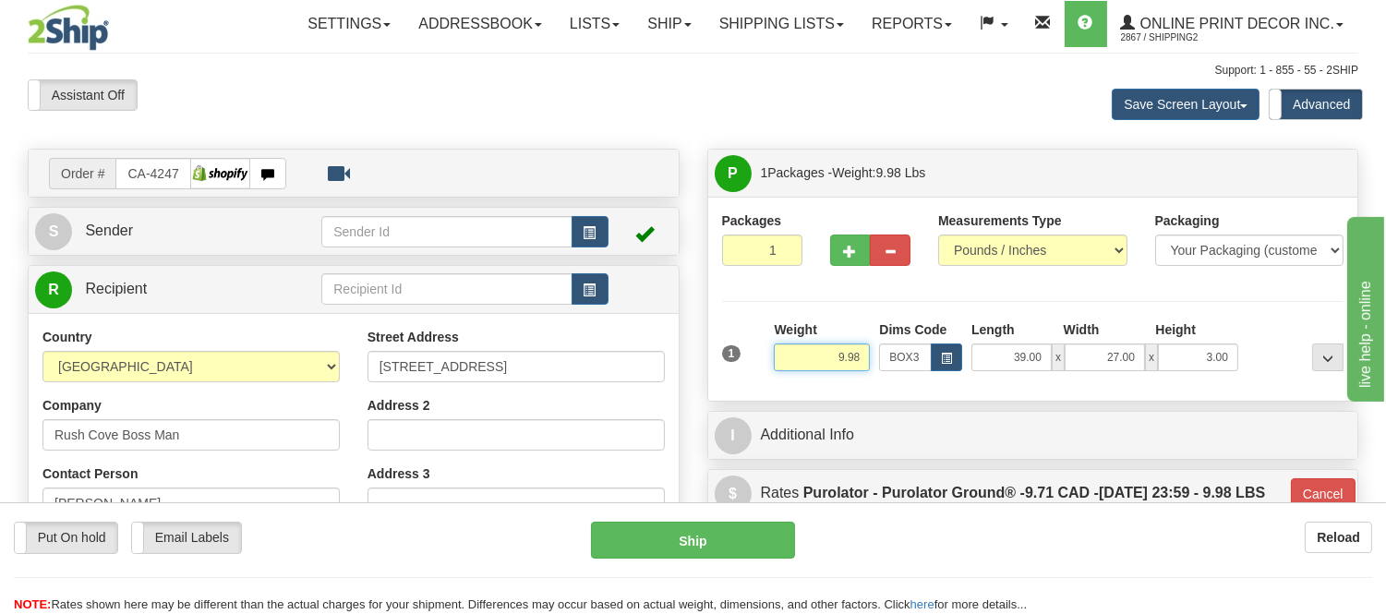
drag, startPoint x: 859, startPoint y: 354, endPoint x: 808, endPoint y: 373, distance: 55.2
click at [808, 373] on div "Weight 9.98" at bounding box center [821, 352] width 105 height 65
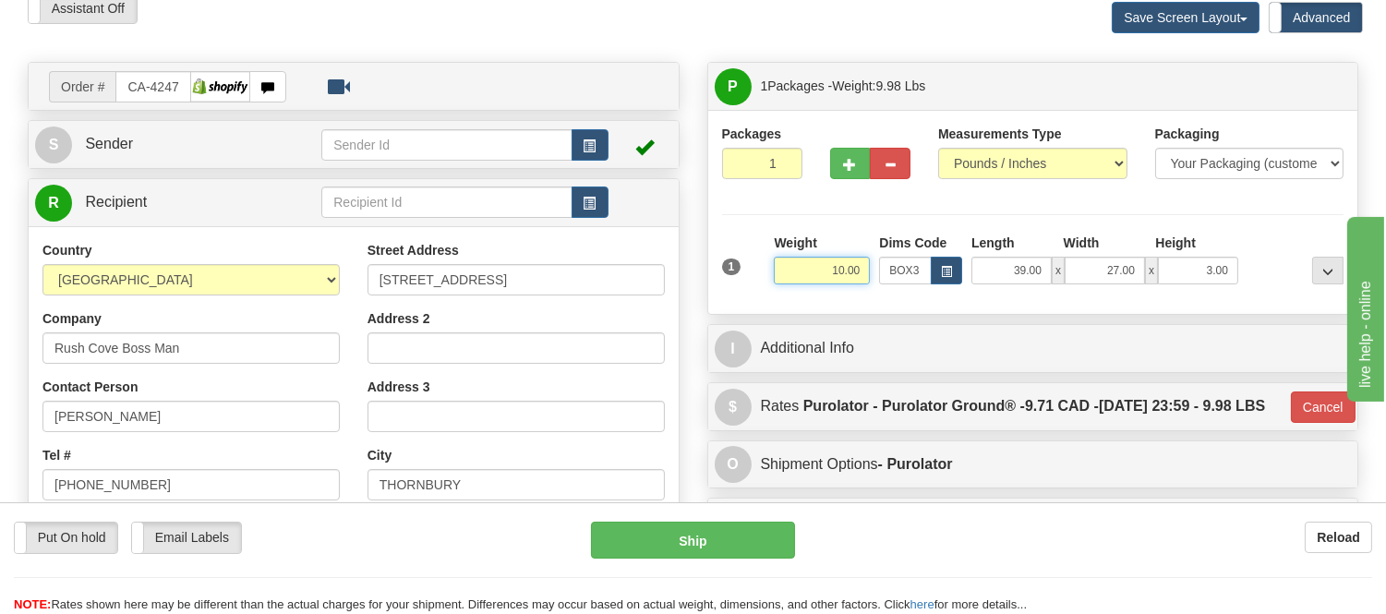
scroll to position [205, 0]
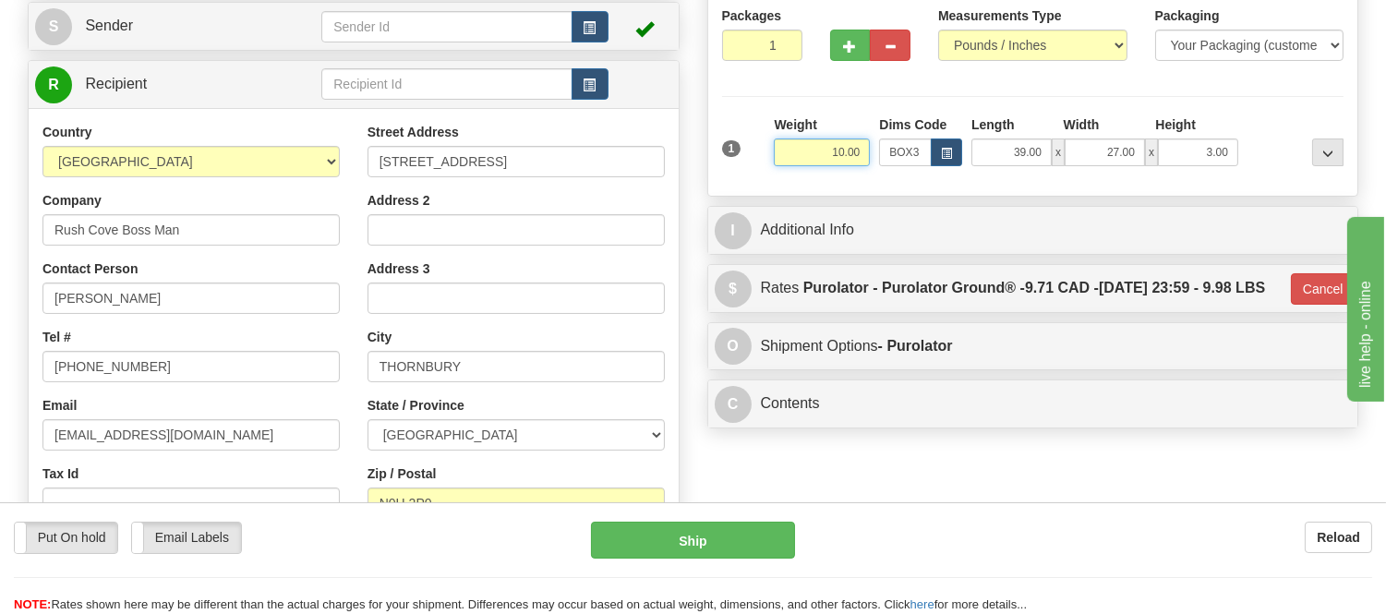
type input "10.00"
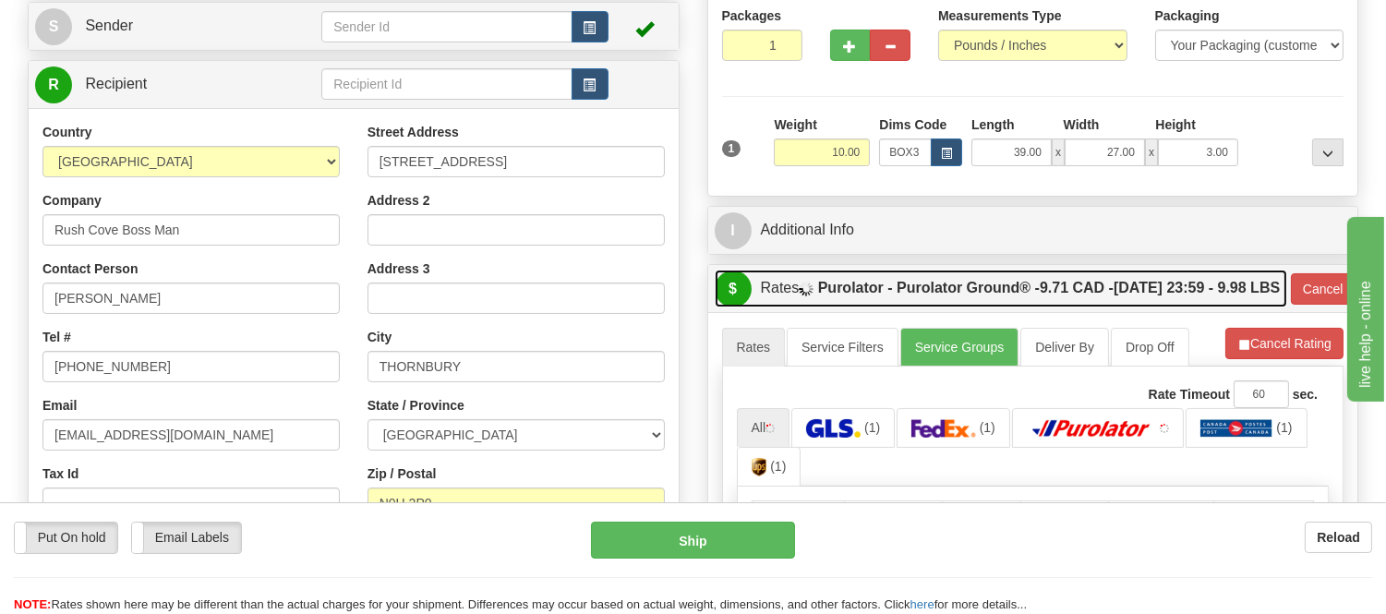
click at [1232, 307] on link "$ Rates Purolator - Purolator Ground® - 9.71 CAD - 10/07/2025 23:59 - 9.98 LBS" at bounding box center [1001, 289] width 573 height 38
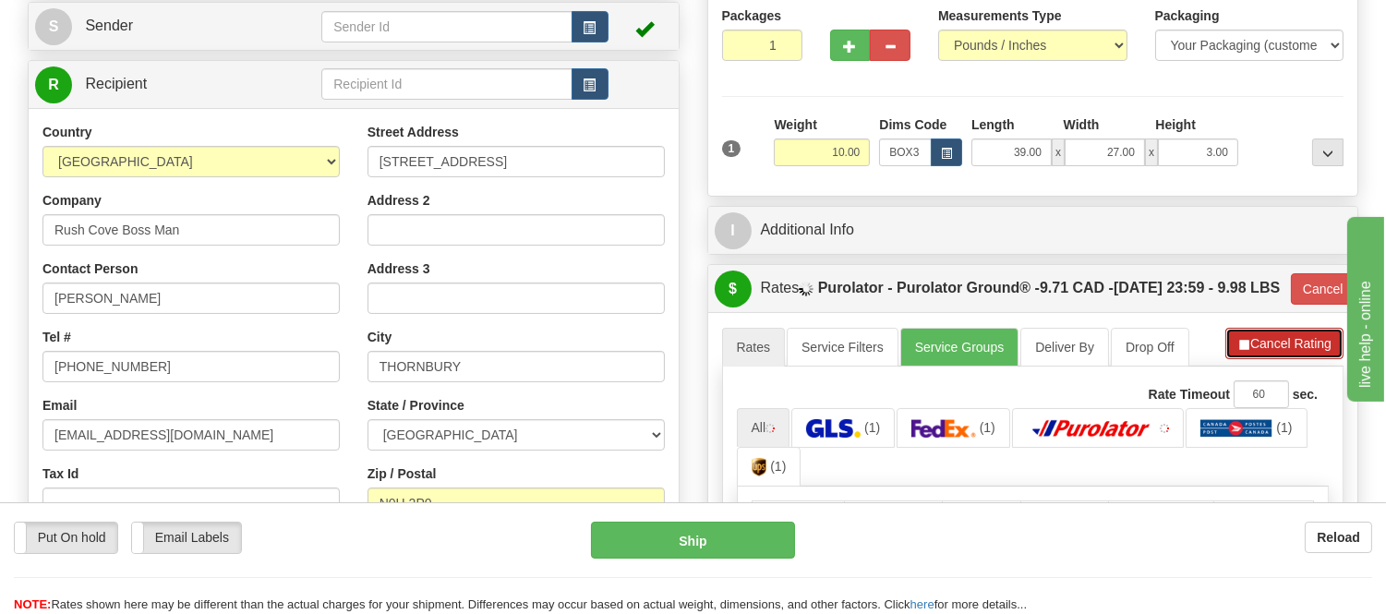
click at [1237, 351] on span "button" at bounding box center [1243, 345] width 13 height 12
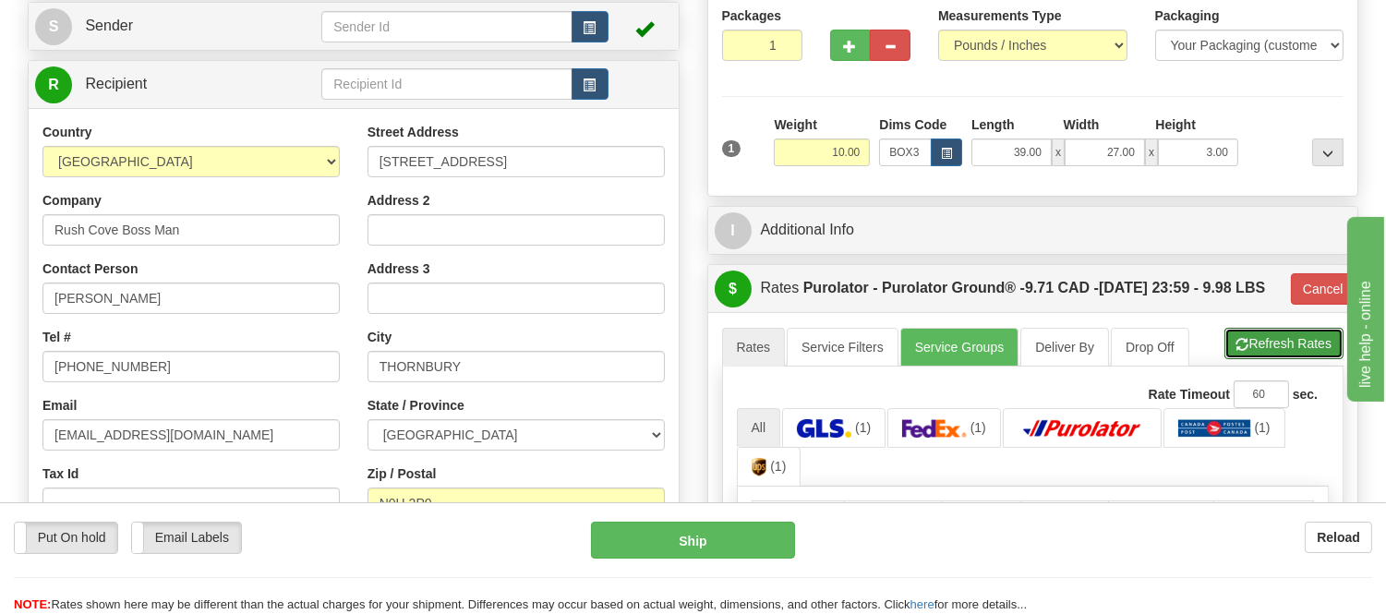
click at [1236, 351] on span "button" at bounding box center [1242, 345] width 13 height 12
type input "260"
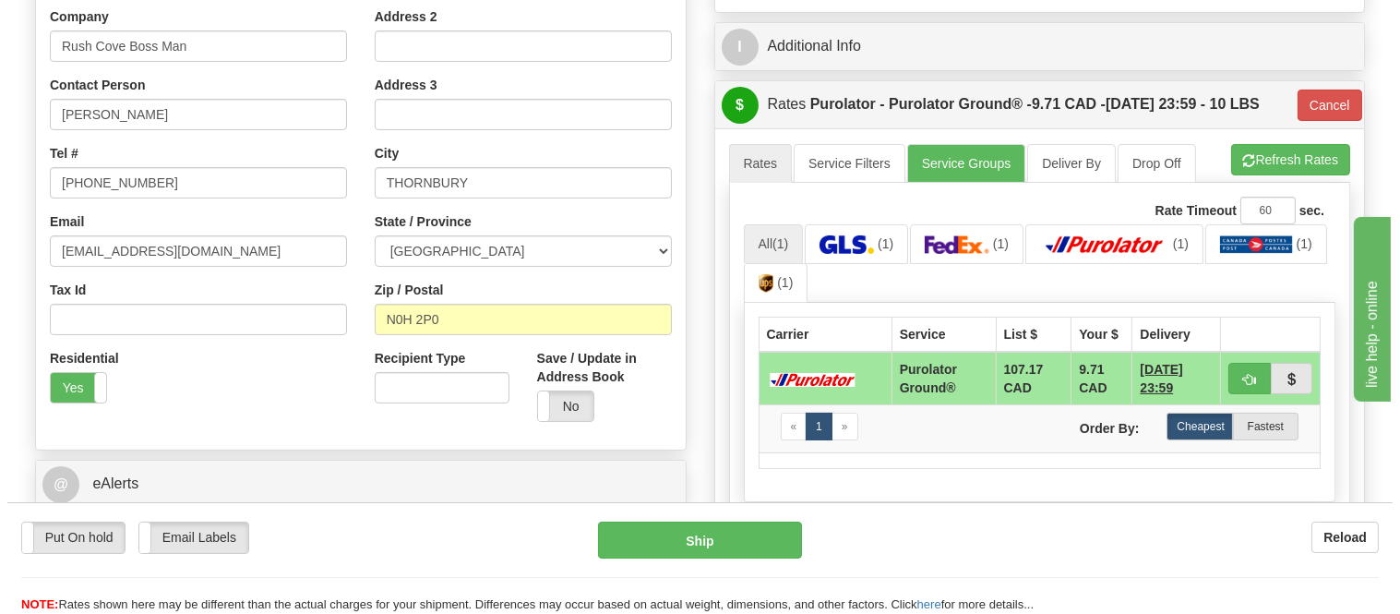
scroll to position [512, 0]
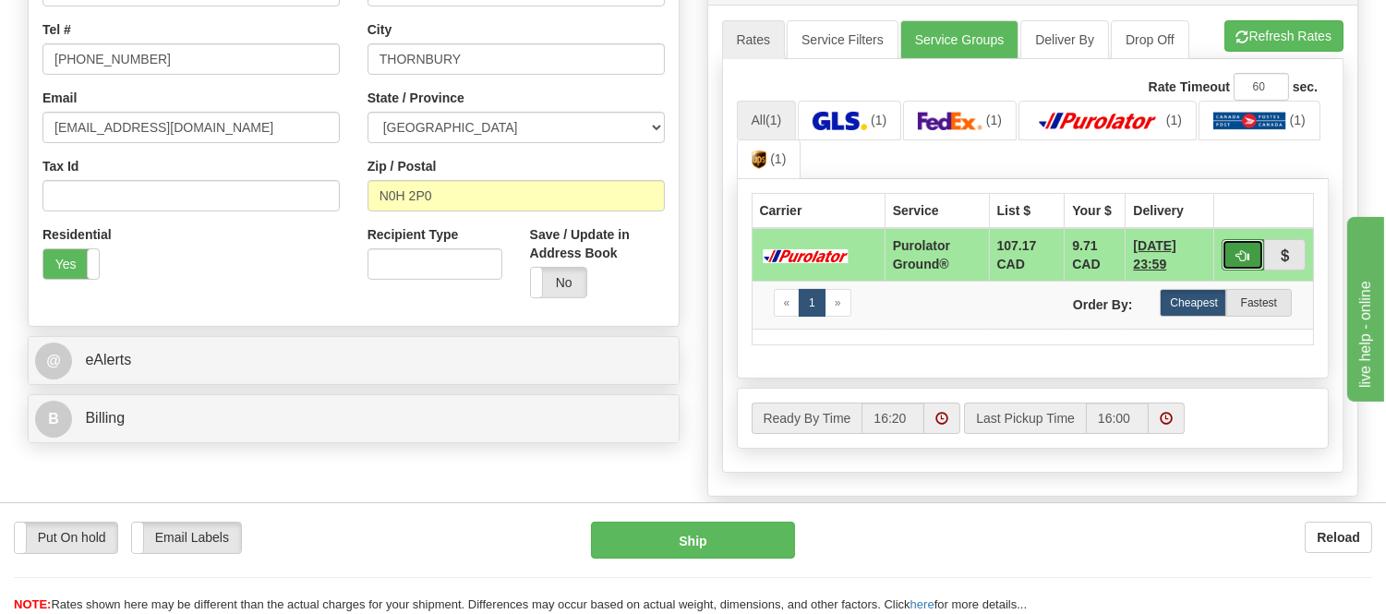
click at [1230, 250] on button "button" at bounding box center [1242, 254] width 42 height 31
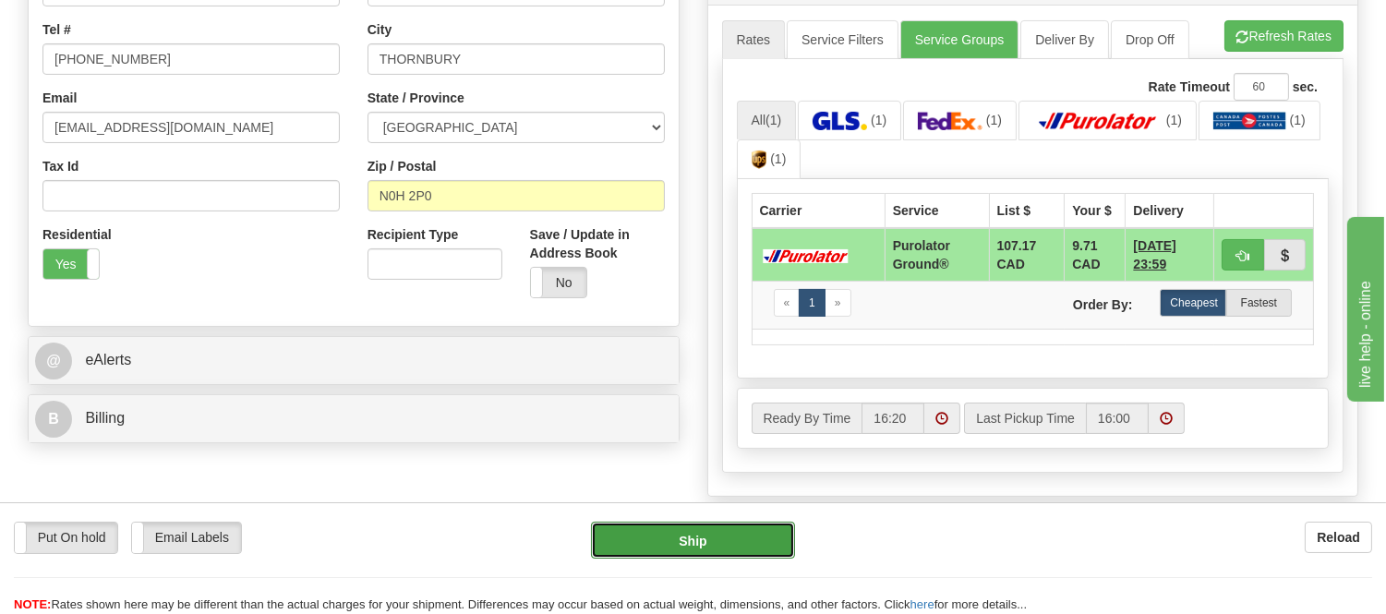
click at [634, 538] on button "Ship" at bounding box center [692, 540] width 203 height 37
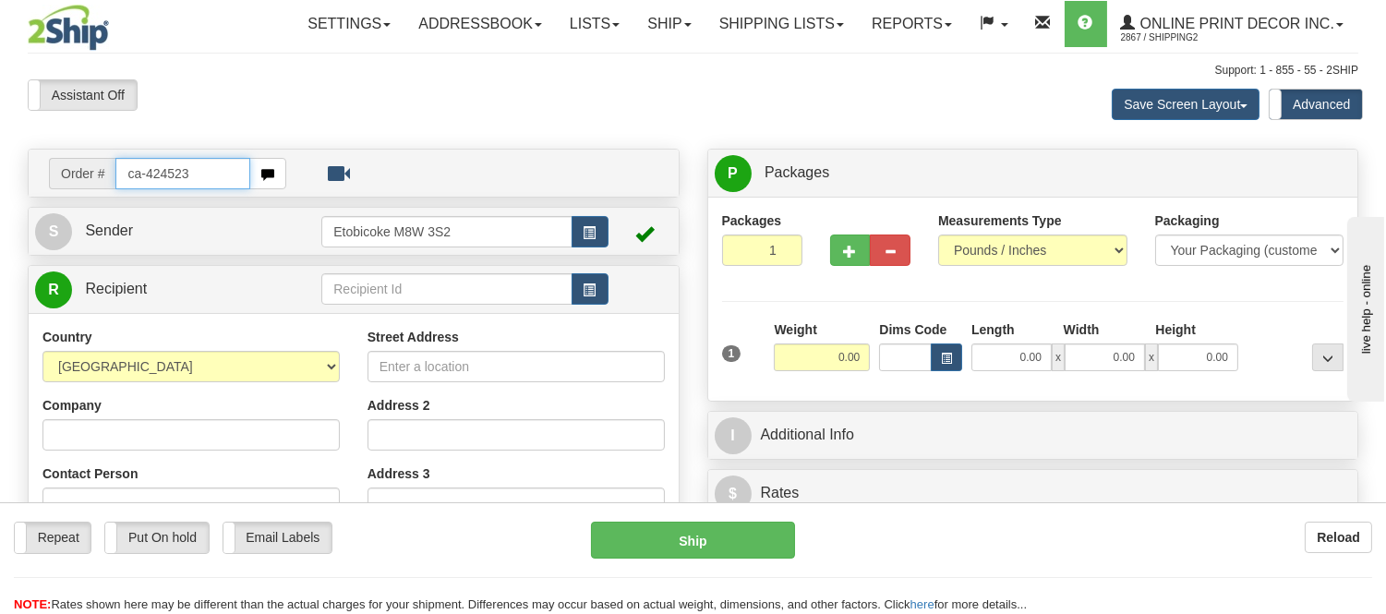
type input "ca-424523"
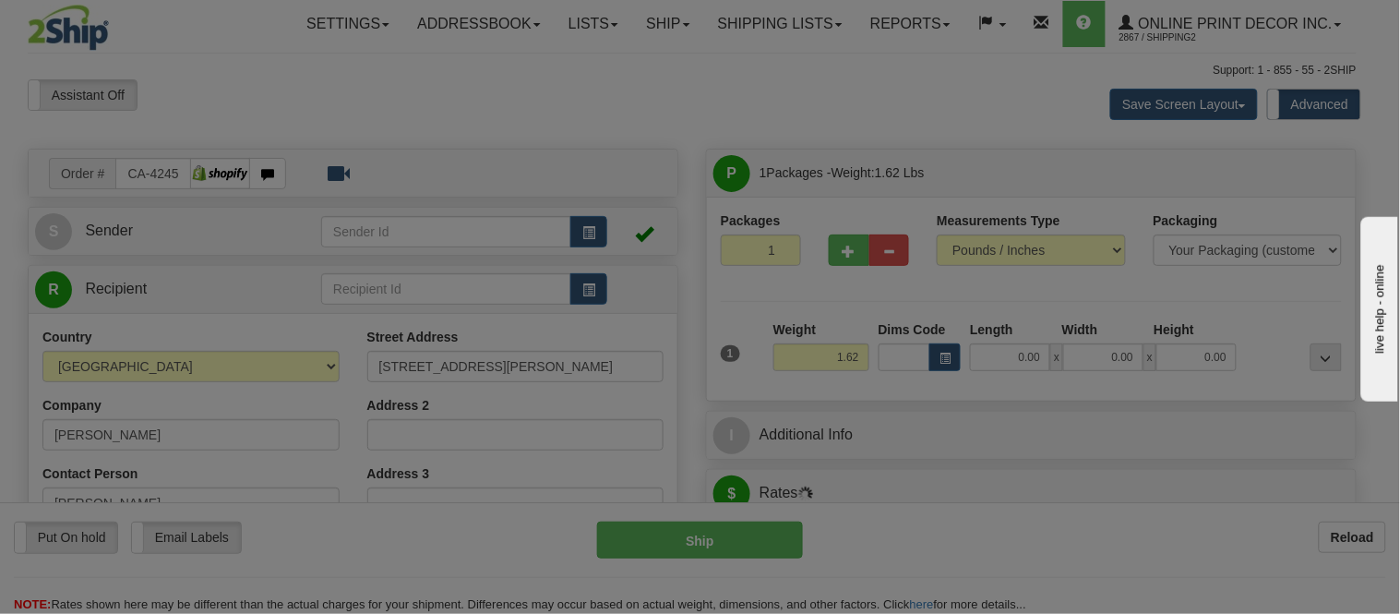
type input "AJAX"
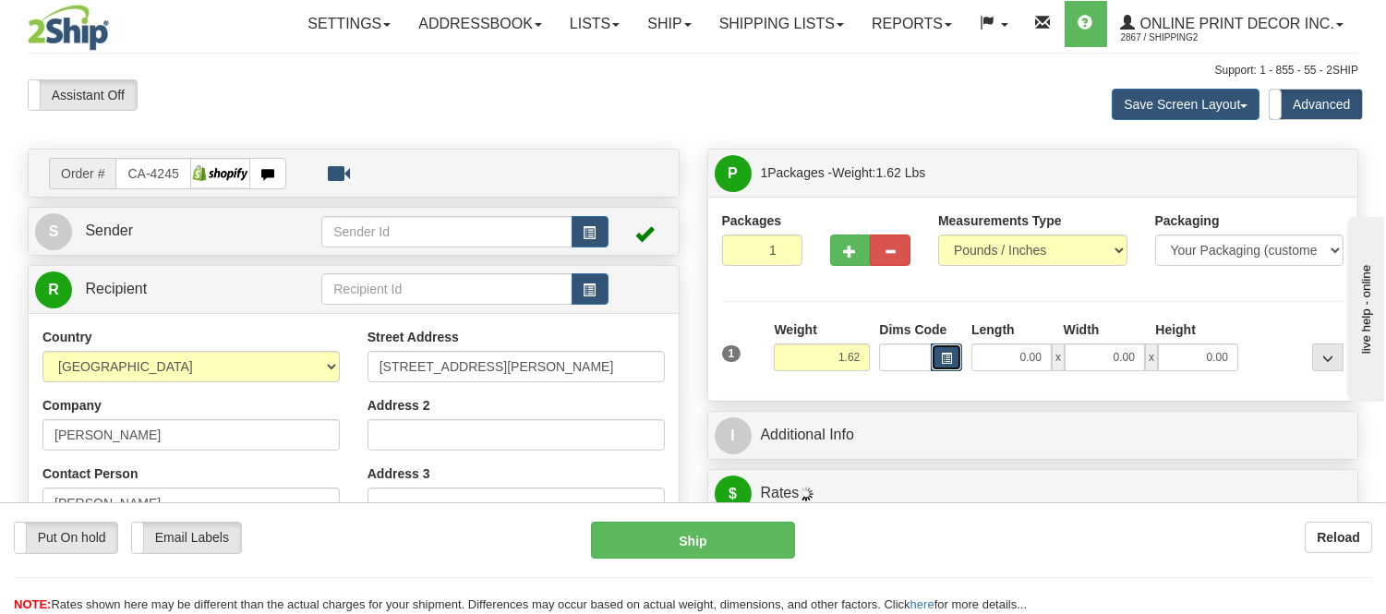
click at [953, 356] on button "button" at bounding box center [946, 357] width 31 height 28
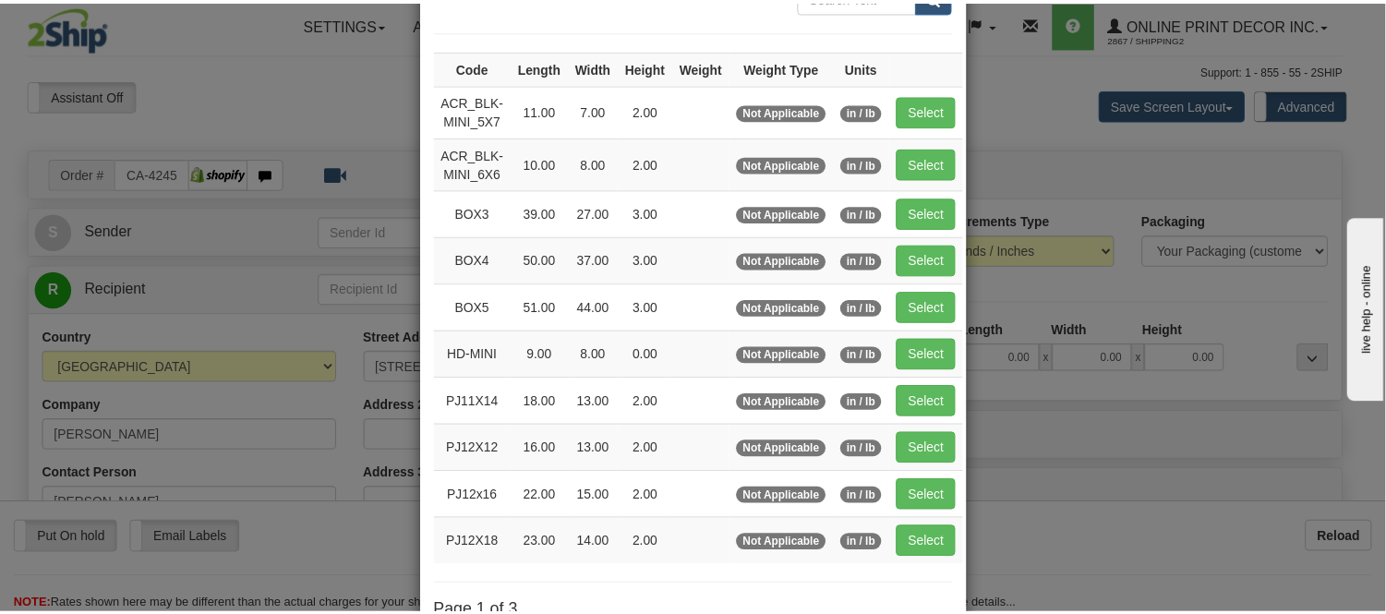
scroll to position [205, 0]
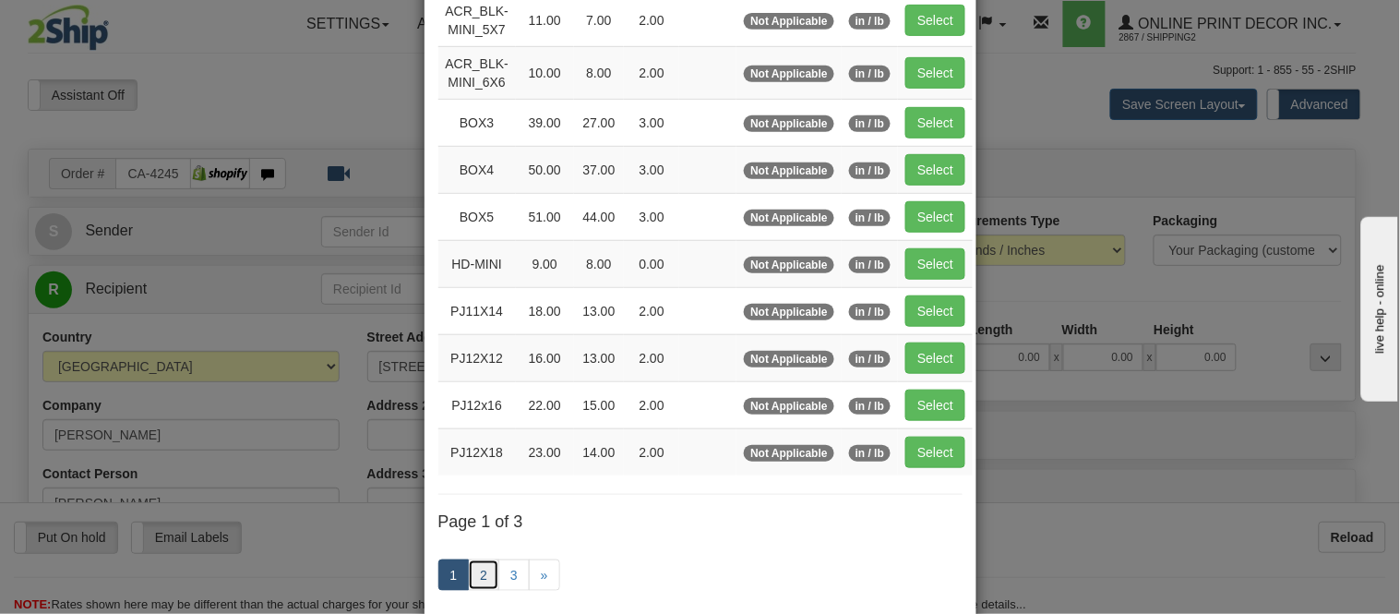
click at [468, 571] on link "2" at bounding box center [483, 574] width 31 height 31
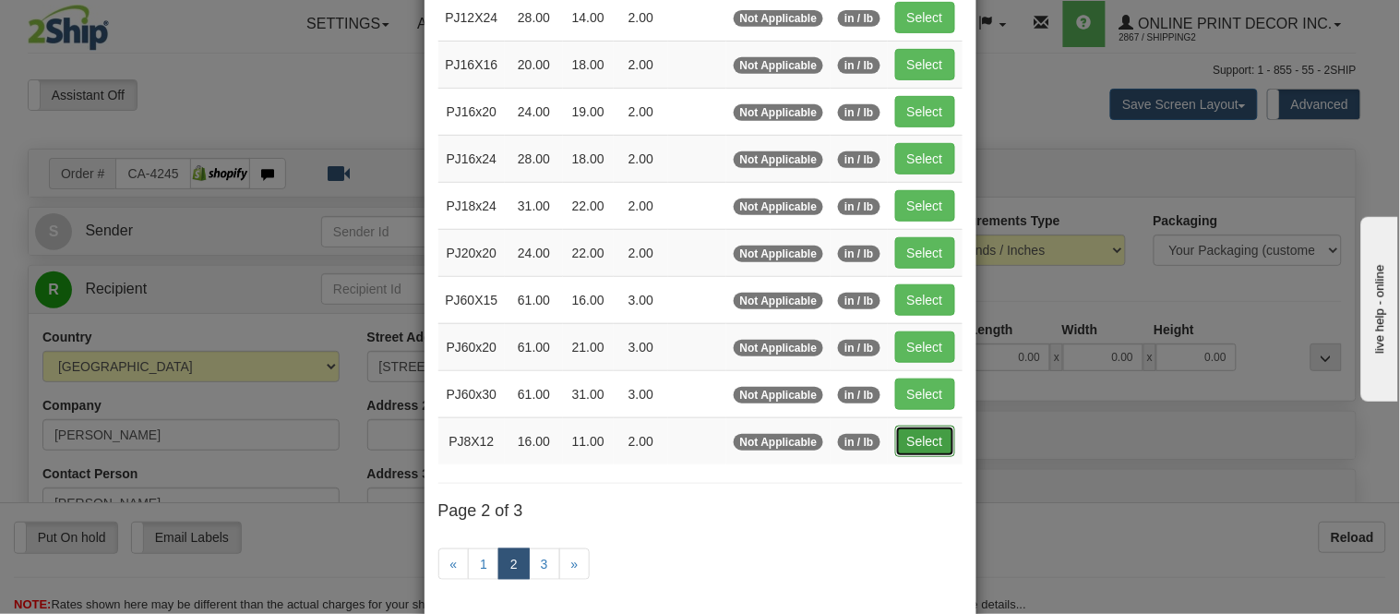
click at [914, 440] on button "Select" at bounding box center [925, 441] width 60 height 31
type input "PJ8X12"
type input "16.00"
type input "11.00"
type input "2.00"
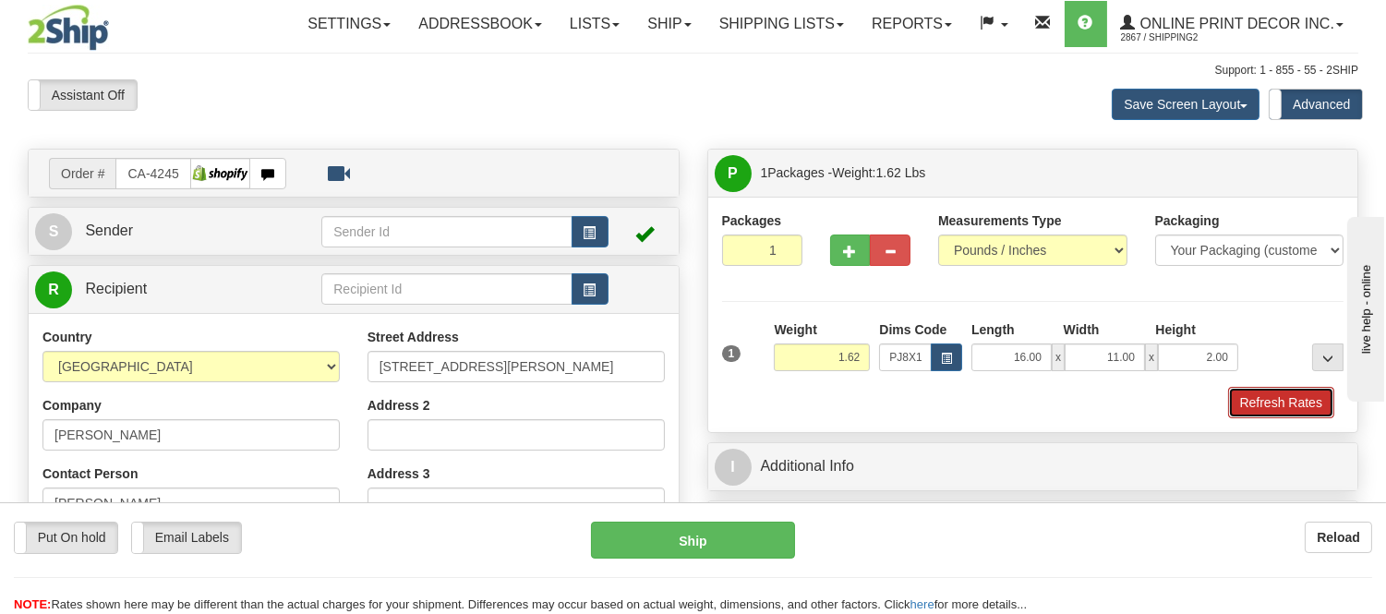
click at [1253, 392] on button "Refresh Rates" at bounding box center [1281, 402] width 106 height 31
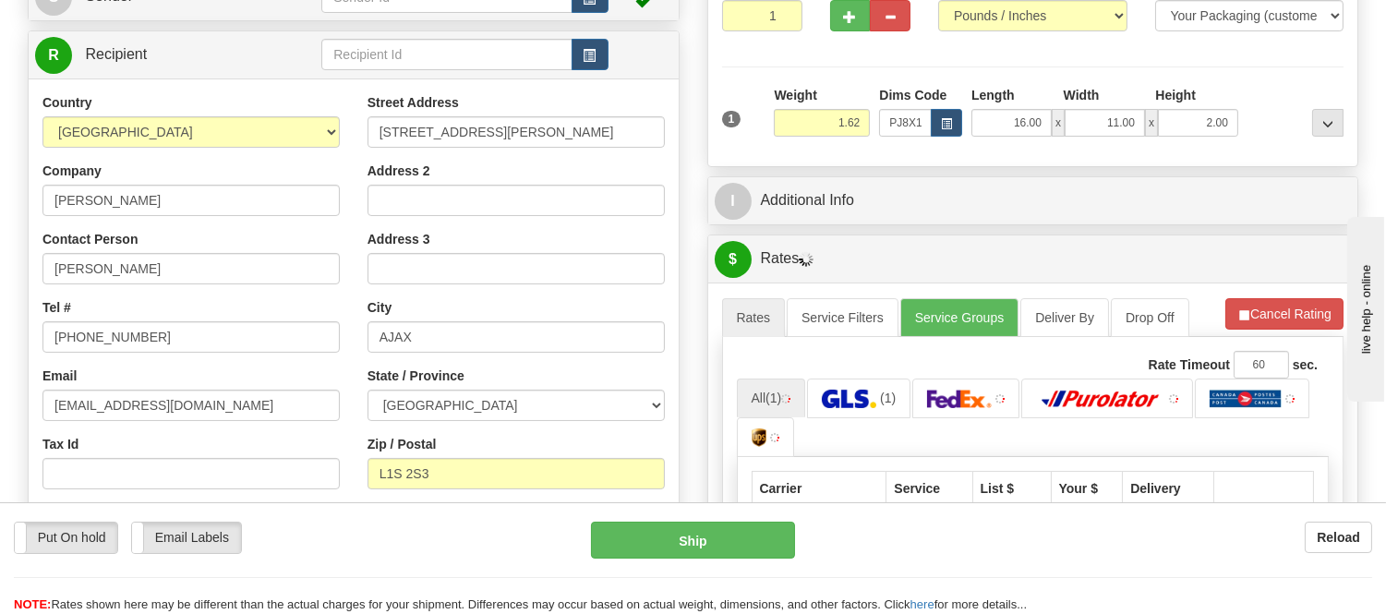
scroll to position [244, 0]
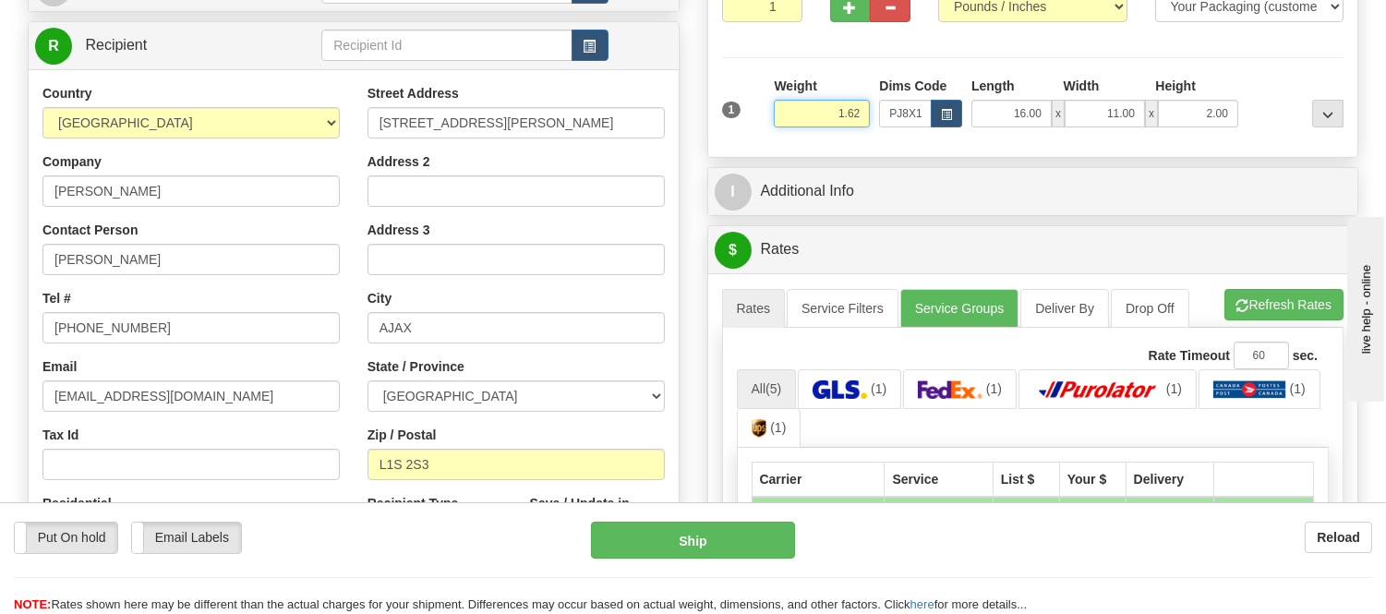
drag, startPoint x: 859, startPoint y: 108, endPoint x: 751, endPoint y: 132, distance: 110.6
click at [751, 132] on div "1 Weight 1.62 Dims Code x x" at bounding box center [1032, 110] width 631 height 66
click button "Delete" at bounding box center [0, 0] width 0 height 0
type input "3.00"
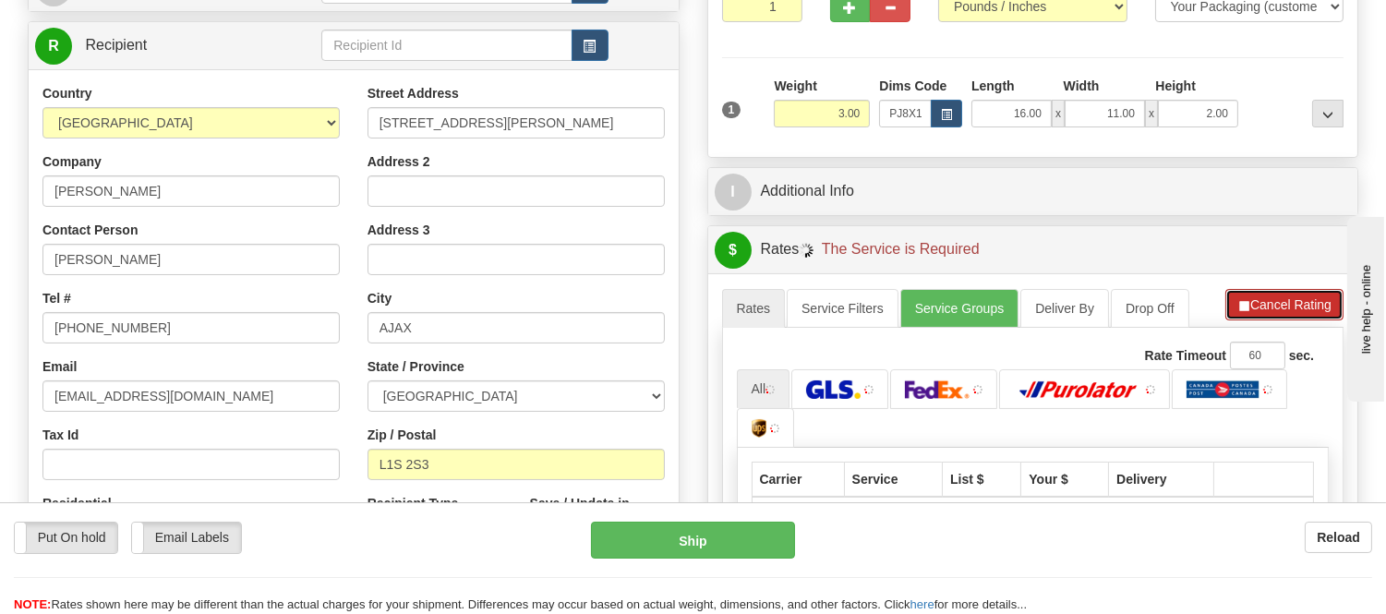
click at [1274, 309] on button "Cancel Rating" at bounding box center [1284, 304] width 118 height 31
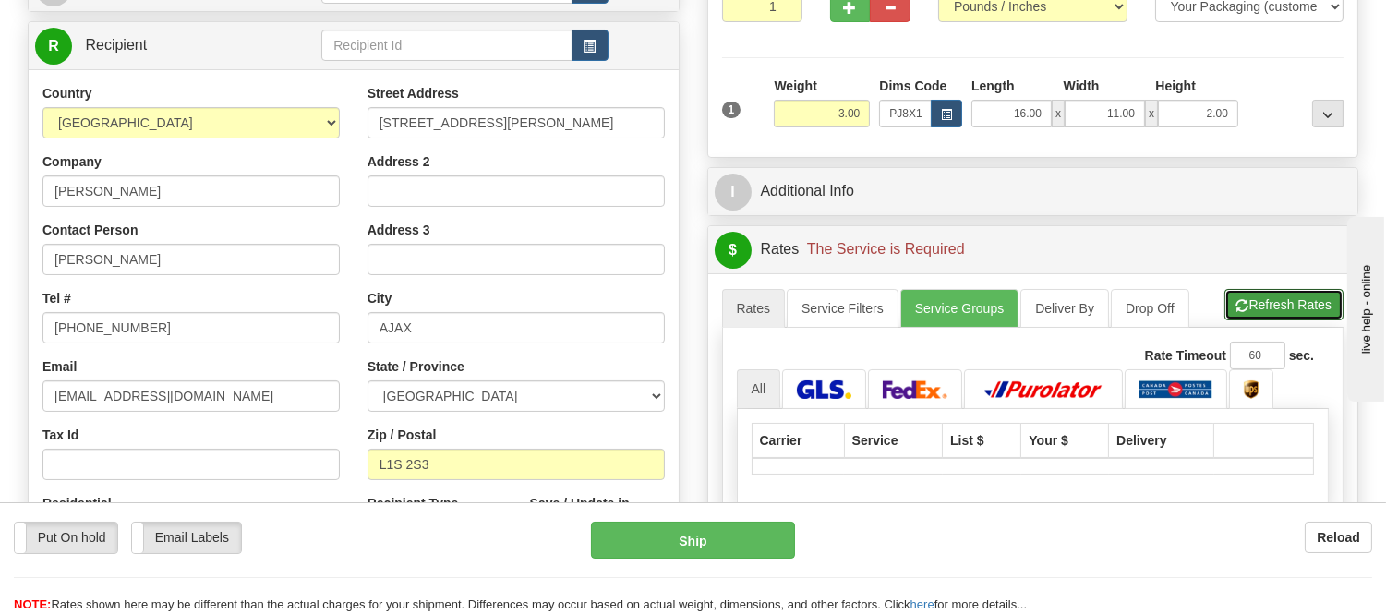
click at [1274, 309] on button "Refresh Rates" at bounding box center [1283, 304] width 119 height 31
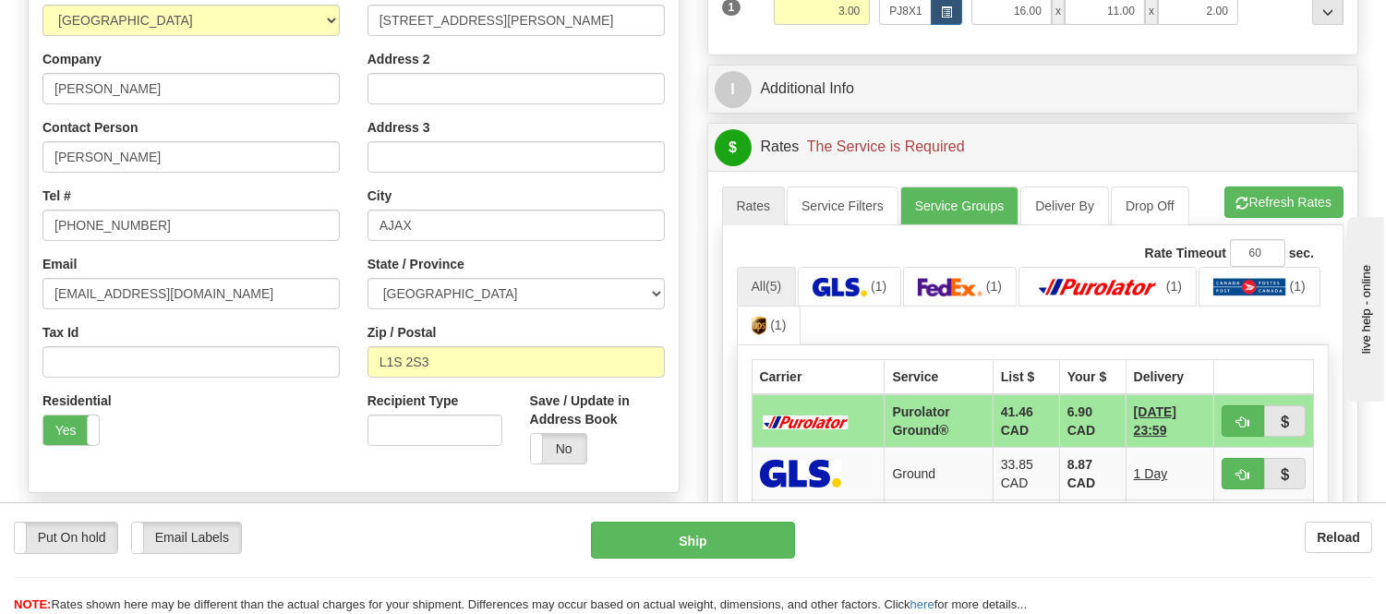
scroll to position [449, 0]
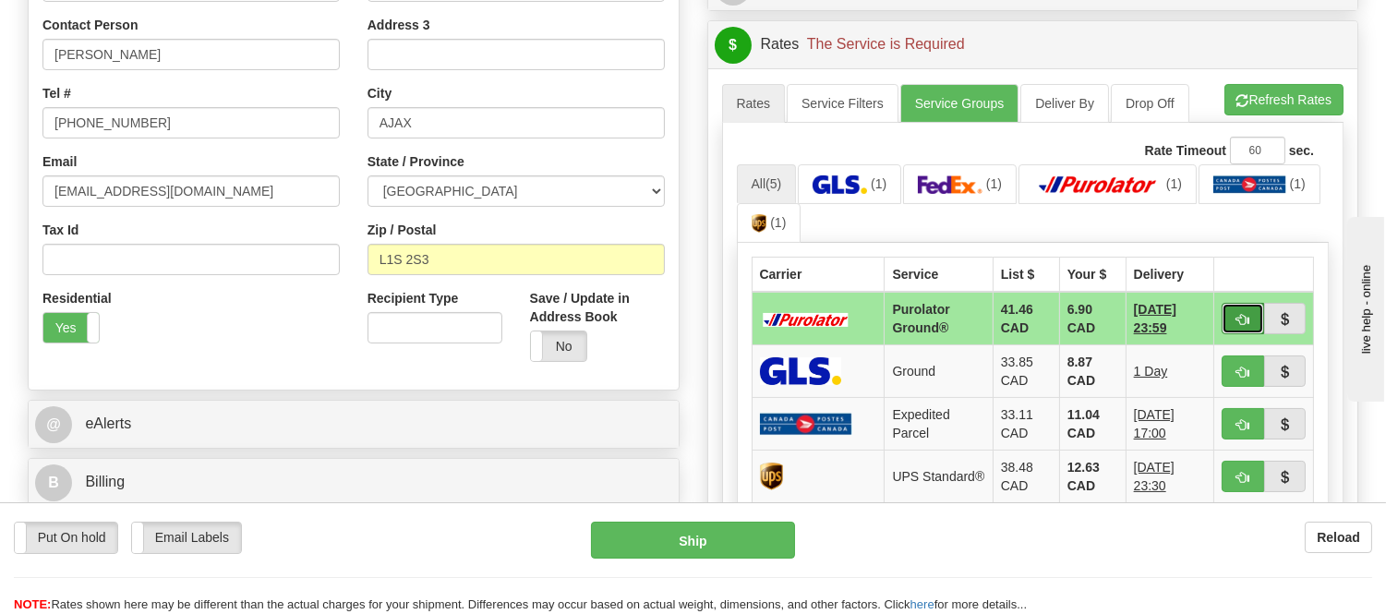
click at [1232, 308] on button "button" at bounding box center [1242, 318] width 42 height 31
type input "260"
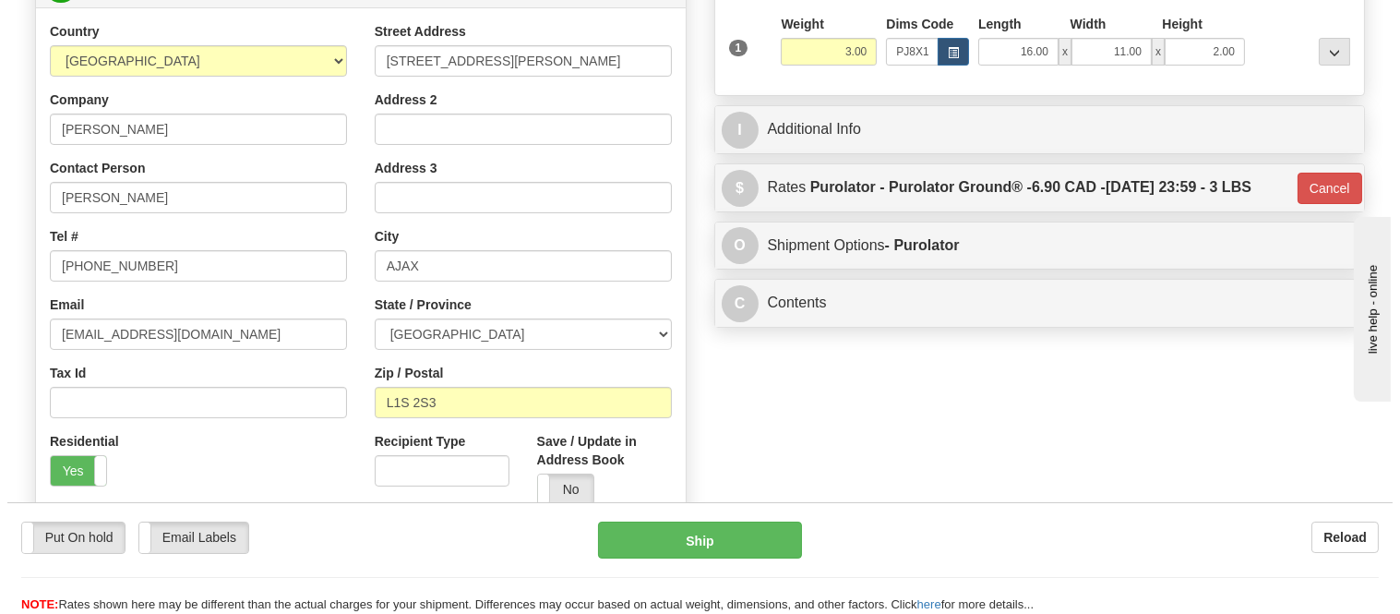
scroll to position [141, 0]
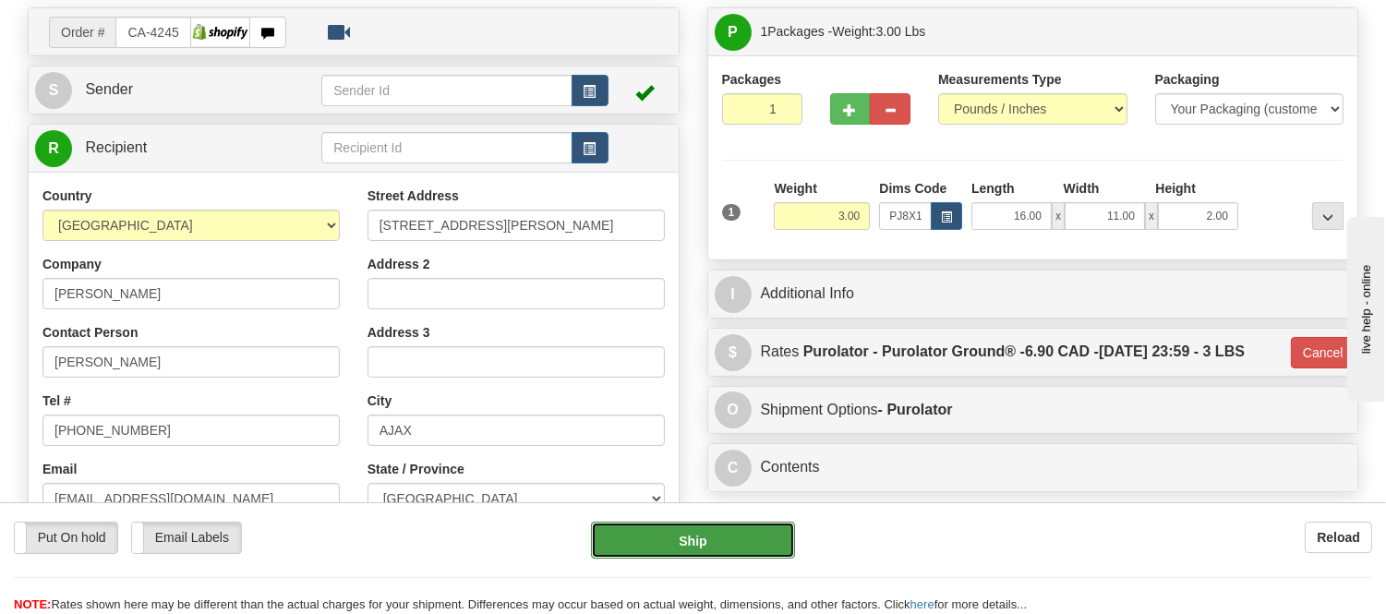
click at [739, 543] on button "Ship" at bounding box center [692, 540] width 203 height 37
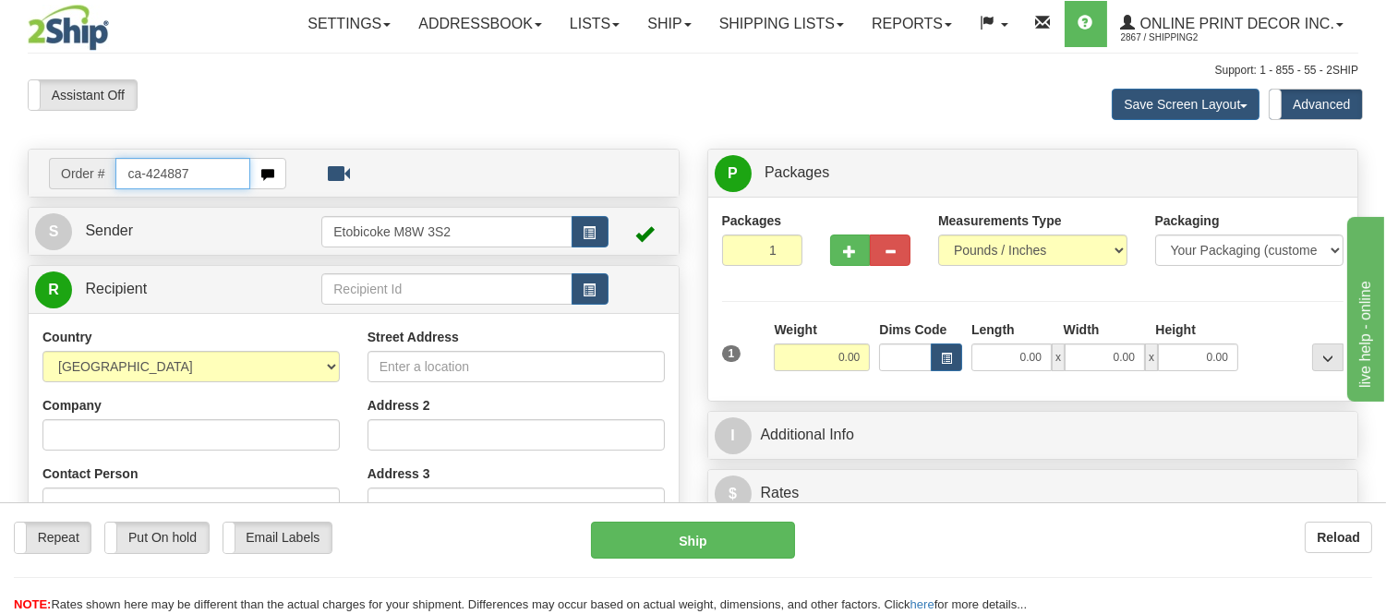
type input "ca-424887"
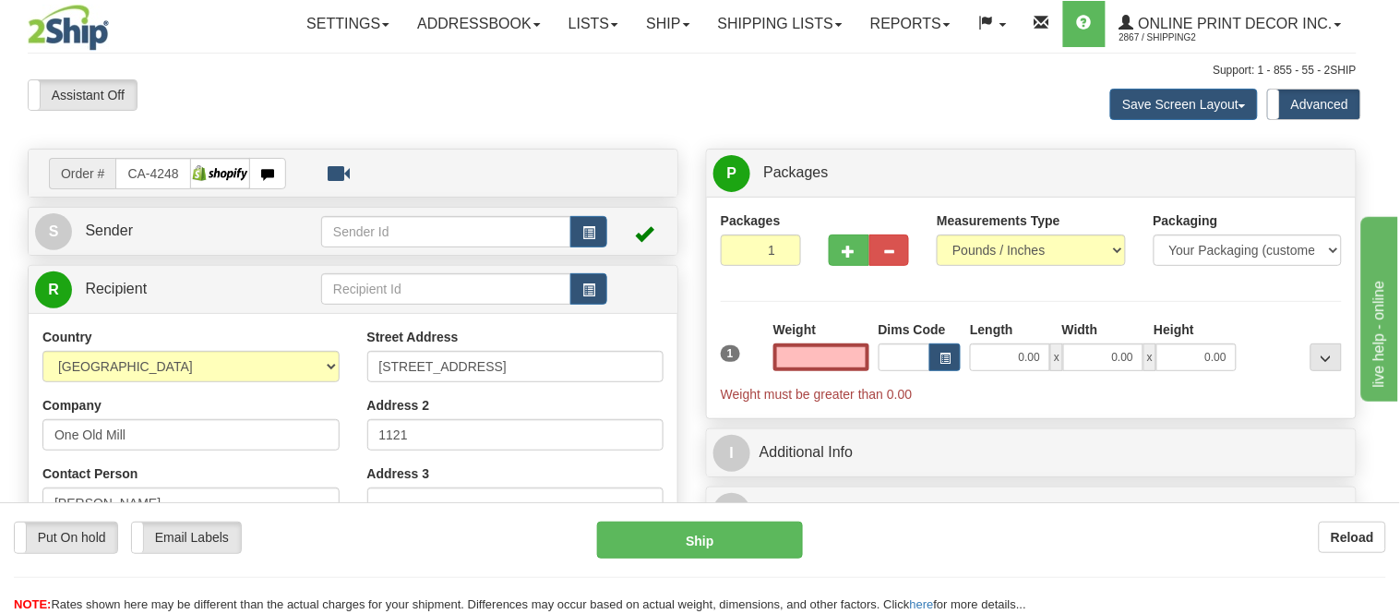
type input "YORK"
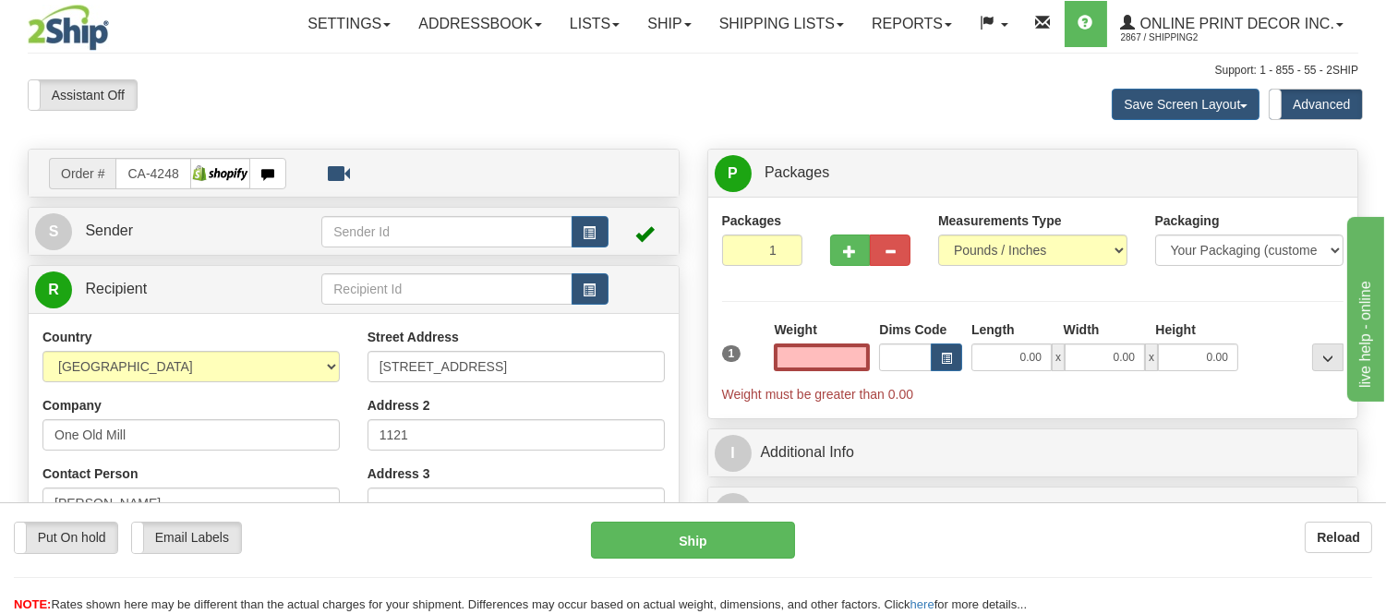
type input "0.00"
click at [918, 374] on div "1 Weight 0.00 Dims Code 0.00" at bounding box center [1032, 361] width 631 height 83
click at [946, 352] on button "button" at bounding box center [946, 357] width 31 height 28
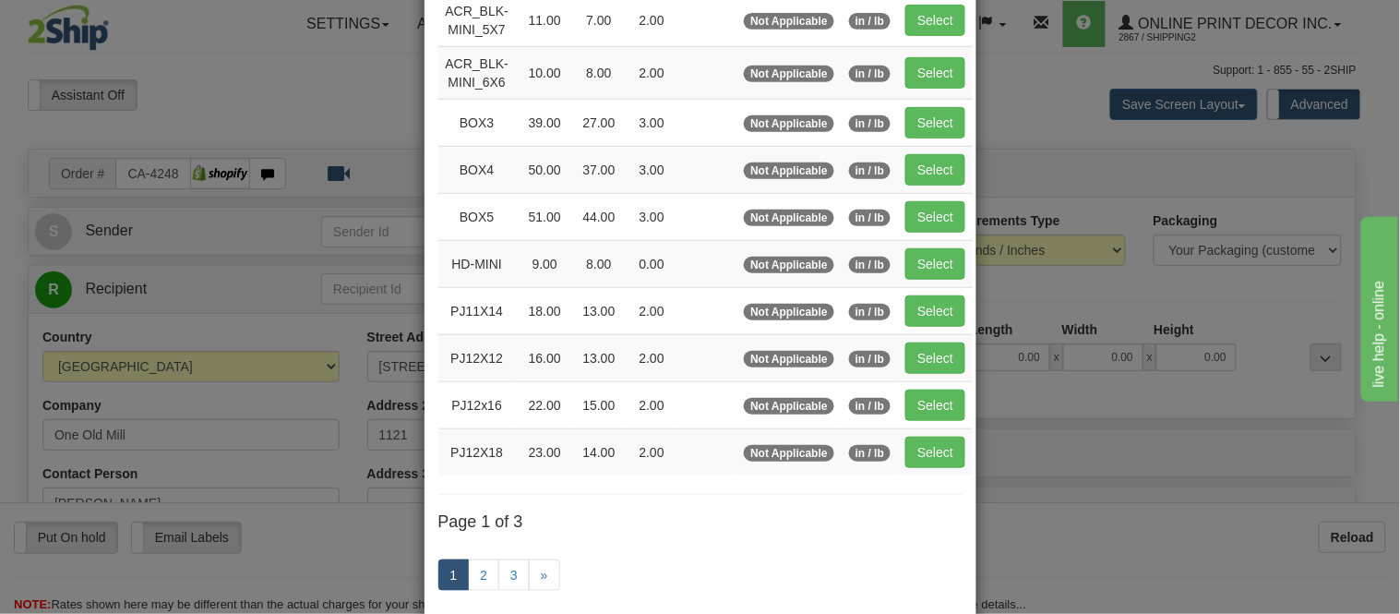
scroll to position [307, 0]
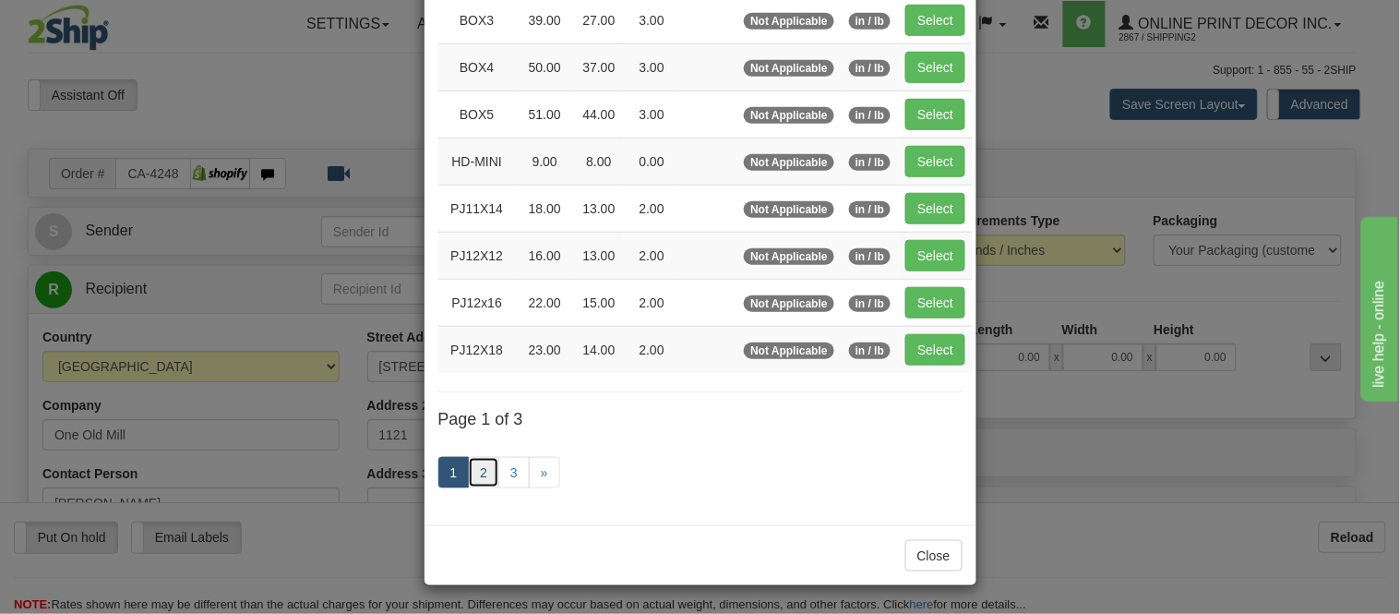
click at [484, 468] on link "2" at bounding box center [483, 472] width 31 height 31
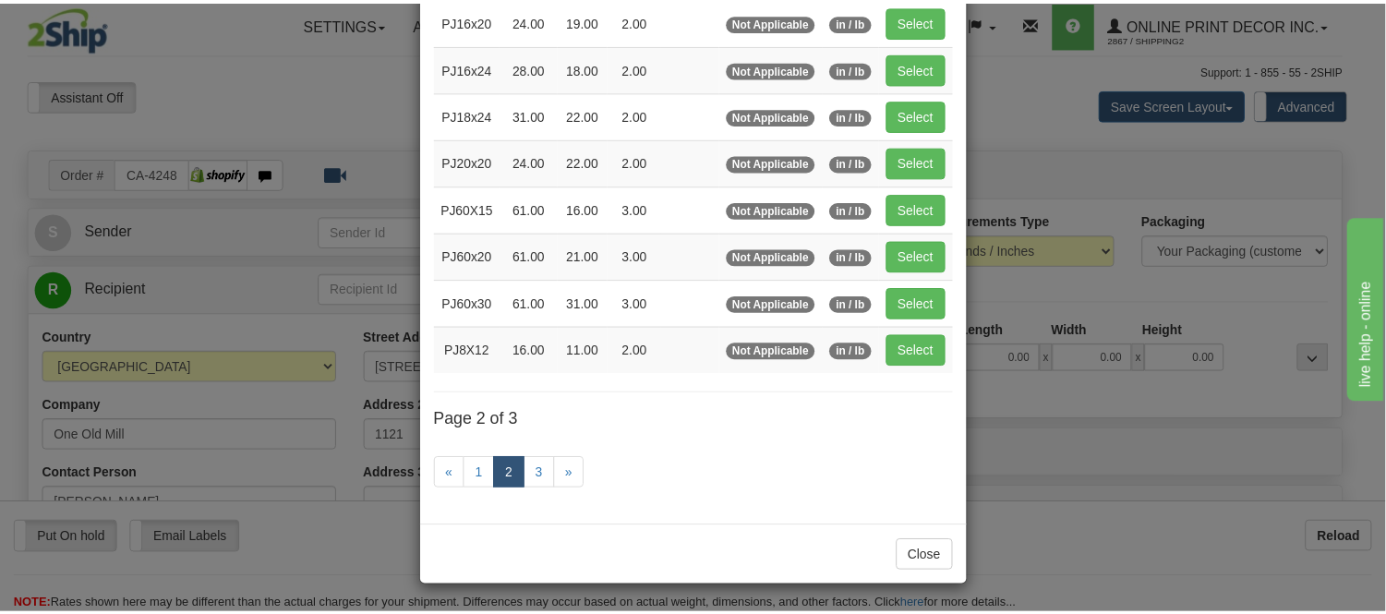
scroll to position [300, 0]
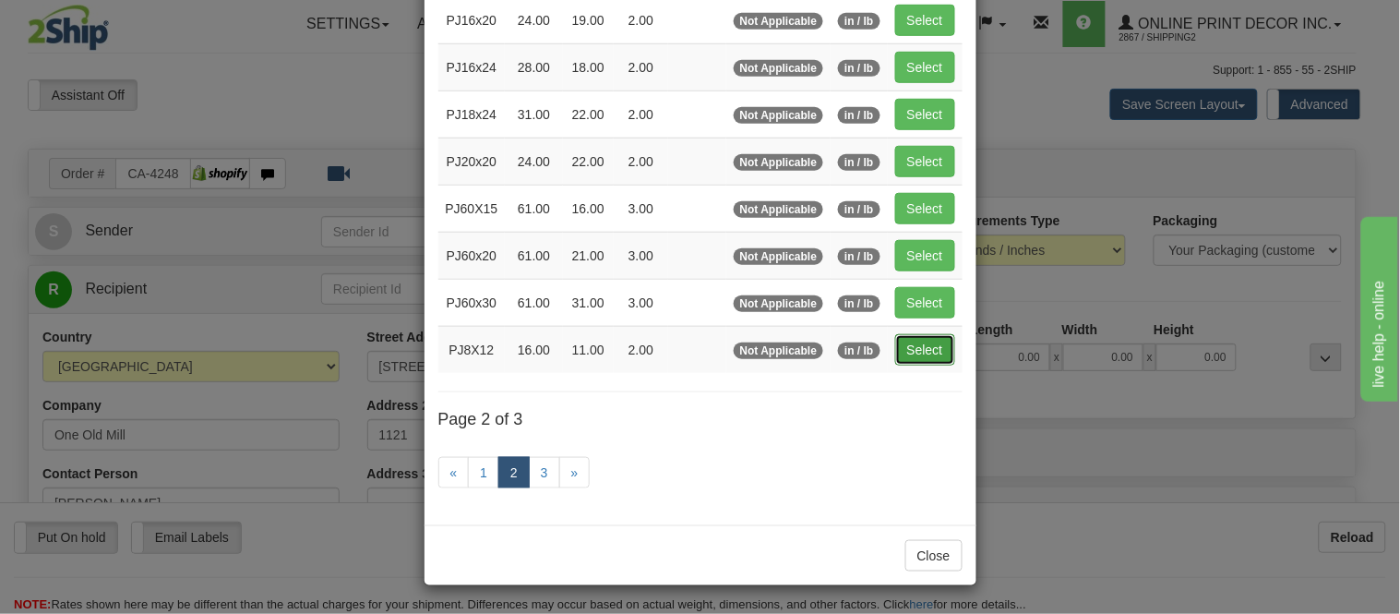
click at [927, 342] on button "Select" at bounding box center [925, 349] width 60 height 31
type input "PJ8X12"
type input "16.00"
type input "11.00"
type input "2.00"
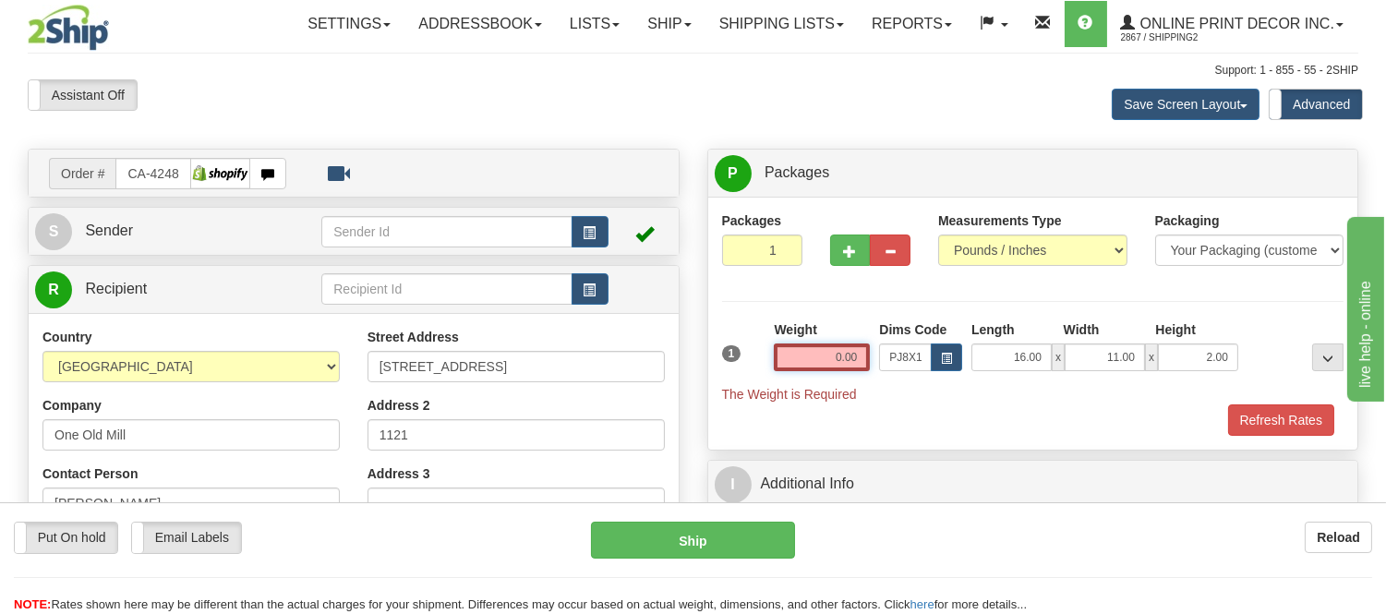
drag, startPoint x: 857, startPoint y: 353, endPoint x: 808, endPoint y: 370, distance: 52.0
click at [808, 370] on input "0.00" at bounding box center [822, 357] width 96 height 28
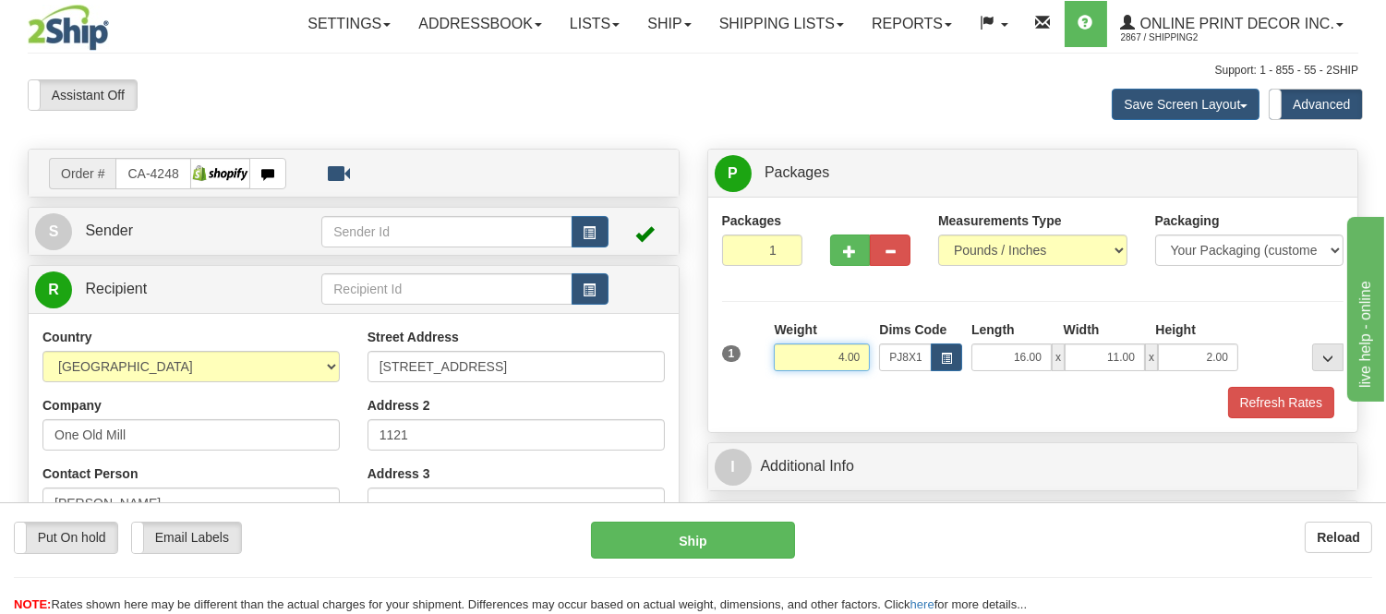
type input "4.00"
drag, startPoint x: 1219, startPoint y: 360, endPoint x: 1186, endPoint y: 366, distance: 33.9
click at [1186, 366] on input "2.00" at bounding box center [1198, 357] width 80 height 28
click button "Delete" at bounding box center [0, 0] width 0 height 0
type input "4.00"
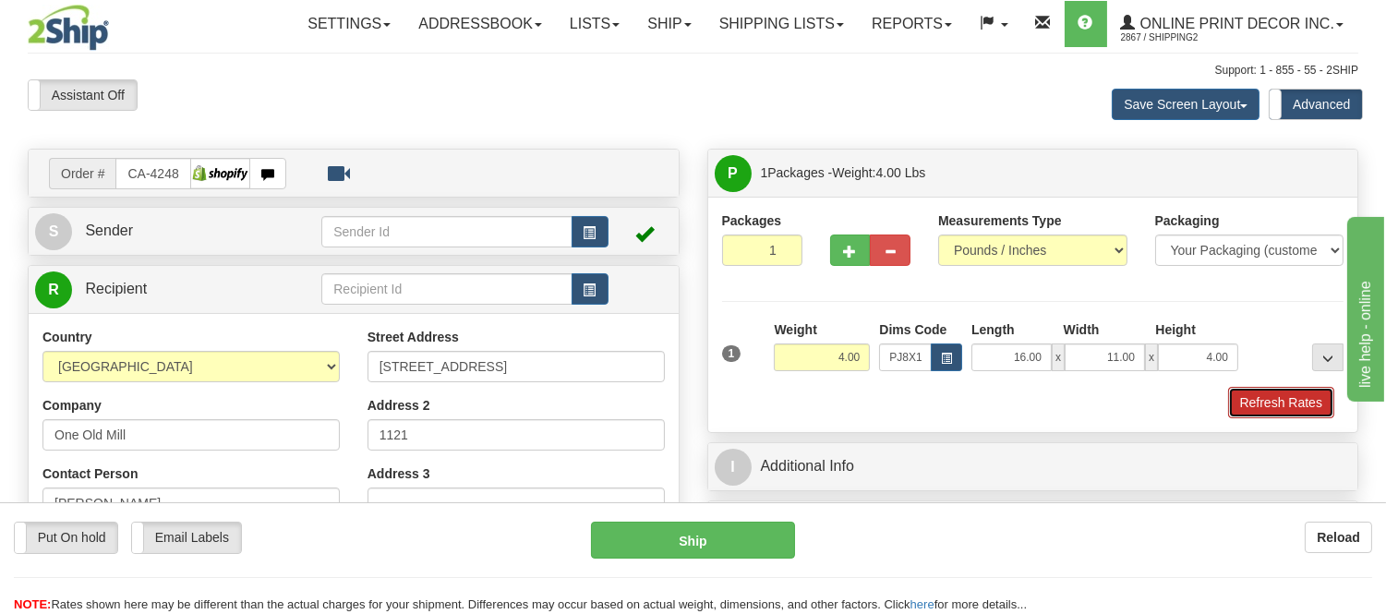
click at [1315, 397] on button "Refresh Rates" at bounding box center [1281, 402] width 106 height 31
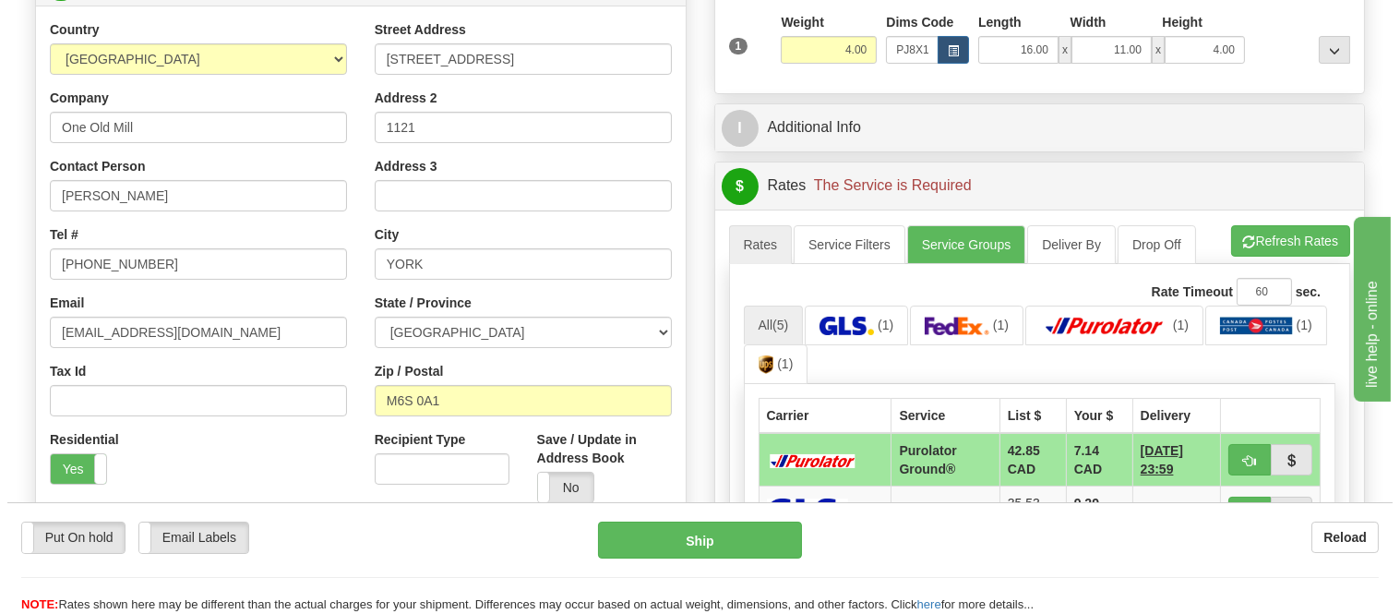
scroll to position [512, 0]
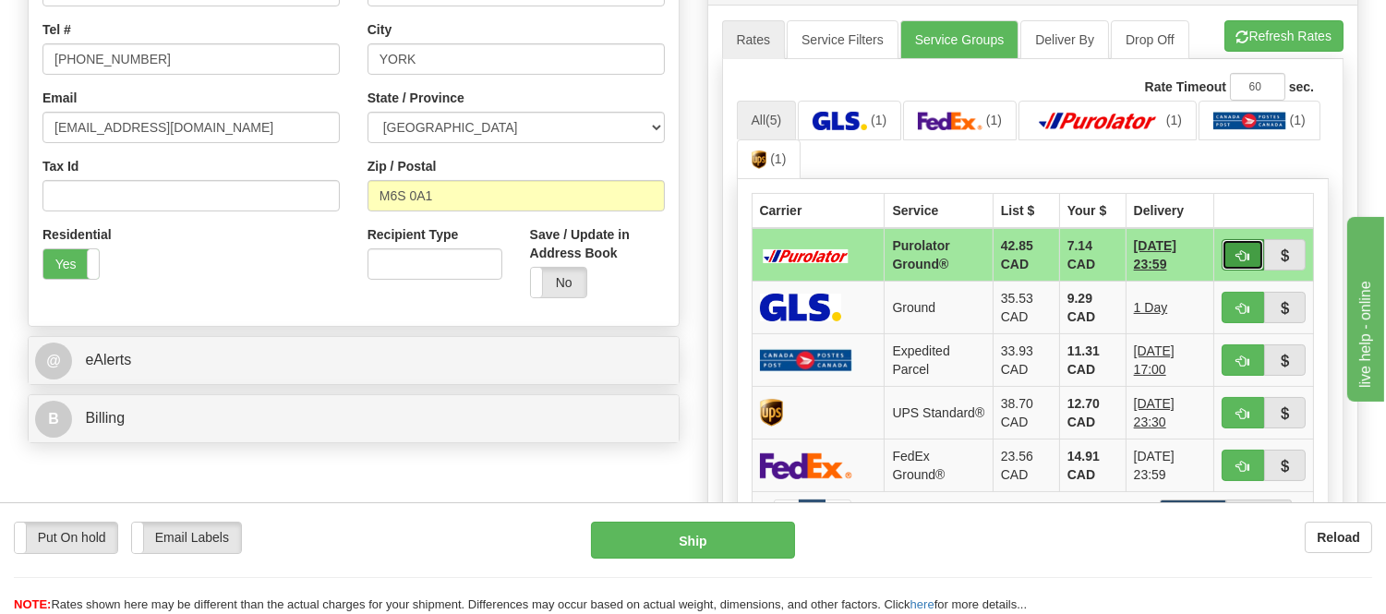
click at [1225, 257] on button "button" at bounding box center [1242, 254] width 42 height 31
type input "260"
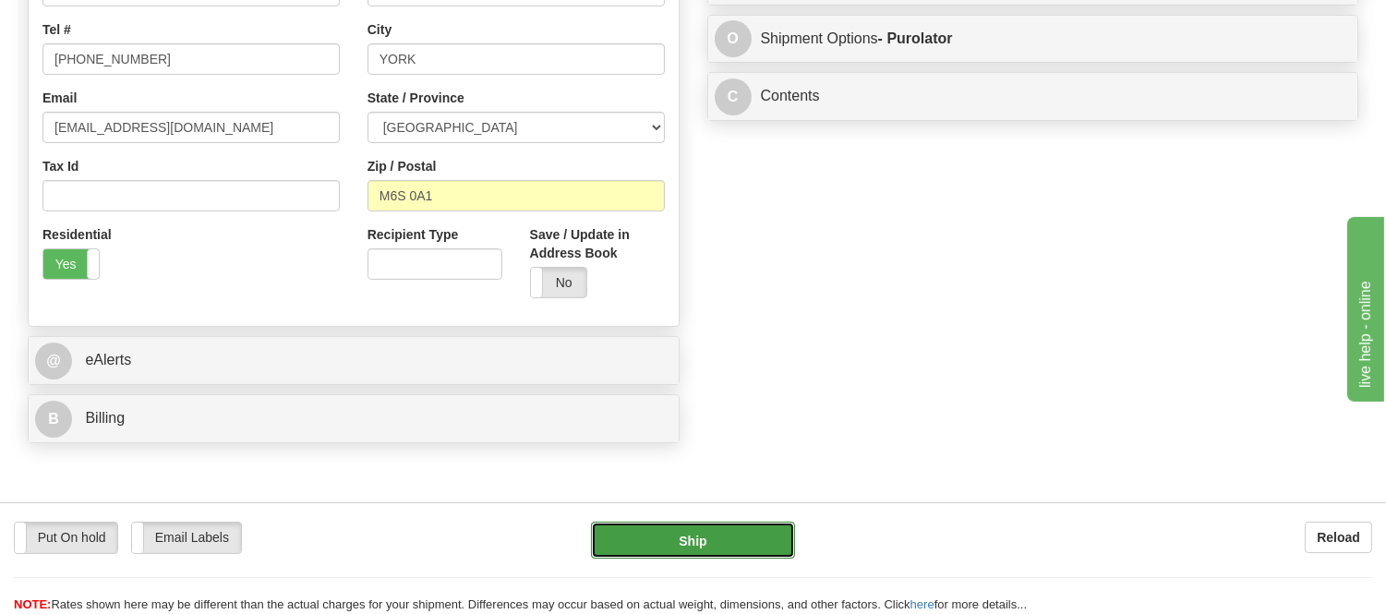
click at [748, 533] on button "Ship" at bounding box center [692, 540] width 203 height 37
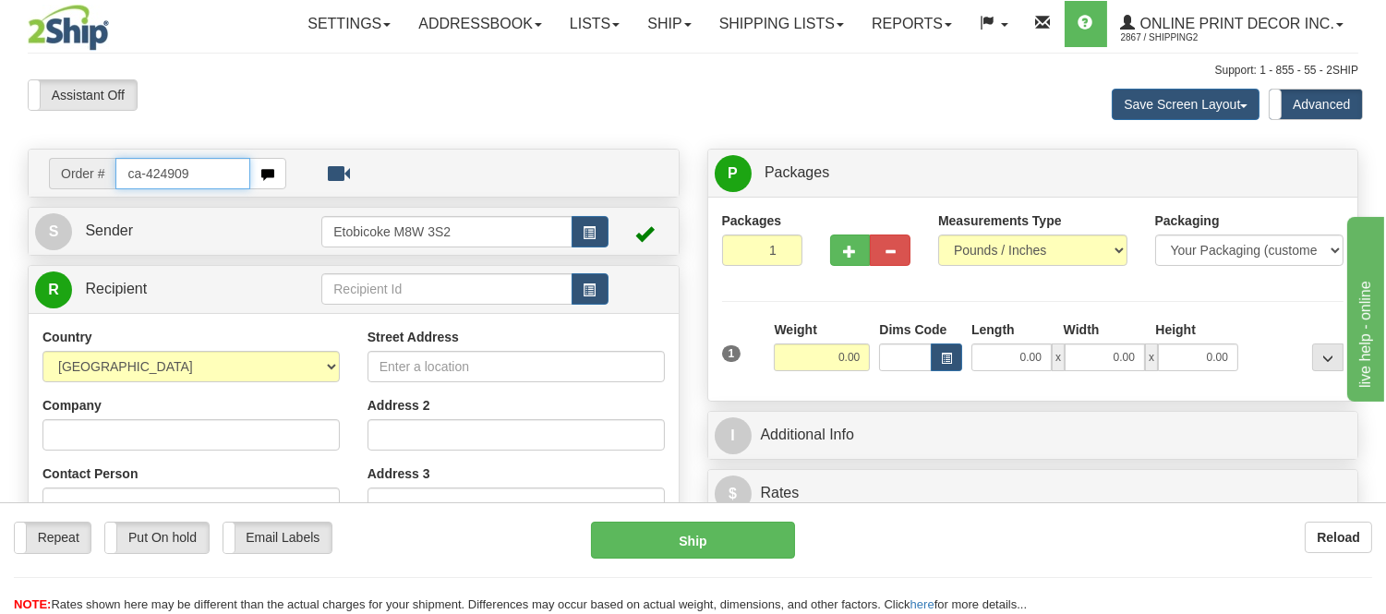
type input "ca-424909"
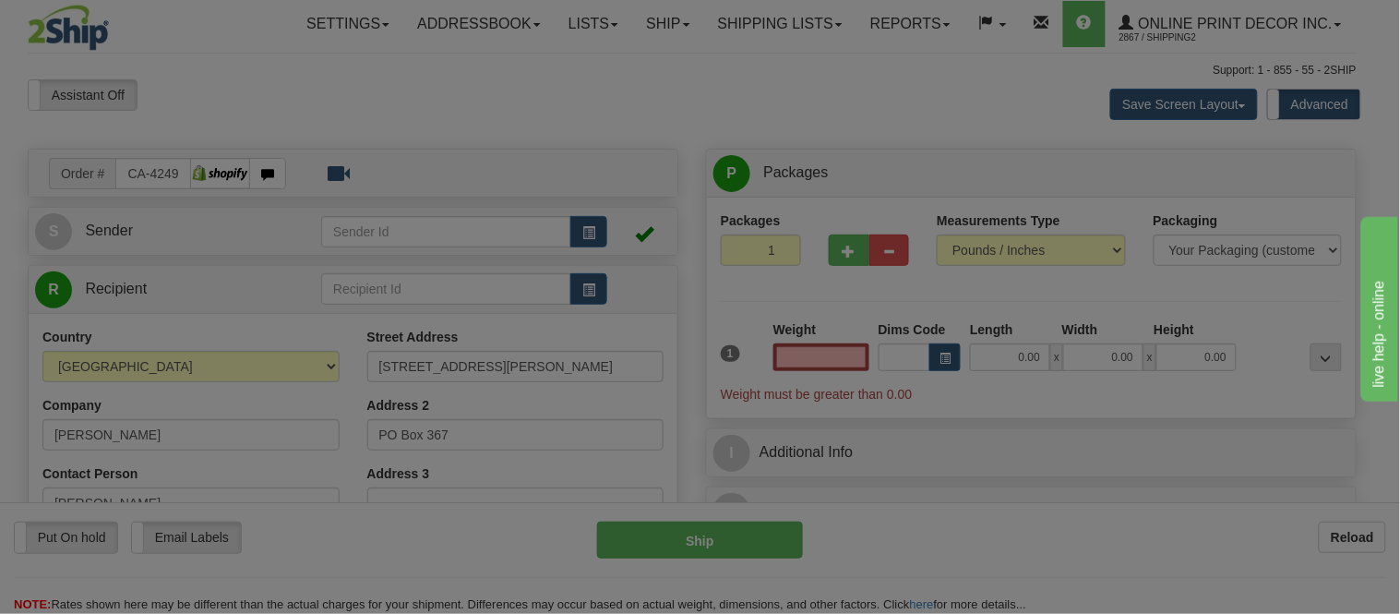
type input "BRACKENDALE"
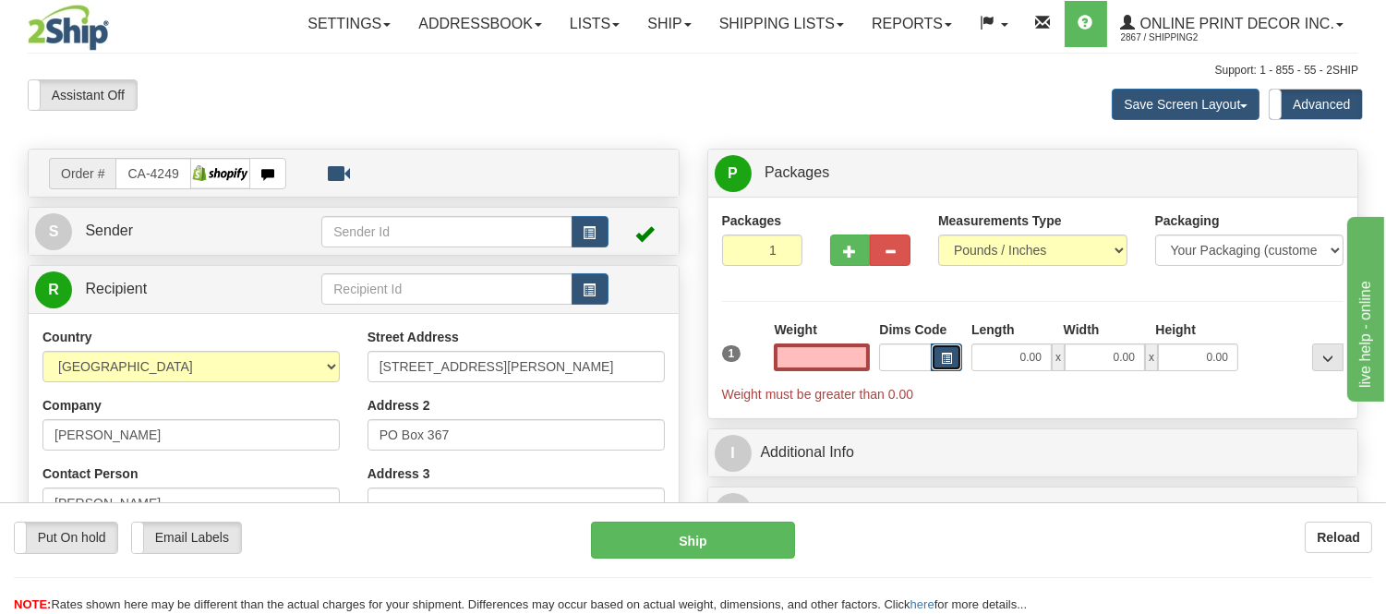
type input "0.00"
click at [937, 356] on button "button" at bounding box center [946, 357] width 31 height 28
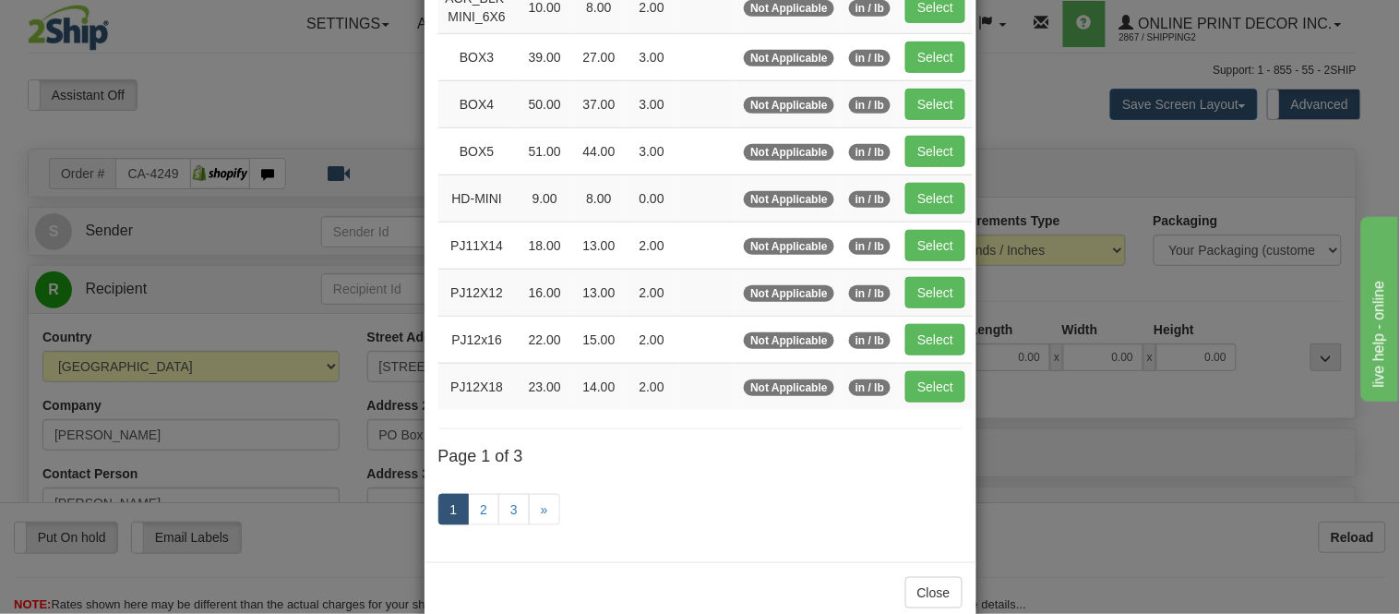
scroll to position [307, 0]
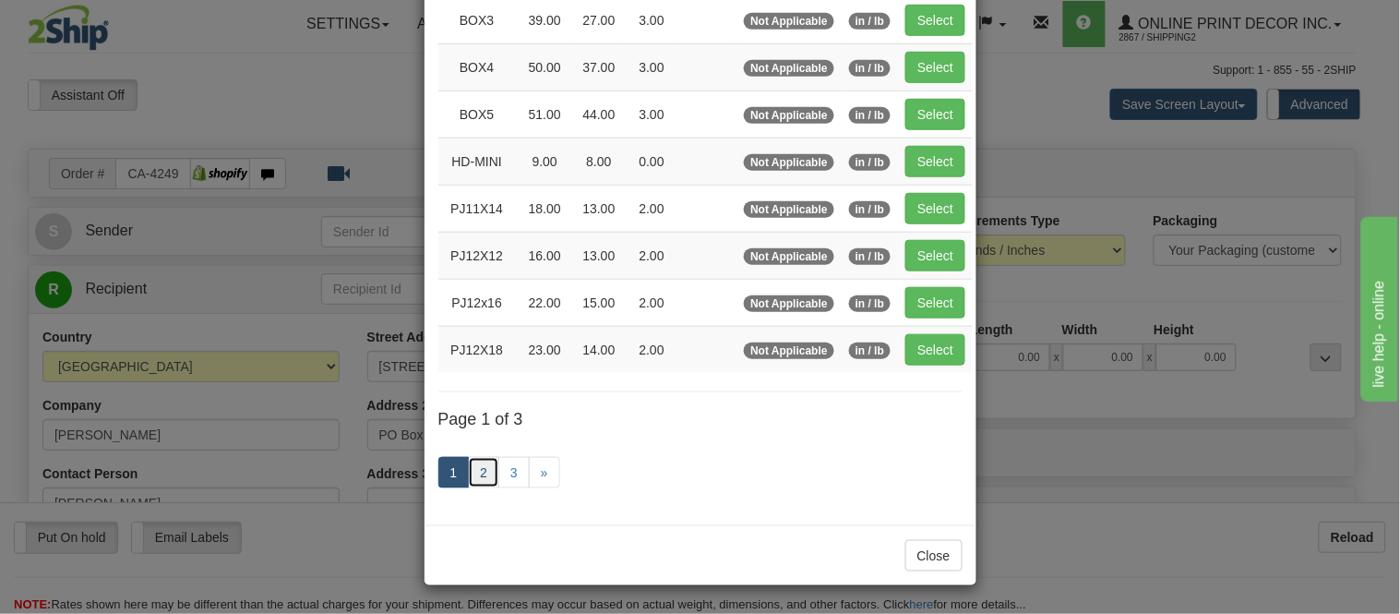
click at [471, 466] on link "2" at bounding box center [483, 472] width 31 height 31
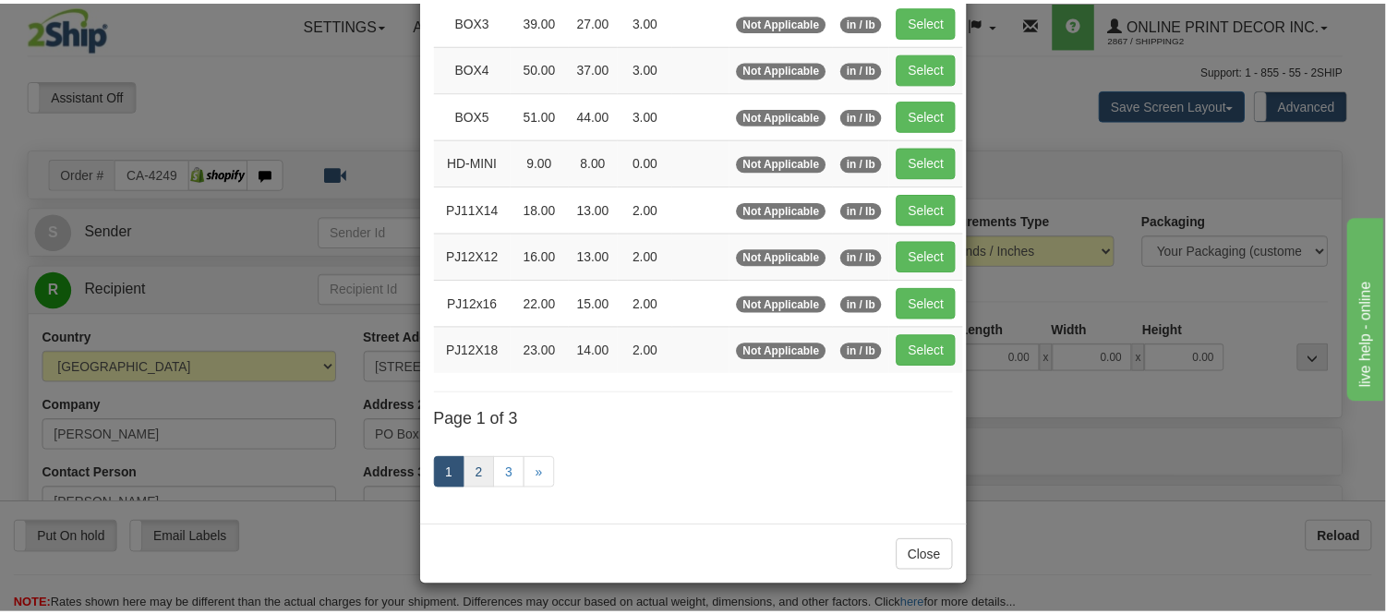
scroll to position [300, 0]
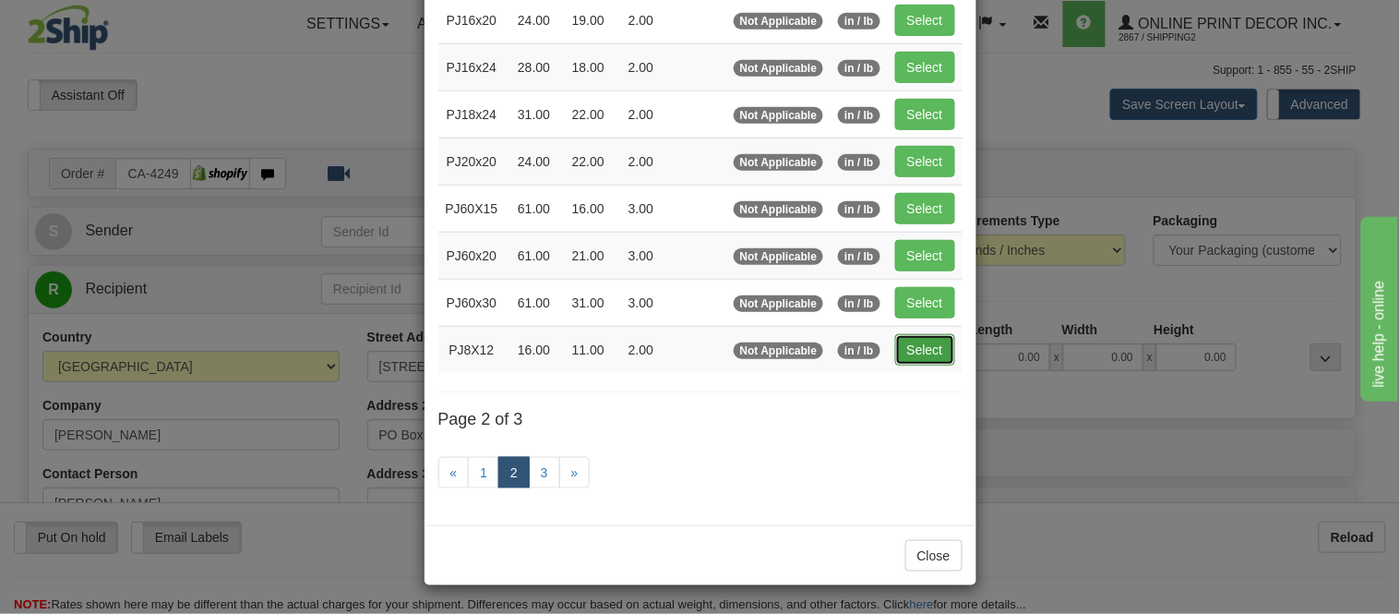
click at [914, 338] on button "Select" at bounding box center [925, 349] width 60 height 31
type input "PJ8X12"
type input "16.00"
type input "11.00"
type input "2.00"
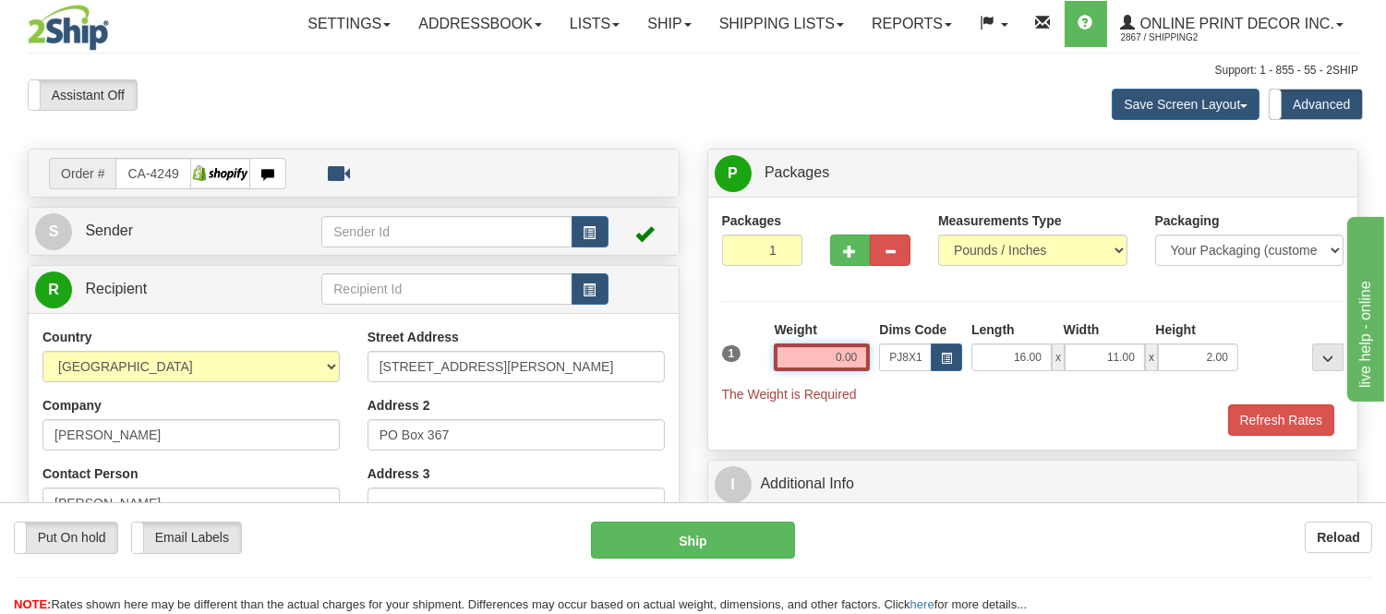
drag, startPoint x: 857, startPoint y: 360, endPoint x: 801, endPoint y: 358, distance: 55.4
click at [801, 358] on input "0.00" at bounding box center [822, 357] width 96 height 28
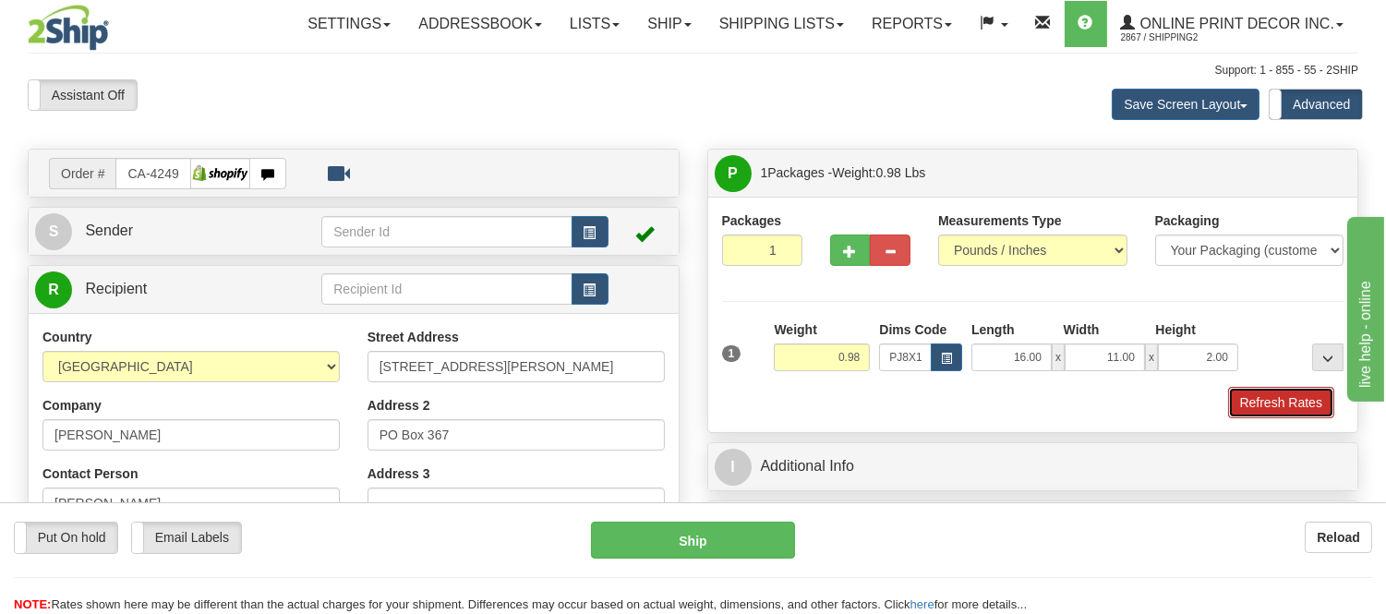
click at [1250, 392] on button "Refresh Rates" at bounding box center [1281, 402] width 106 height 31
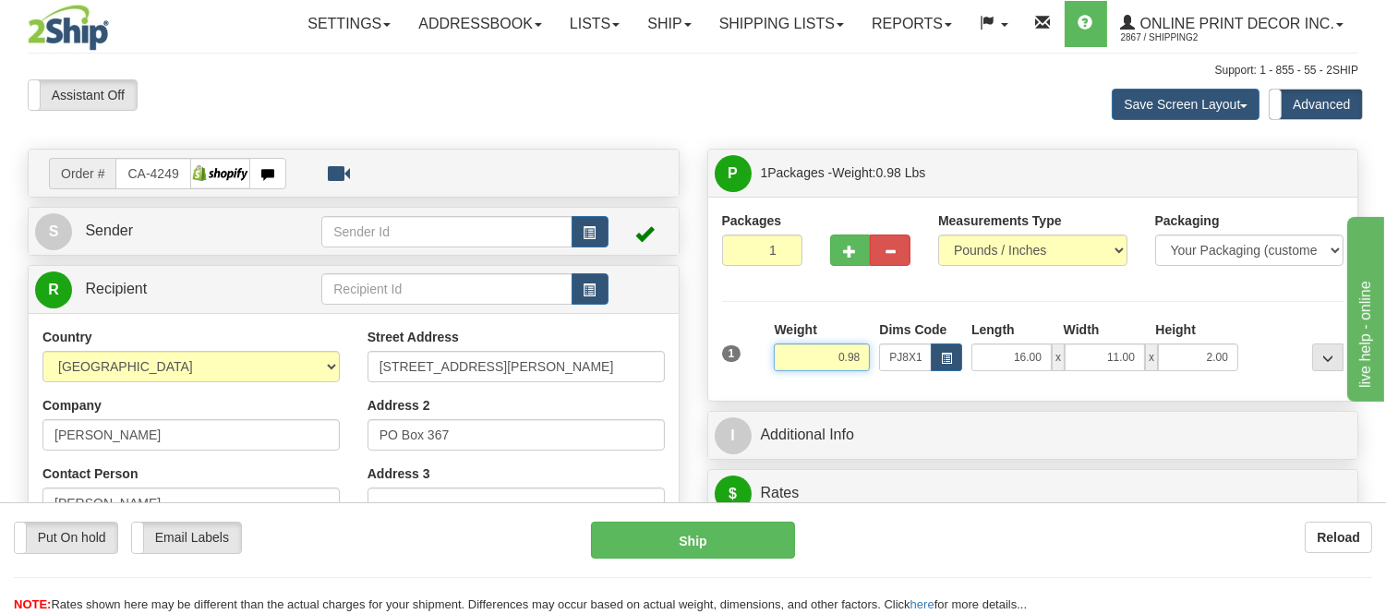
drag, startPoint x: 863, startPoint y: 354, endPoint x: 777, endPoint y: 361, distance: 86.1
click at [777, 361] on input "0.98" at bounding box center [822, 357] width 96 height 28
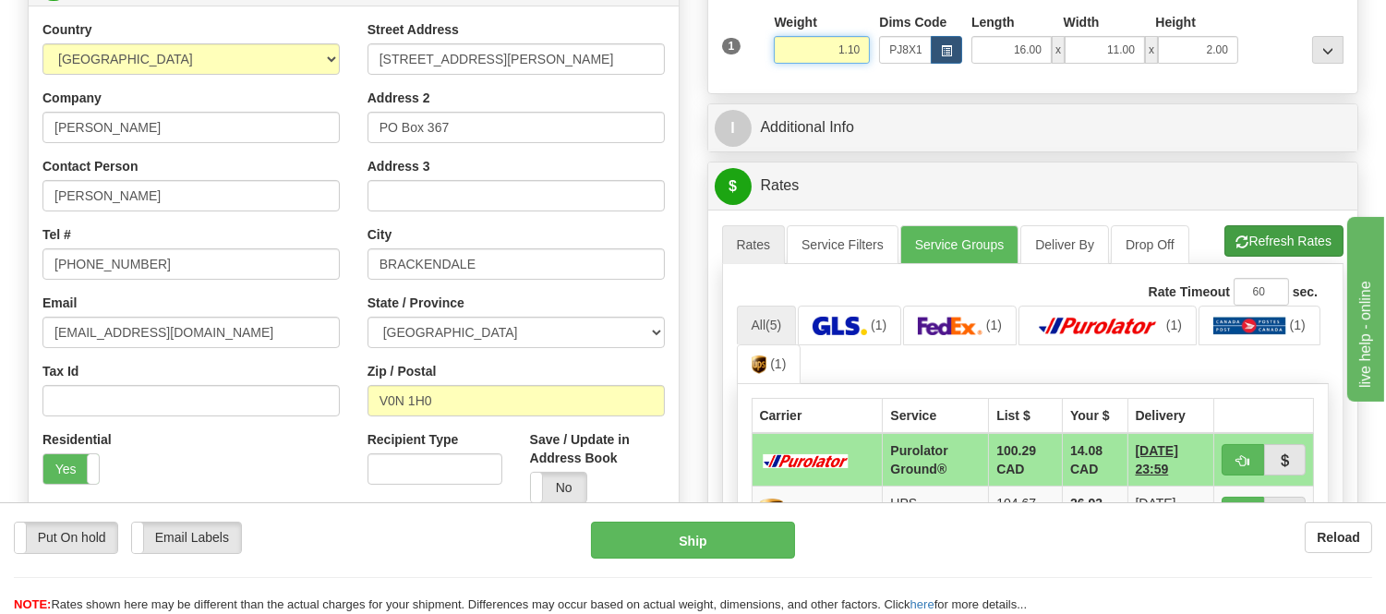
type input "1.10"
click at [1303, 234] on li "Refresh Rates Cancel Rating" at bounding box center [1283, 240] width 119 height 31
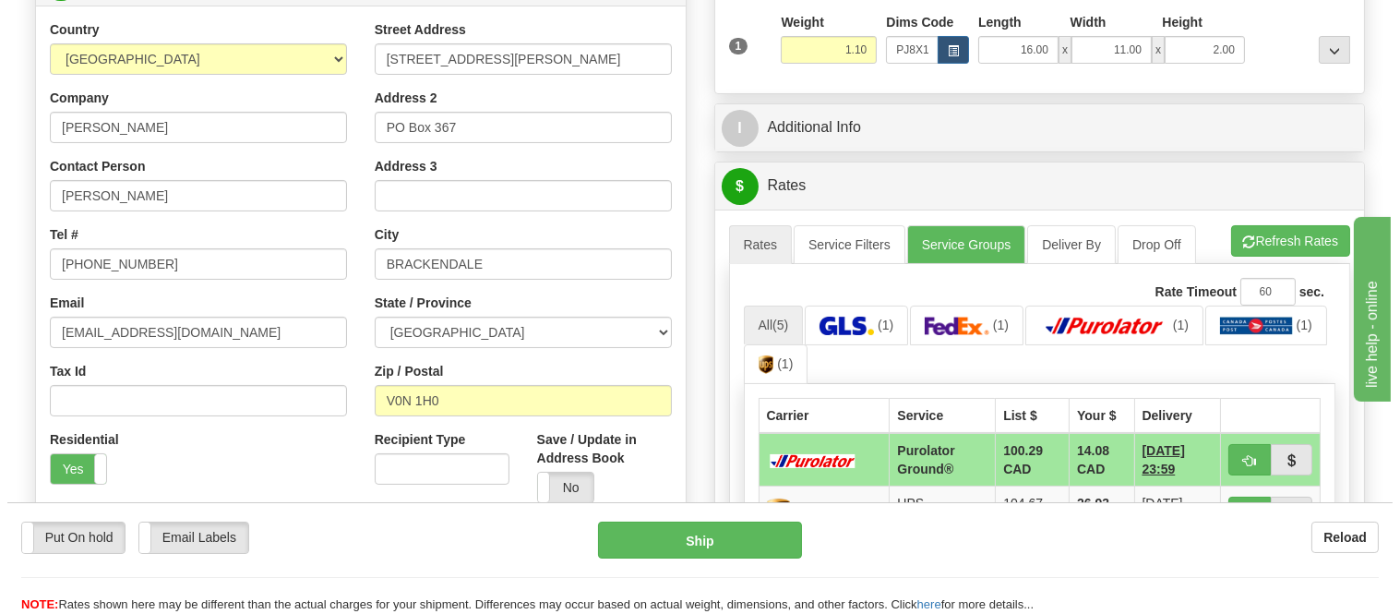
scroll to position [410, 0]
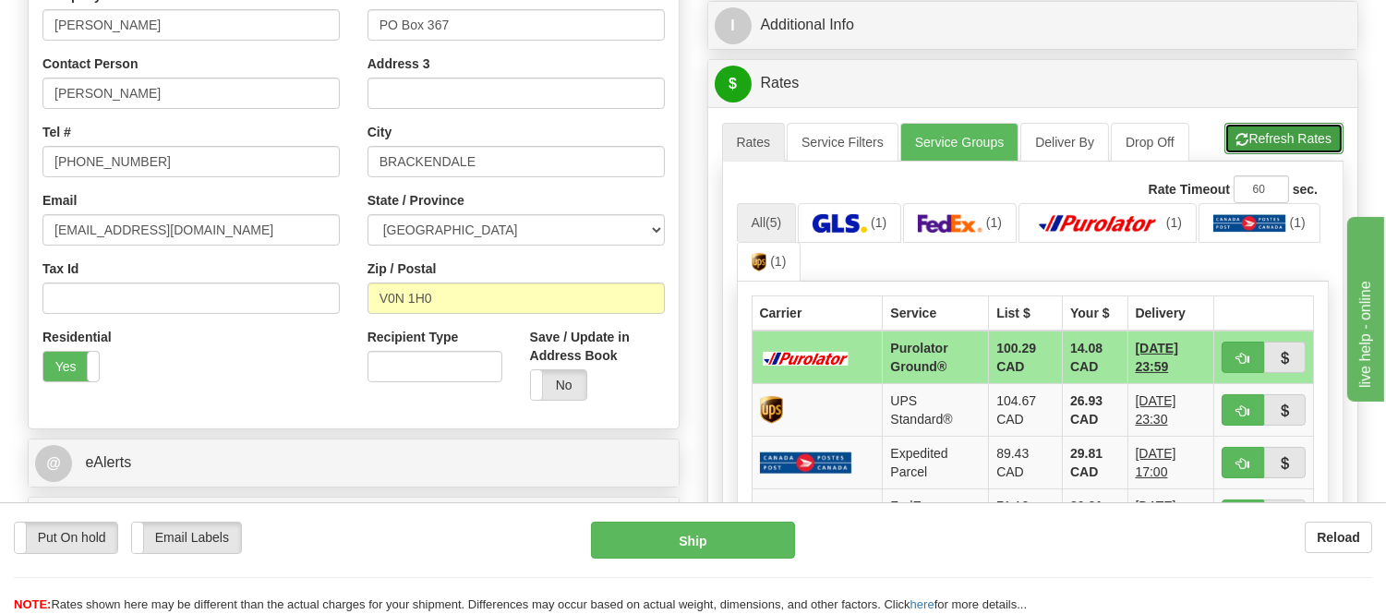
click at [1286, 146] on button "Refresh Rates" at bounding box center [1283, 138] width 119 height 31
click at [1236, 362] on span "button" at bounding box center [1242, 359] width 13 height 12
type input "260"
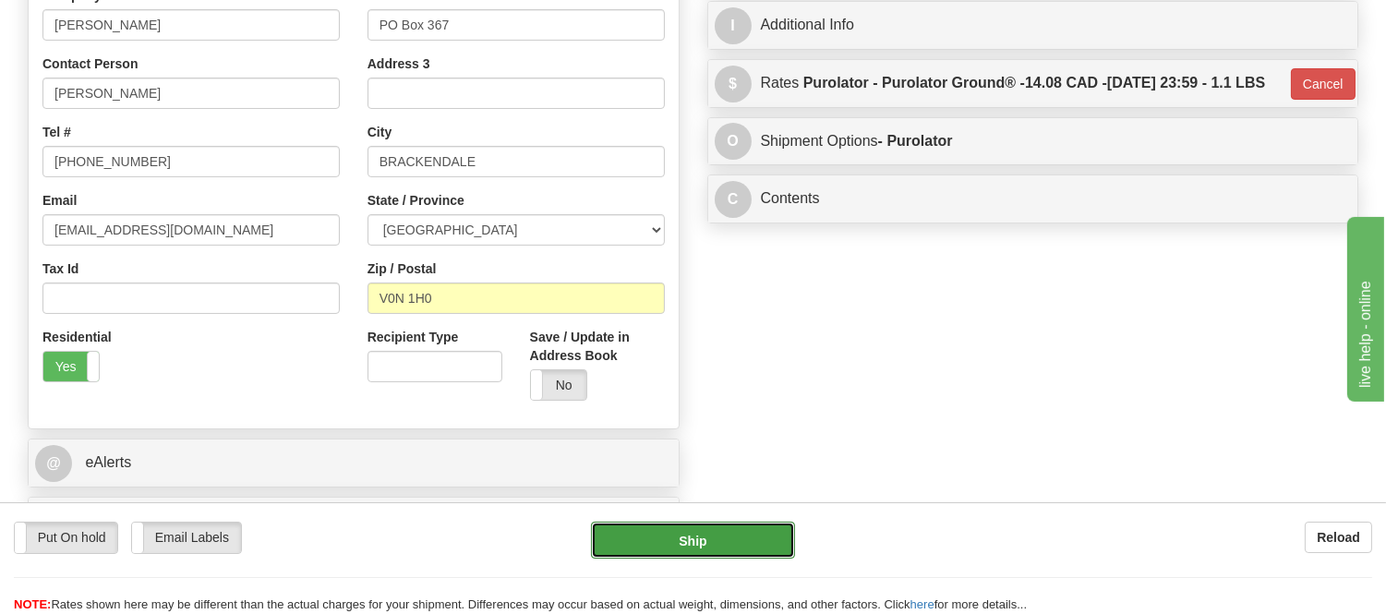
click at [740, 541] on button "Ship" at bounding box center [692, 540] width 203 height 37
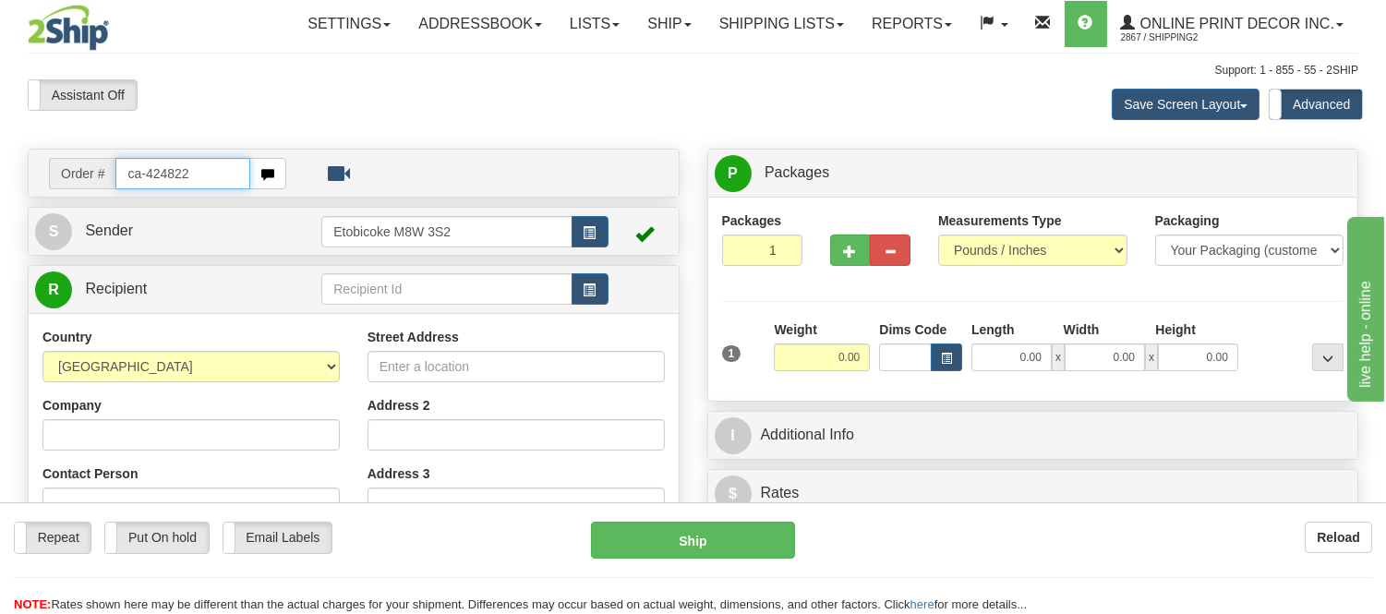
type input "ca-424822"
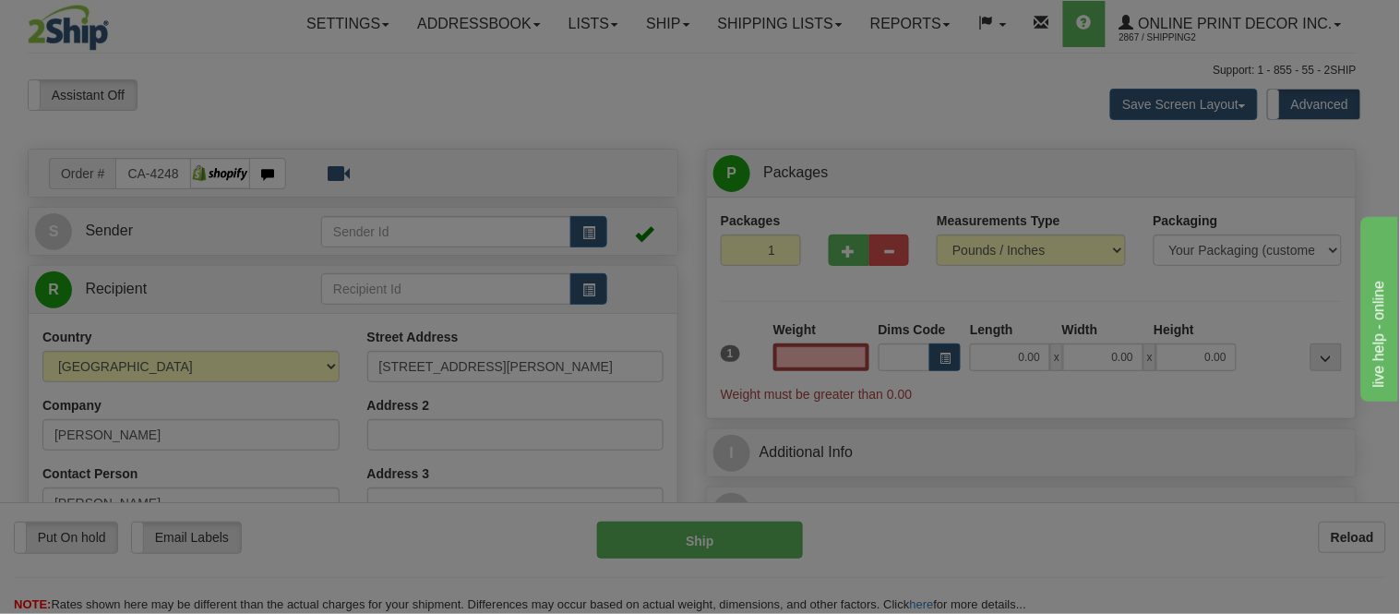
type input "ORMSTOWN"
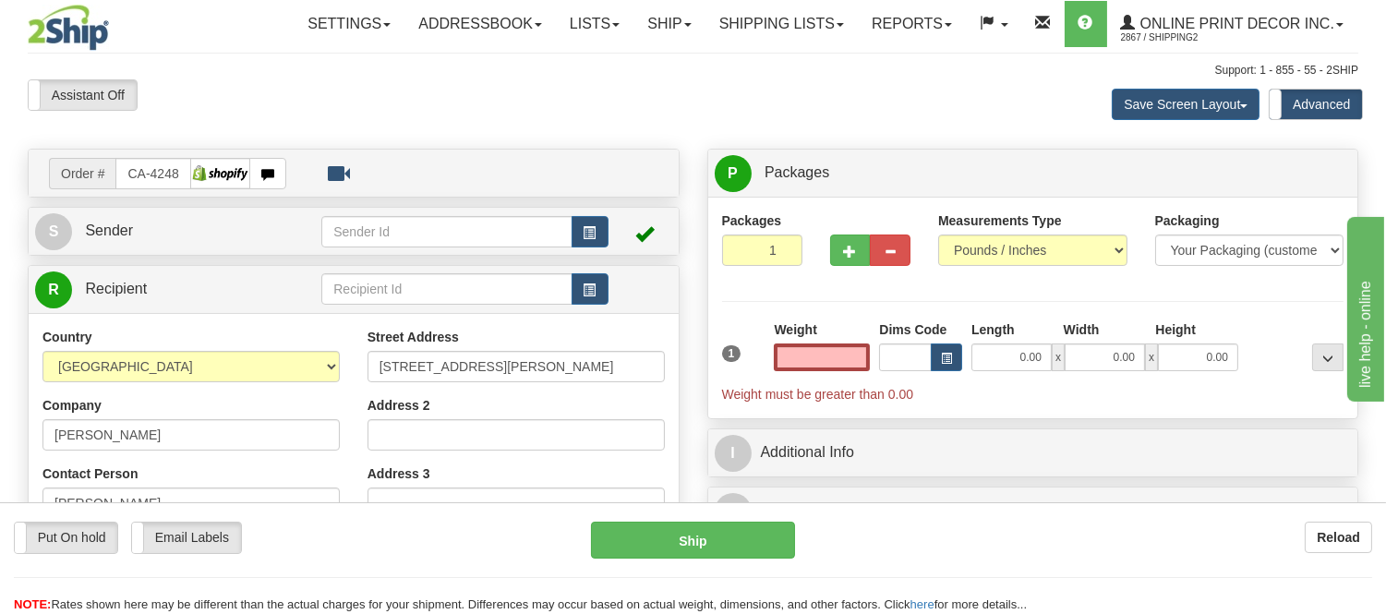
click at [851, 353] on input "text" at bounding box center [822, 357] width 96 height 28
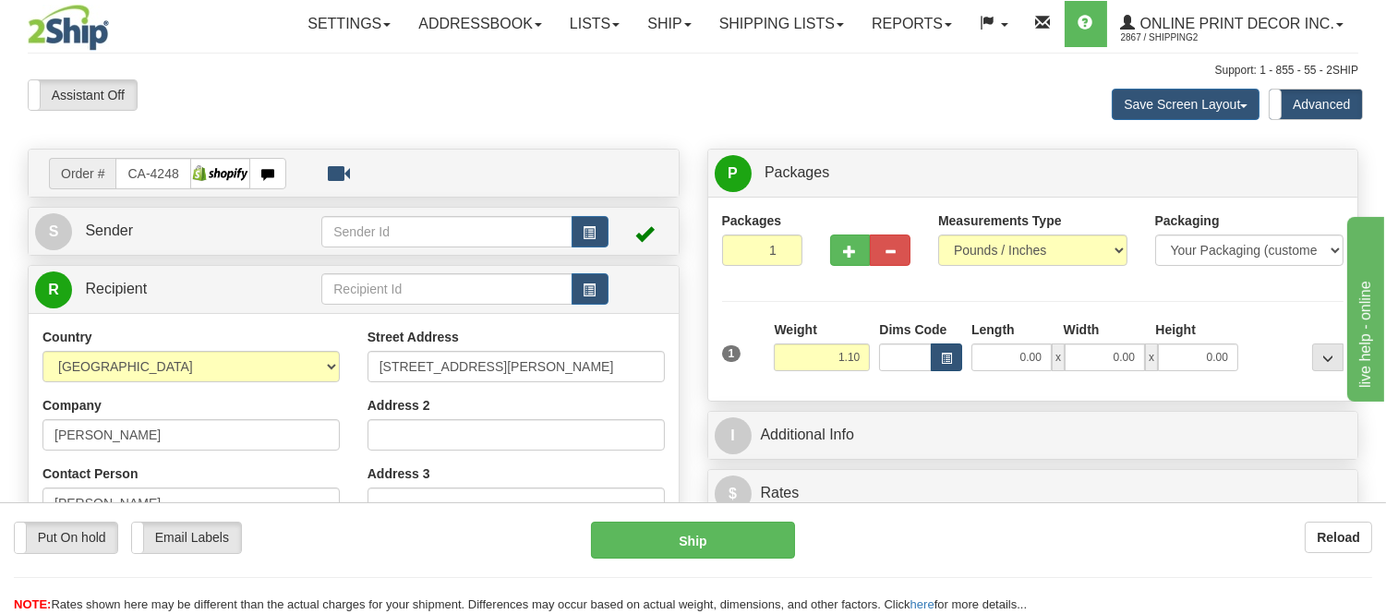
type input "1.10"
click at [951, 354] on span "button" at bounding box center [946, 359] width 11 height 10
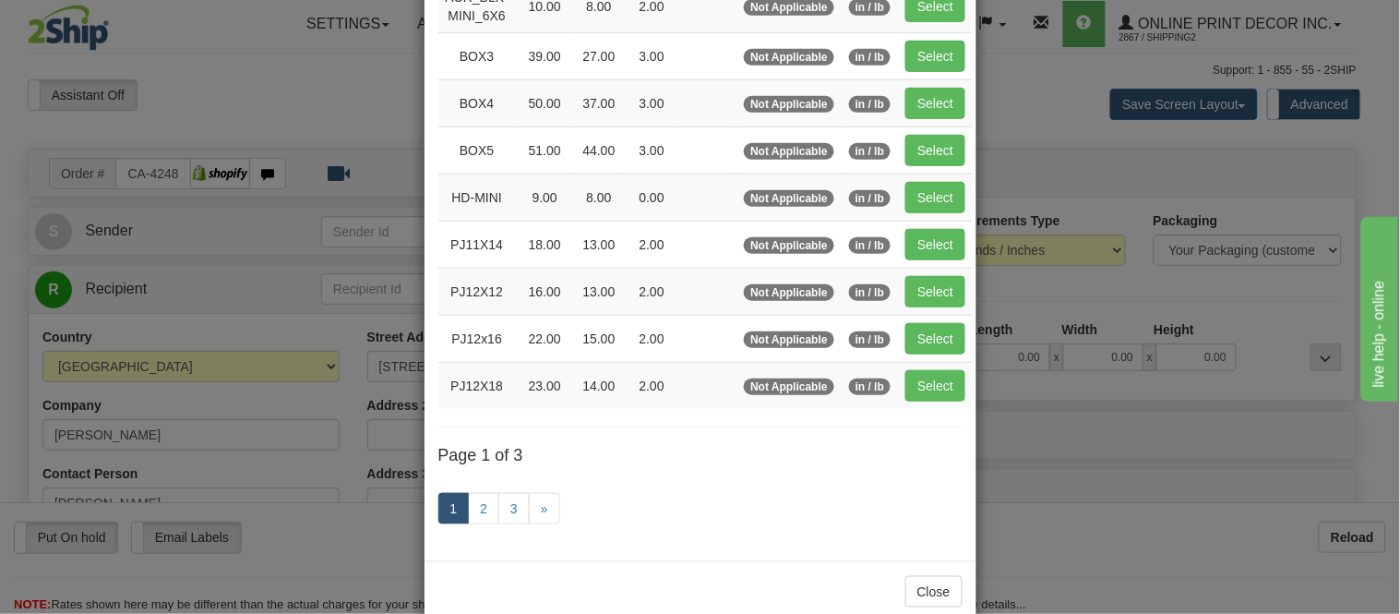
scroll to position [307, 0]
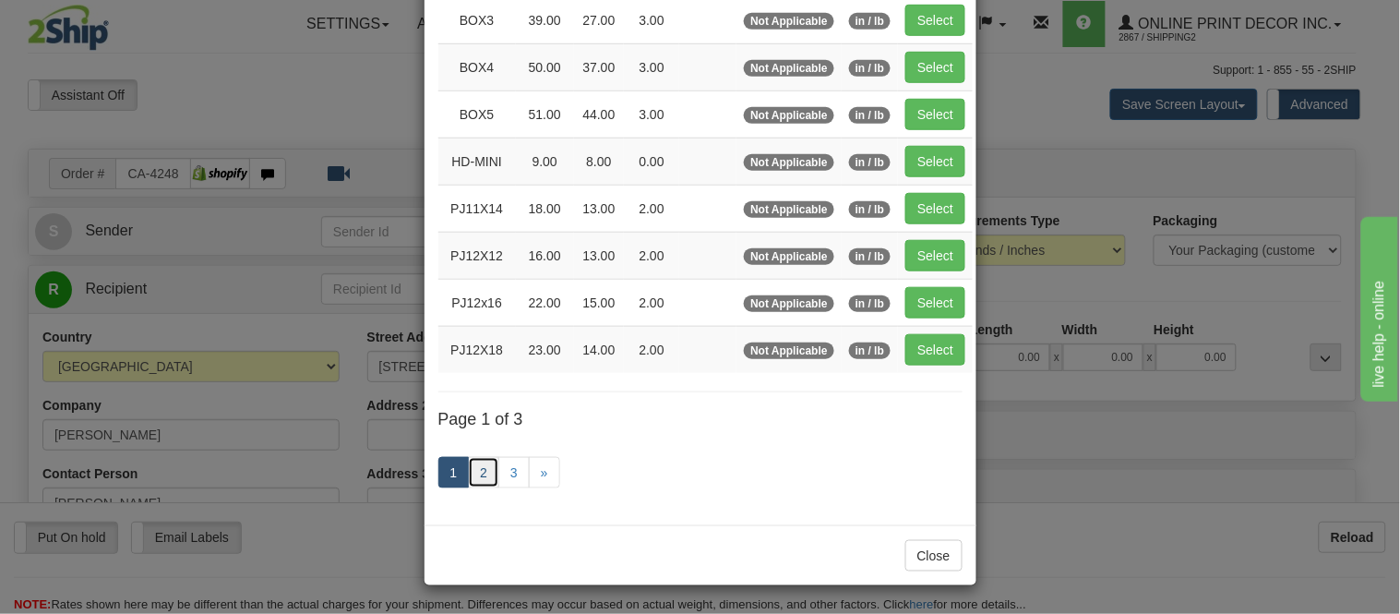
click at [478, 466] on link "2" at bounding box center [483, 472] width 31 height 31
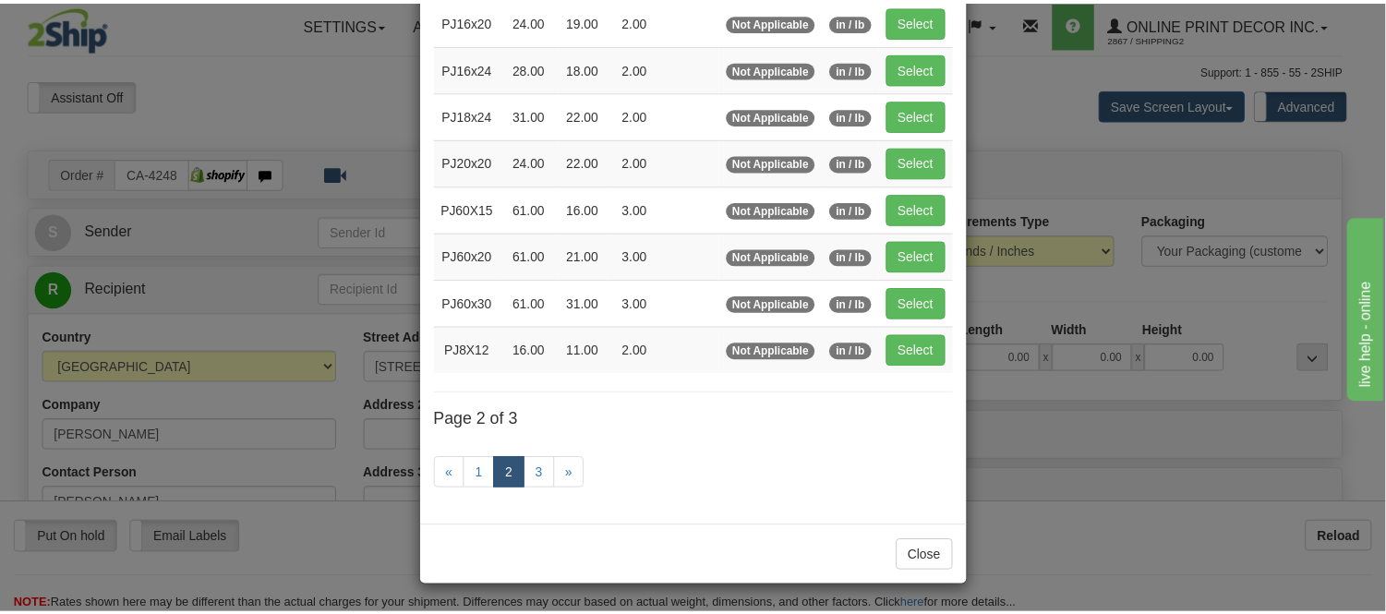
scroll to position [300, 0]
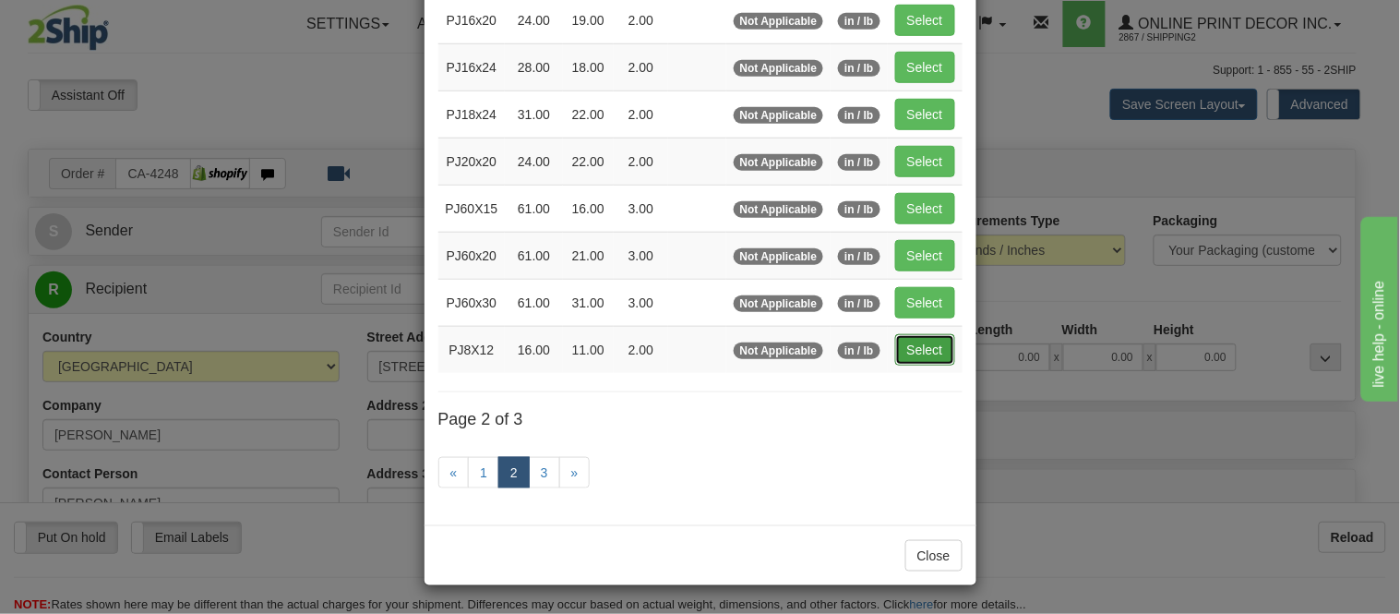
click at [940, 340] on button "Select" at bounding box center [925, 349] width 60 height 31
type input "PJ8X12"
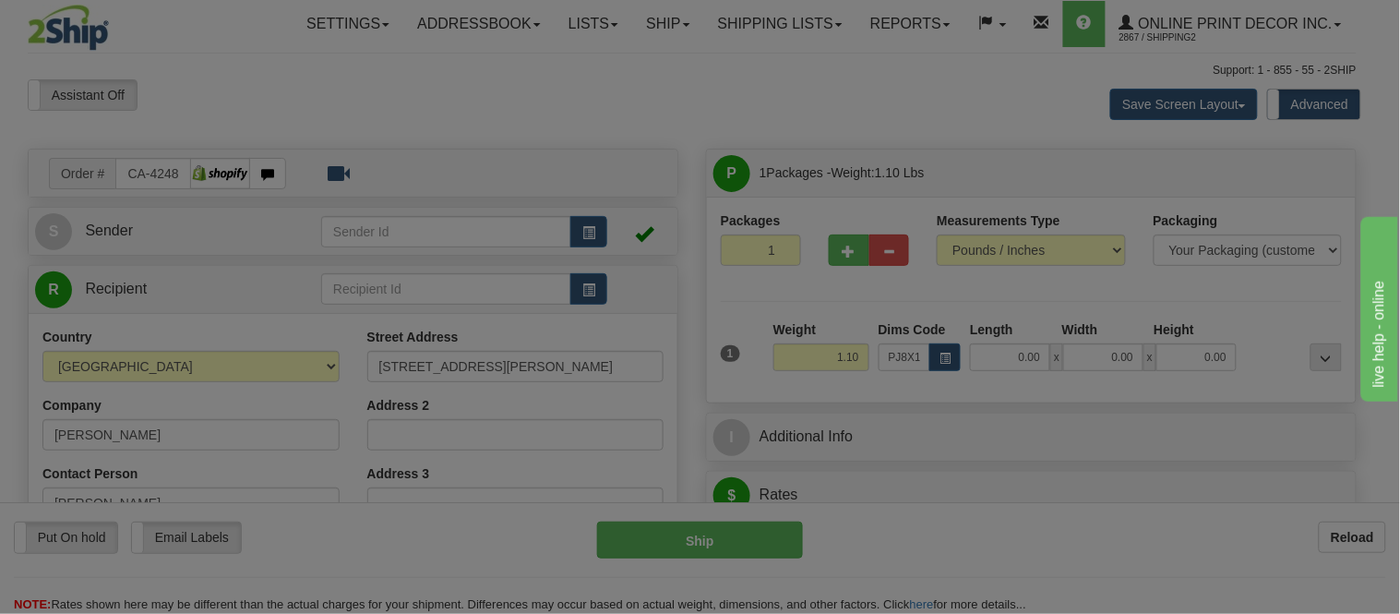
type input "16.00"
type input "11.00"
type input "2.00"
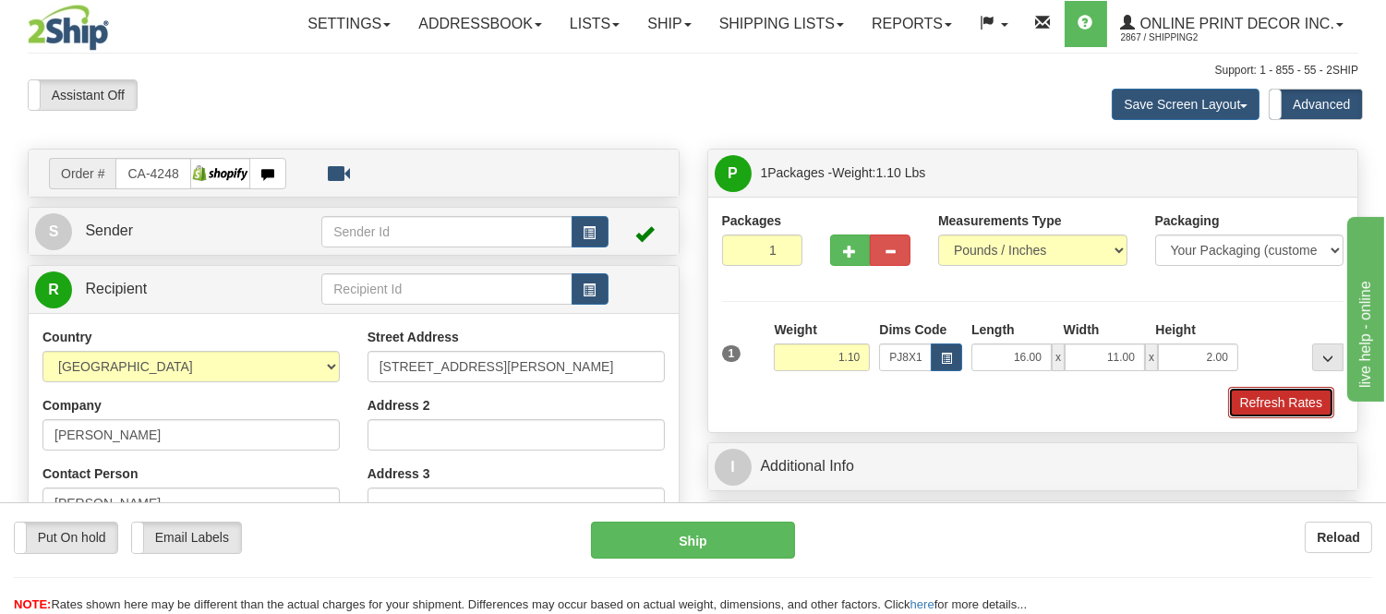
click at [1302, 409] on button "Refresh Rates" at bounding box center [1281, 402] width 106 height 31
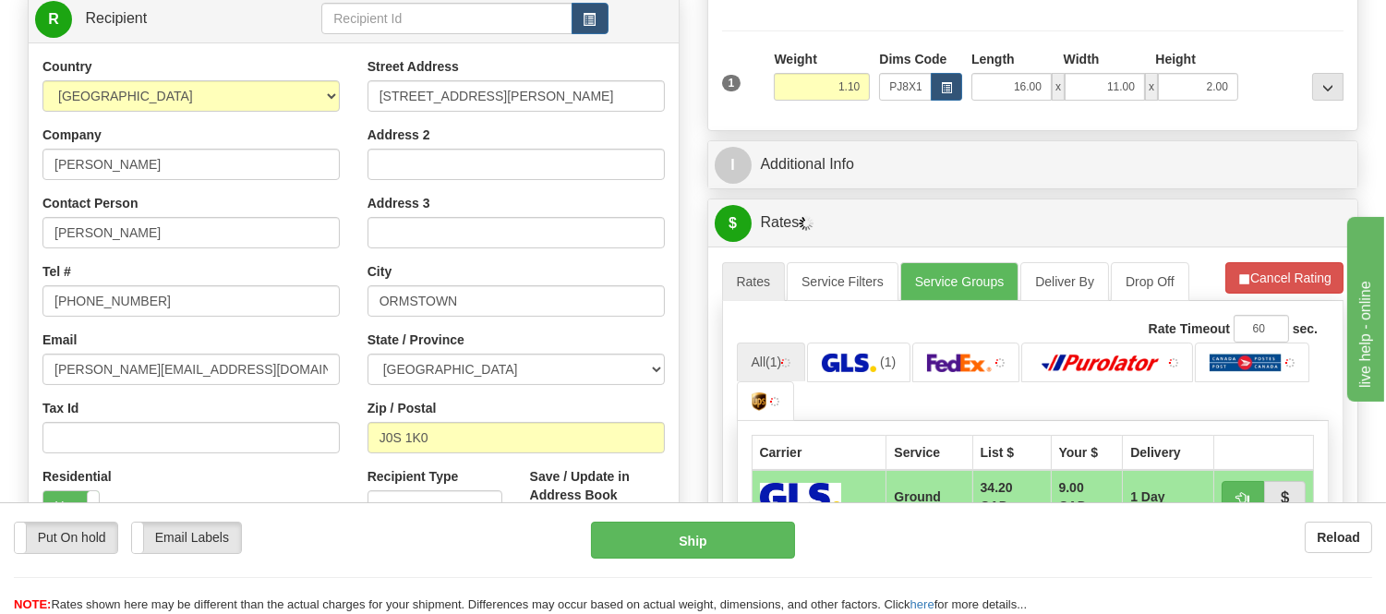
scroll to position [397, 0]
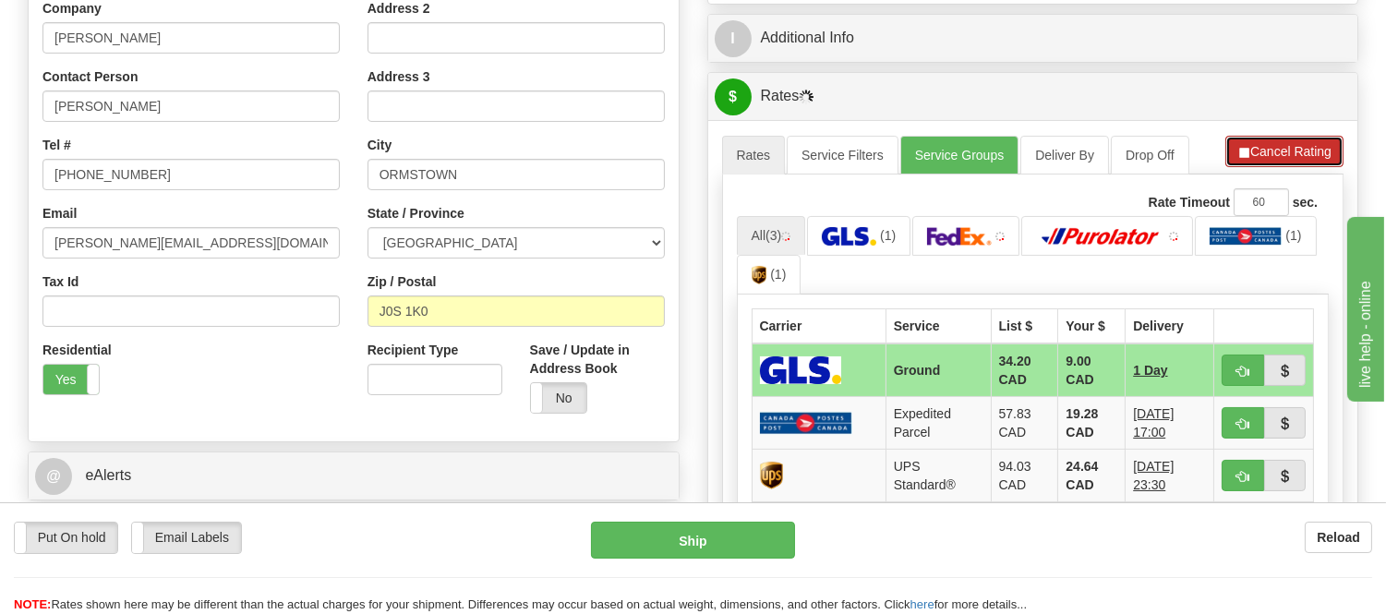
click at [1307, 138] on button "Cancel Rating" at bounding box center [1284, 151] width 118 height 31
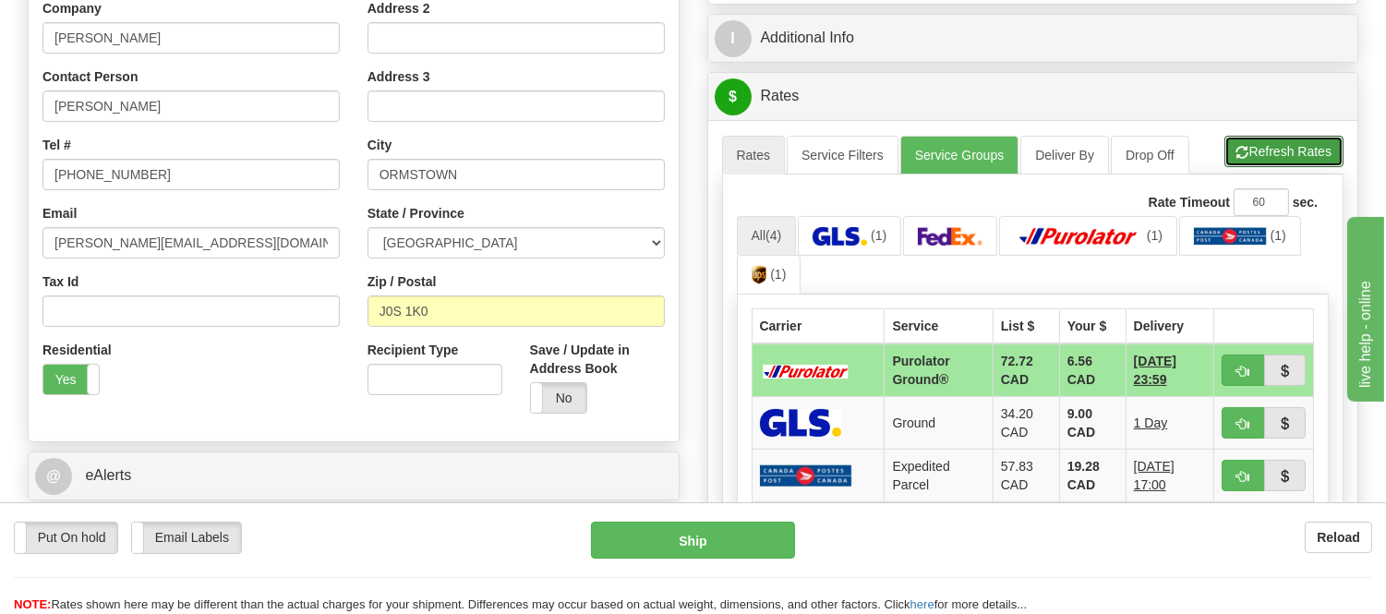
click at [1307, 138] on button "Refresh Rates" at bounding box center [1283, 151] width 119 height 31
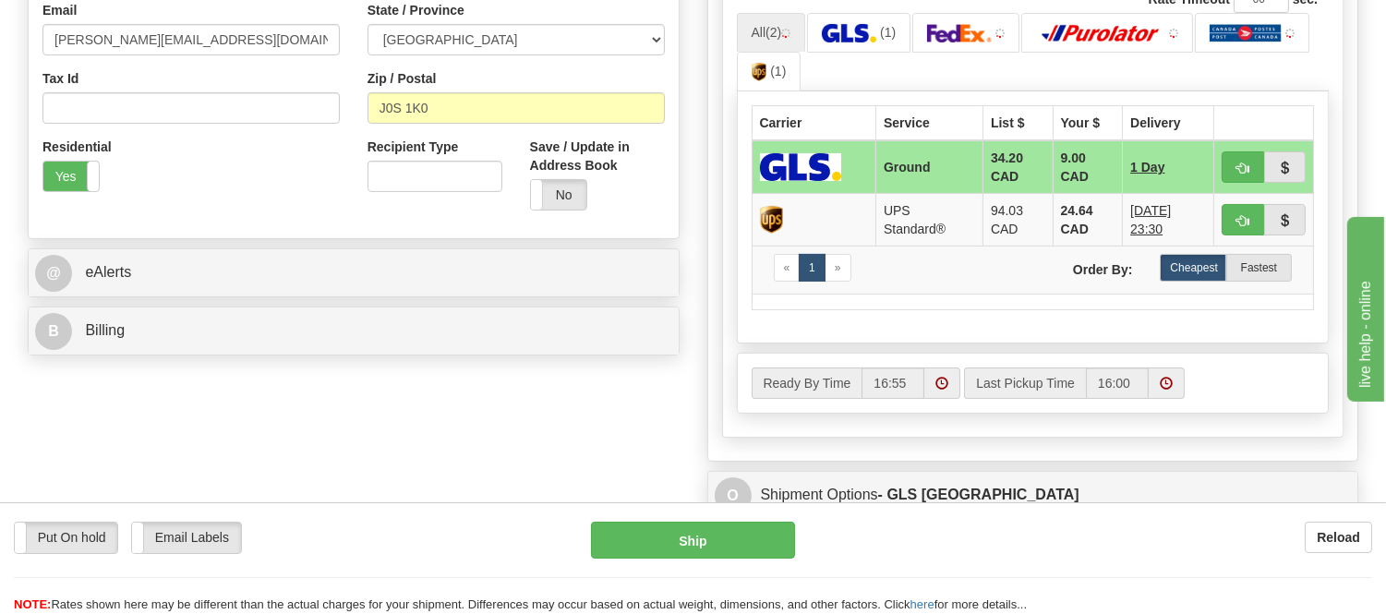
scroll to position [602, 0]
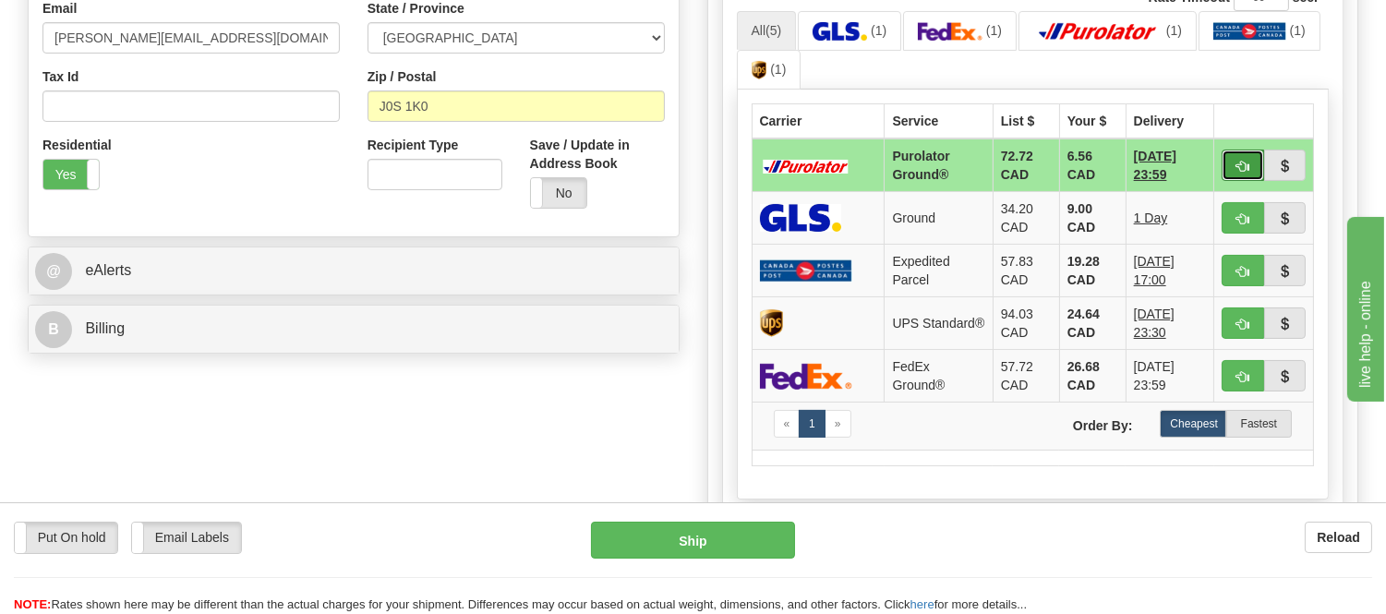
click at [1240, 163] on span "button" at bounding box center [1242, 167] width 13 height 12
type input "260"
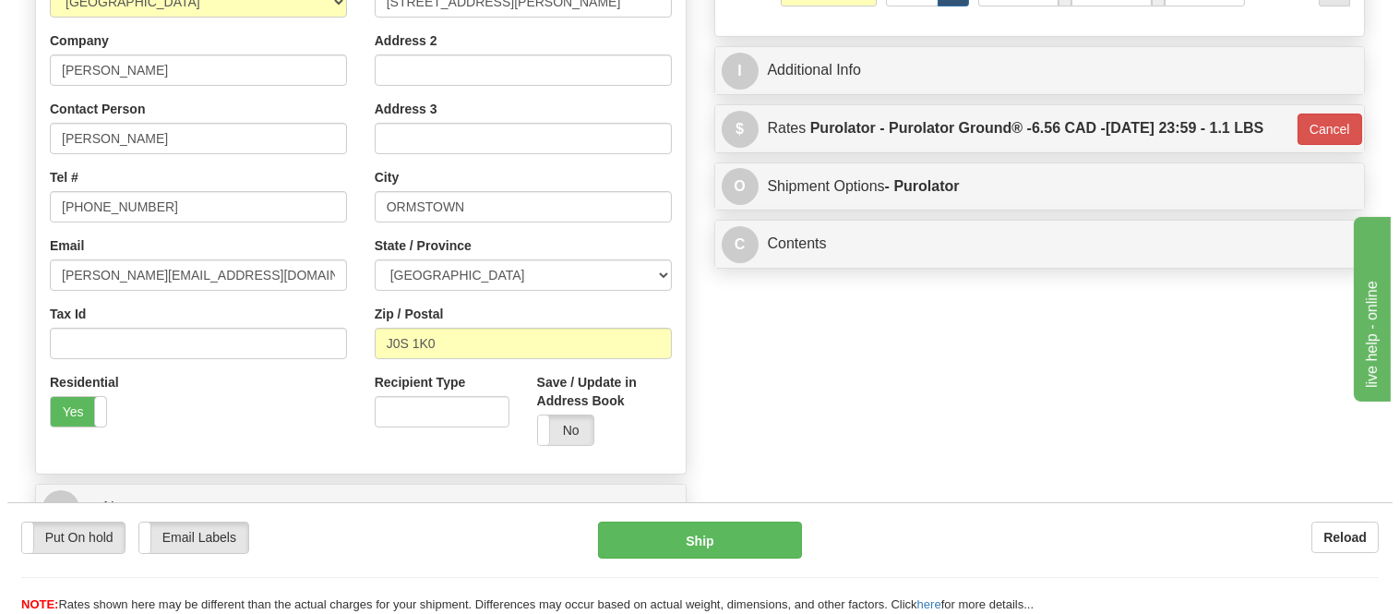
scroll to position [294, 0]
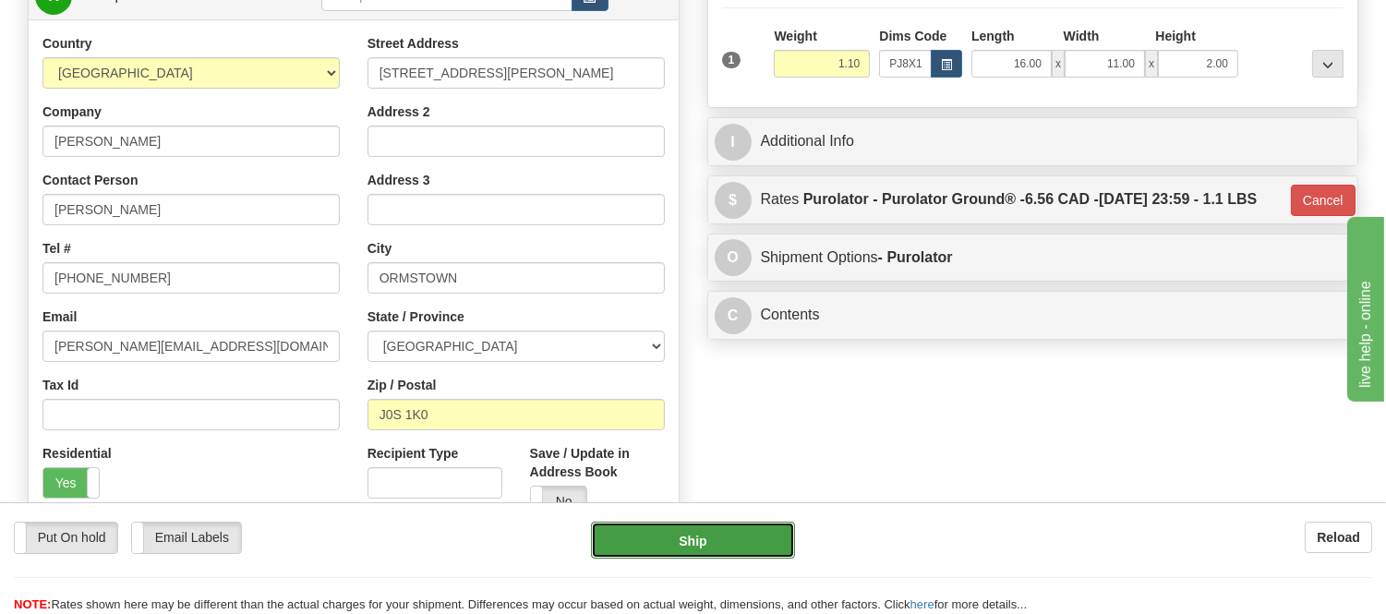
click at [721, 551] on button "Ship" at bounding box center [692, 540] width 203 height 37
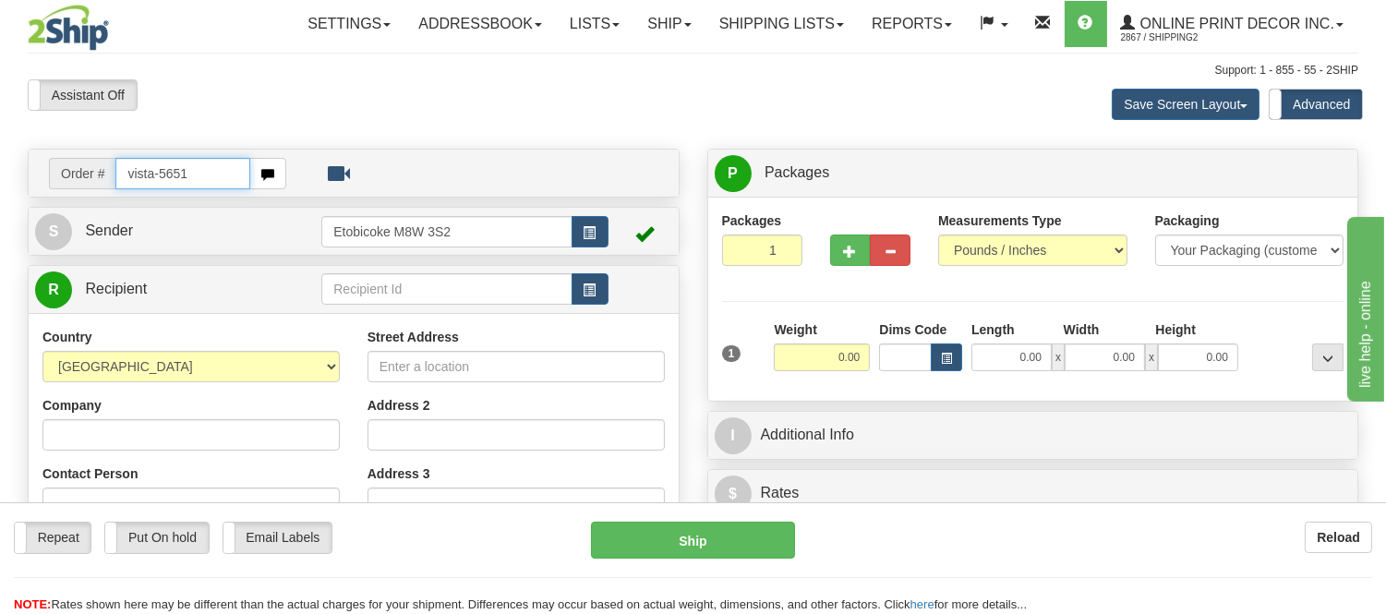
type input "vista-5651"
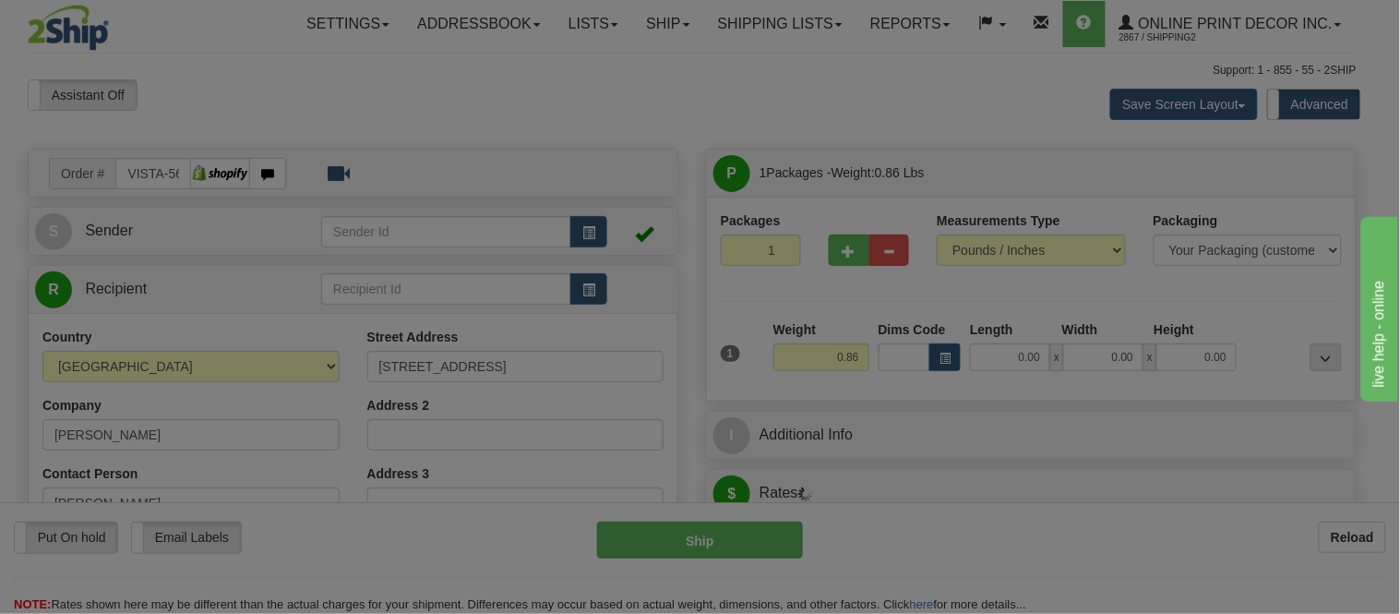
type input "RICHARDS LANDING"
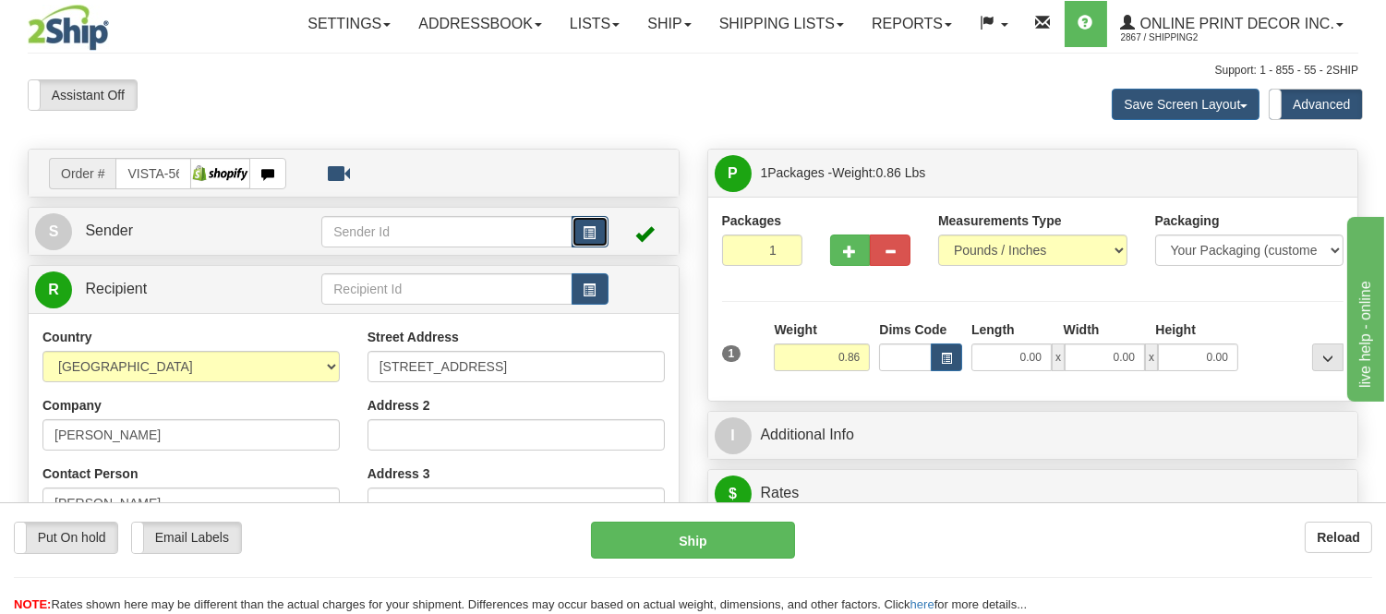
click at [600, 223] on button "button" at bounding box center [589, 231] width 37 height 31
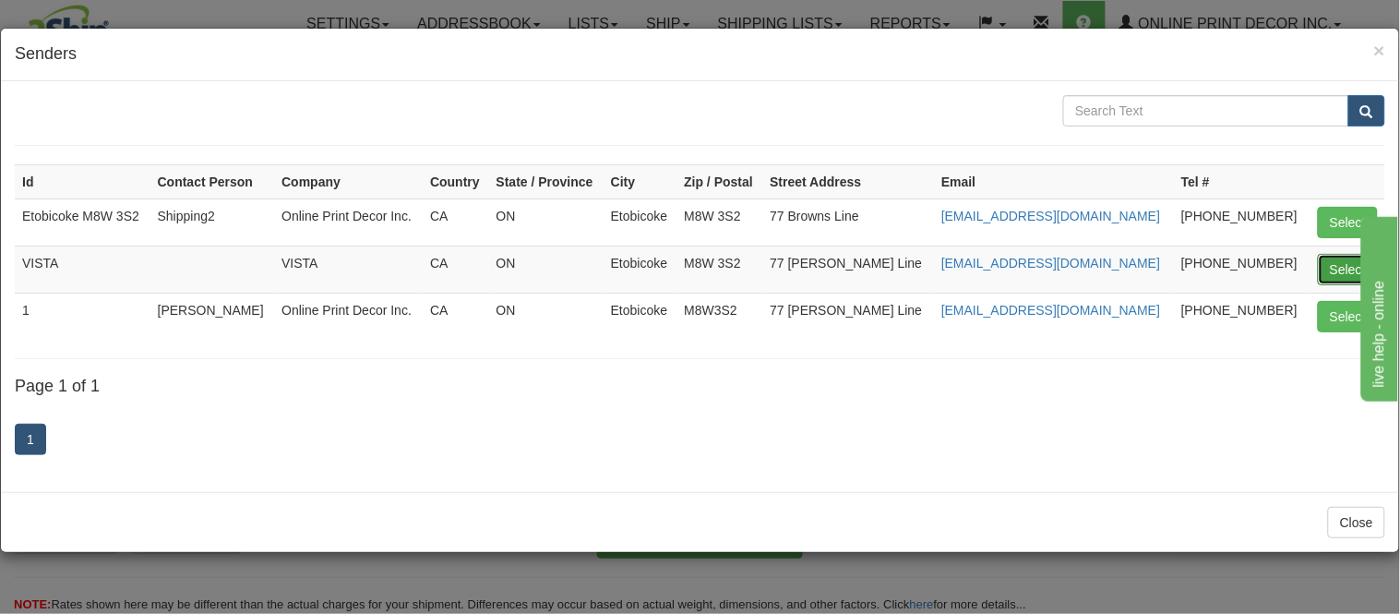
click at [1328, 264] on button "Select" at bounding box center [1348, 269] width 60 height 31
type input "VISTA"
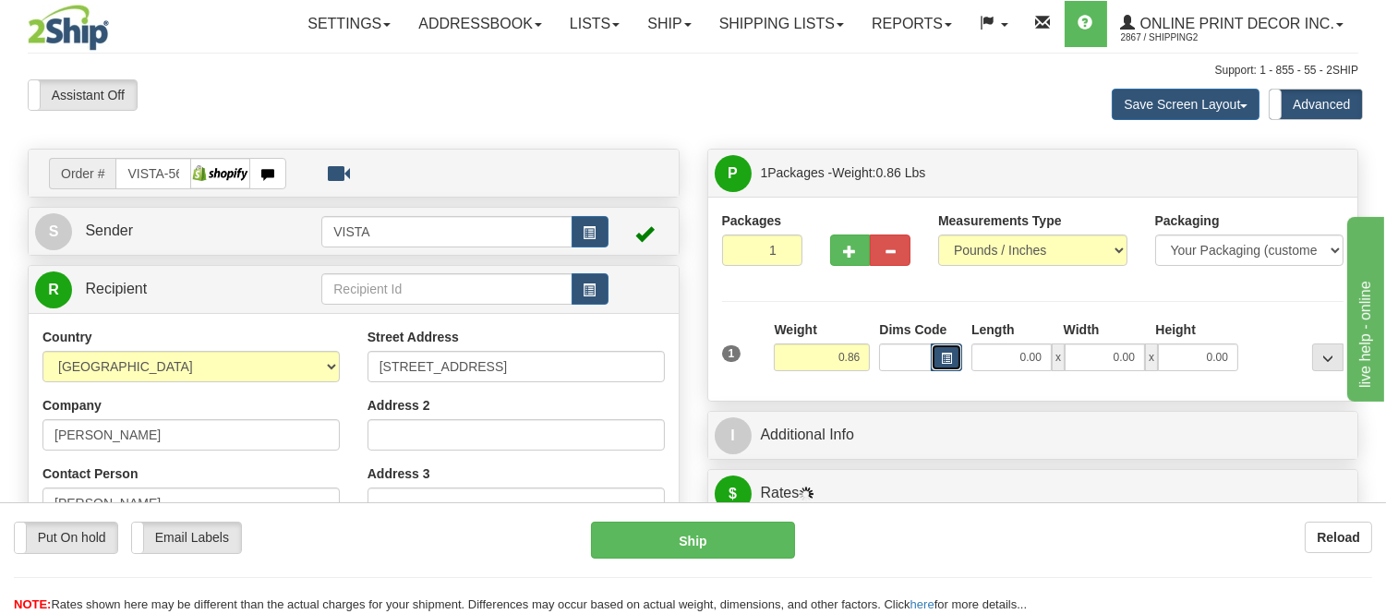
click at [948, 363] on span "button" at bounding box center [946, 359] width 11 height 10
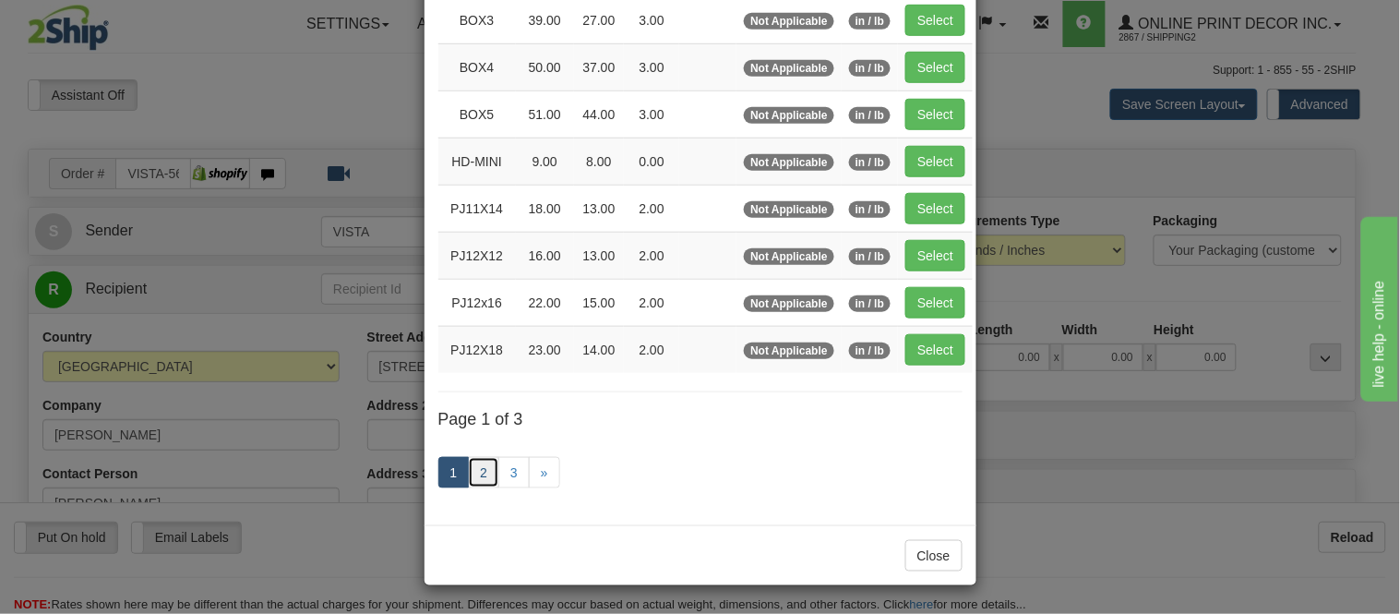
click at [484, 465] on link "2" at bounding box center [483, 472] width 31 height 31
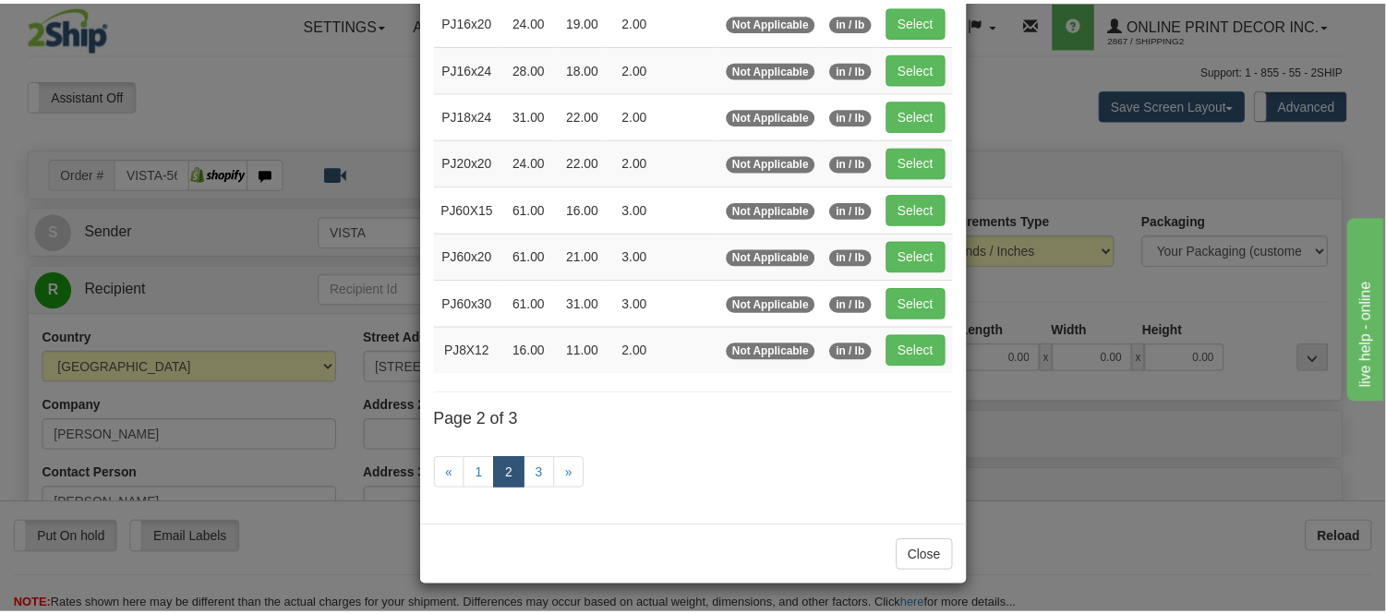
scroll to position [300, 0]
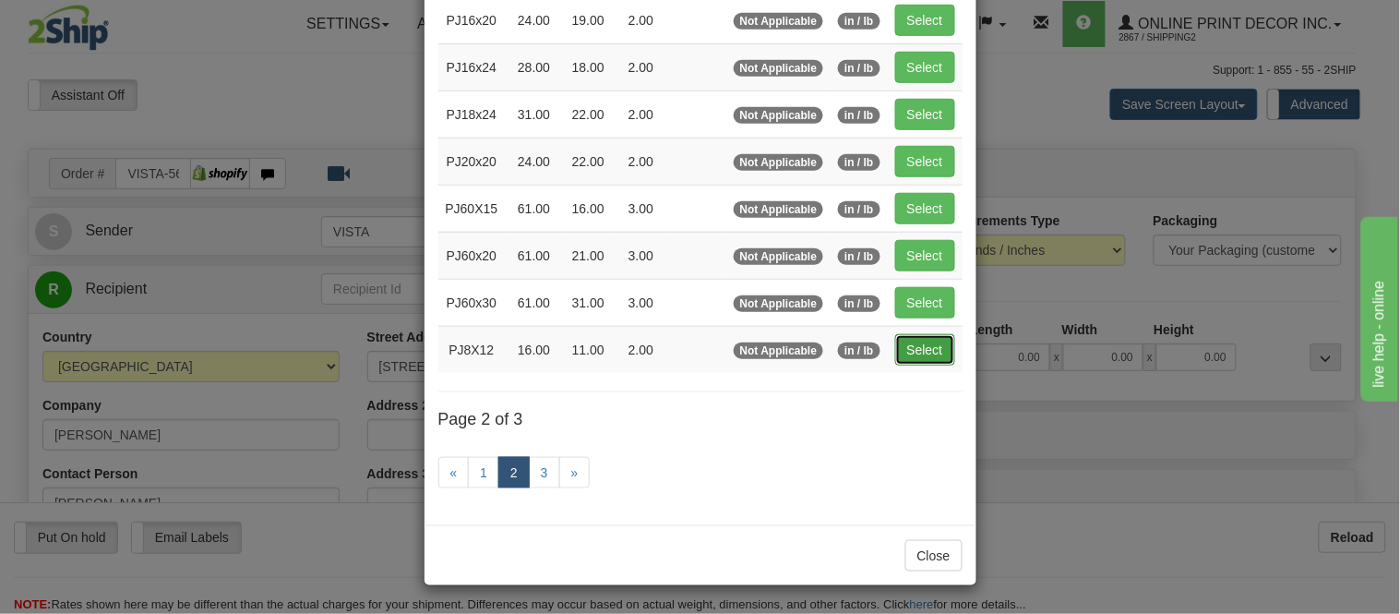
click at [902, 347] on button "Select" at bounding box center [925, 349] width 60 height 31
type input "PJ8X12"
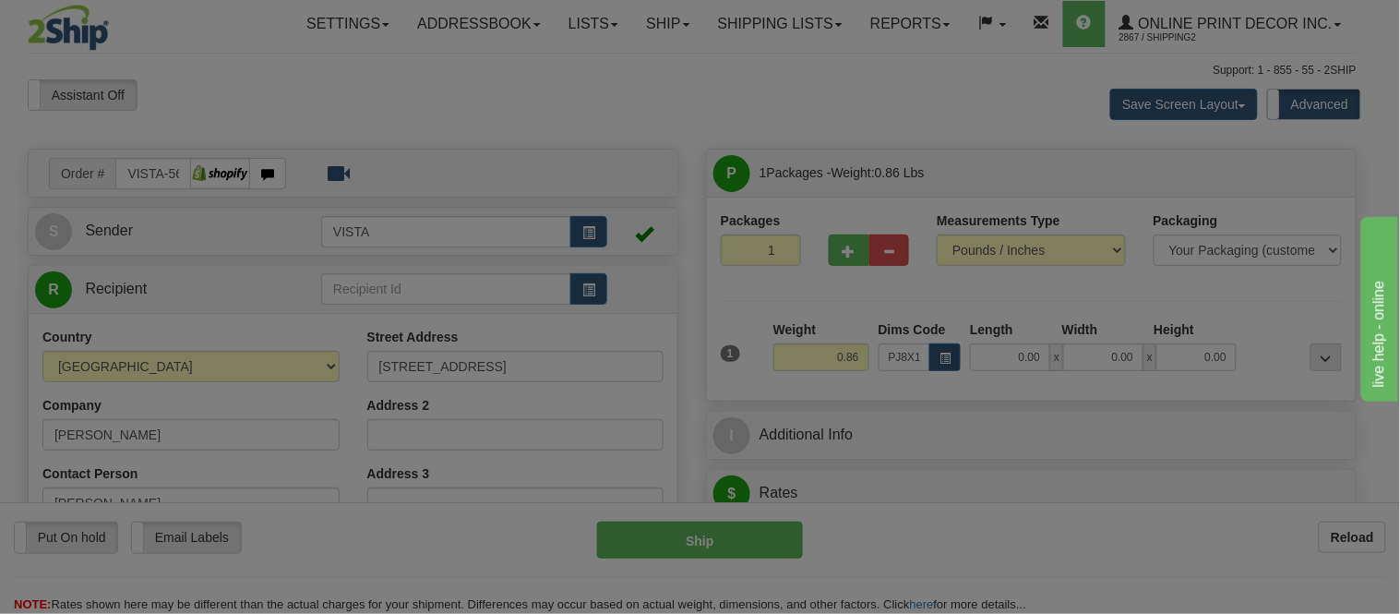
type input "16.00"
type input "11.00"
type input "2.00"
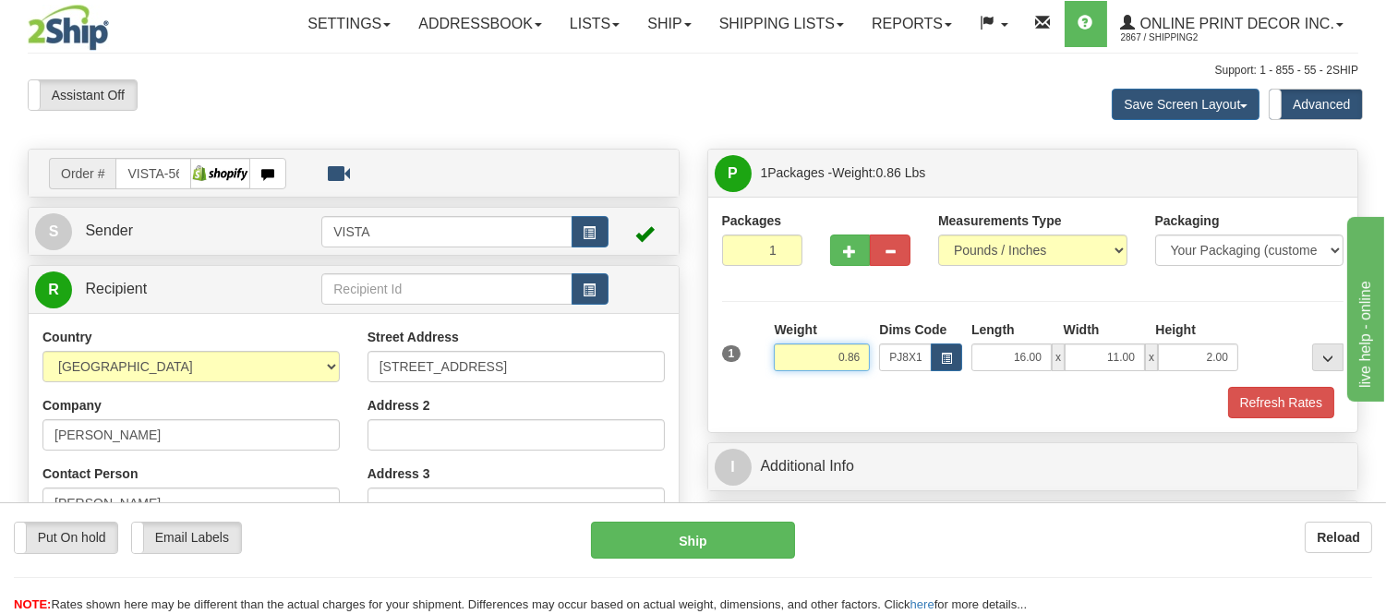
drag, startPoint x: 859, startPoint y: 357, endPoint x: 788, endPoint y: 378, distance: 74.2
click at [788, 378] on div "Weight 0.86" at bounding box center [821, 352] width 105 height 65
type input "1.05"
click at [1288, 390] on button "Refresh Rates" at bounding box center [1281, 402] width 106 height 31
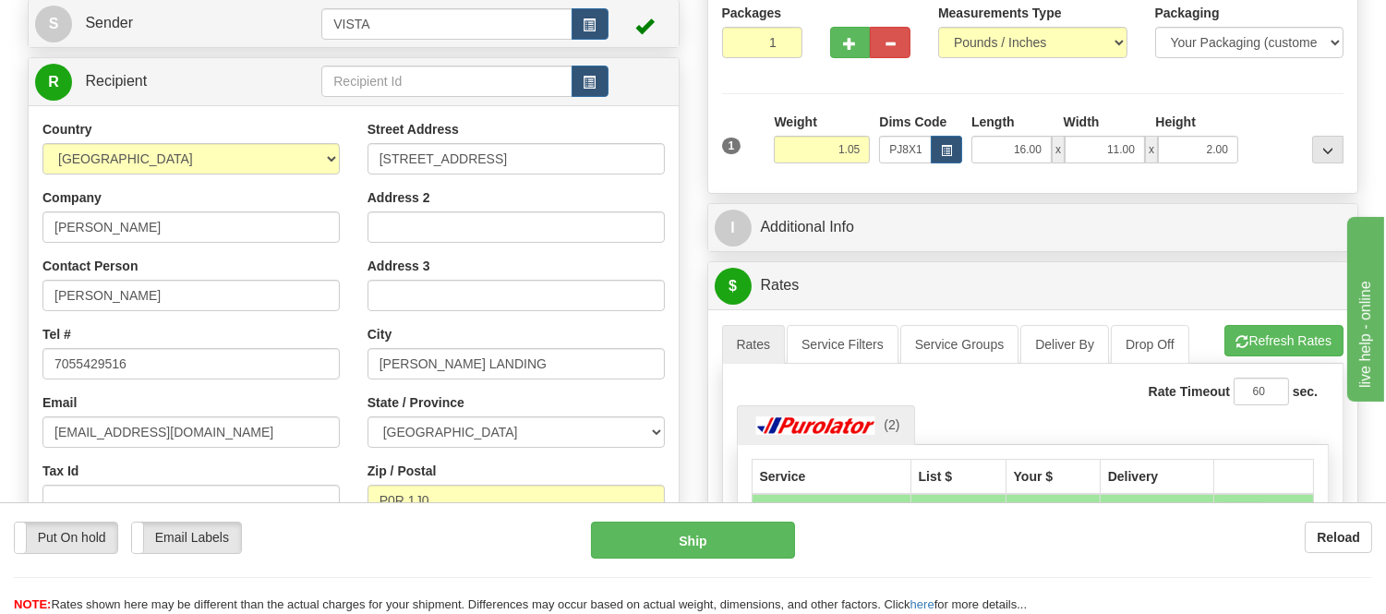
scroll to position [307, 0]
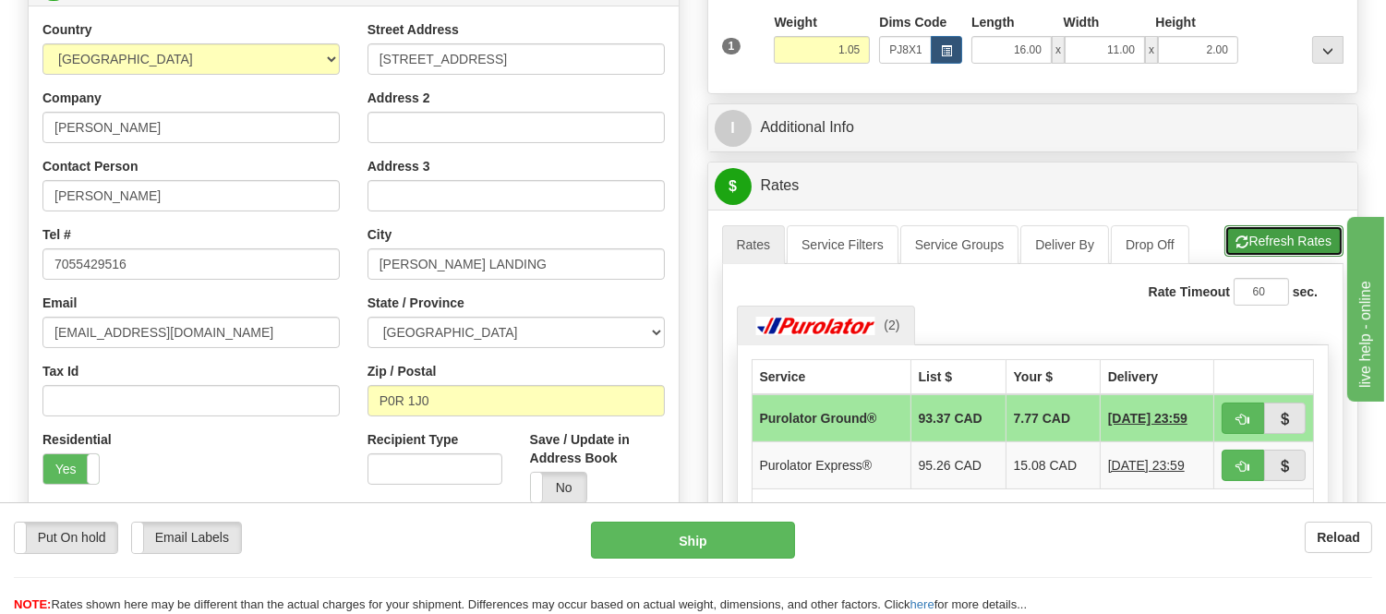
click at [1236, 238] on span "button" at bounding box center [1242, 242] width 13 height 12
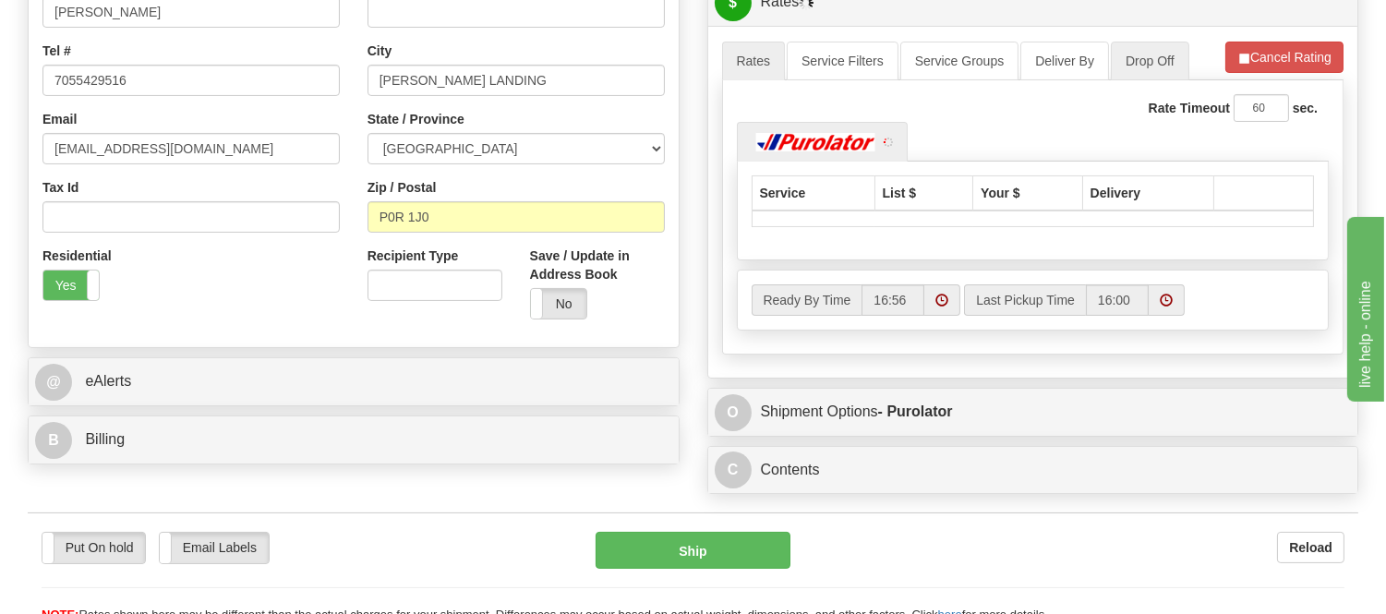
scroll to position [512, 0]
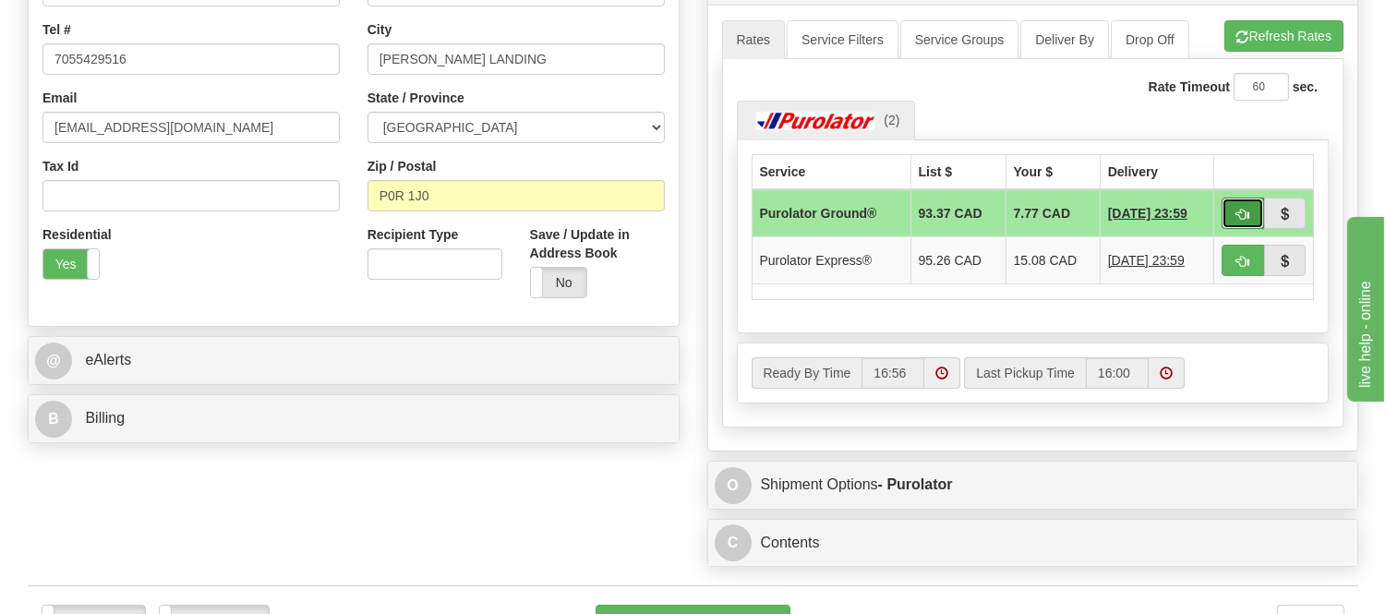
click at [1236, 215] on span "button" at bounding box center [1242, 215] width 13 height 12
type input "260"
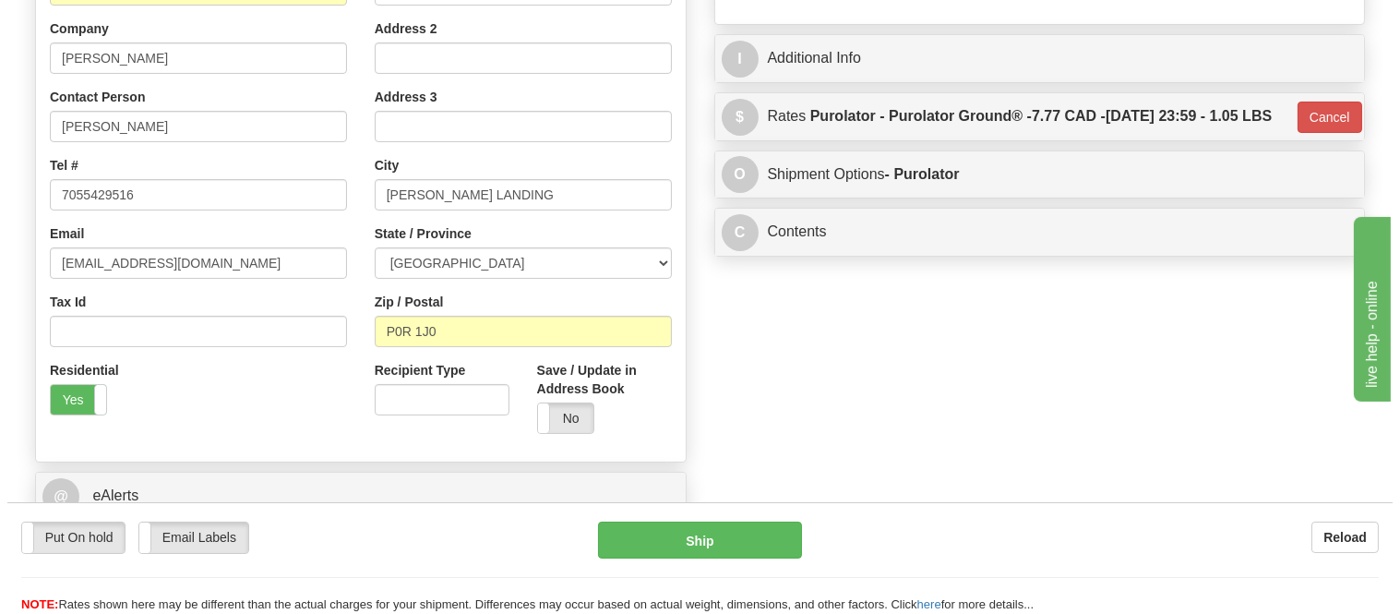
scroll to position [205, 0]
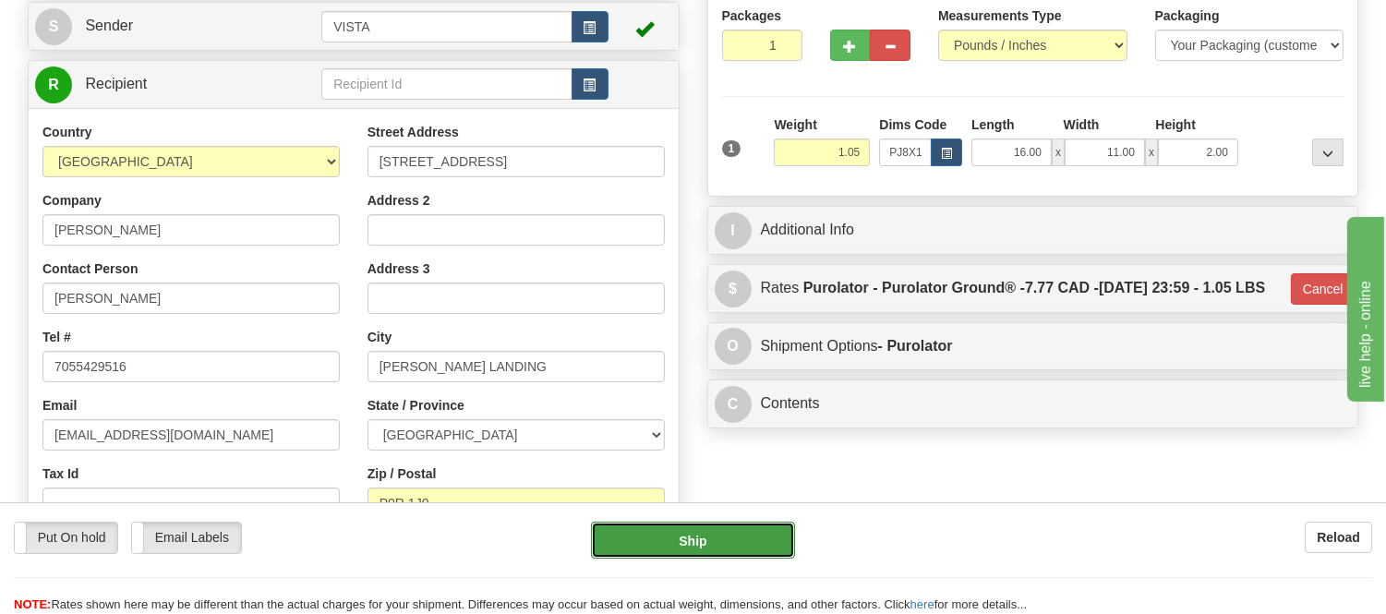
click at [695, 542] on button "Ship" at bounding box center [692, 540] width 203 height 37
